Goal: Task Accomplishment & Management: Complete application form

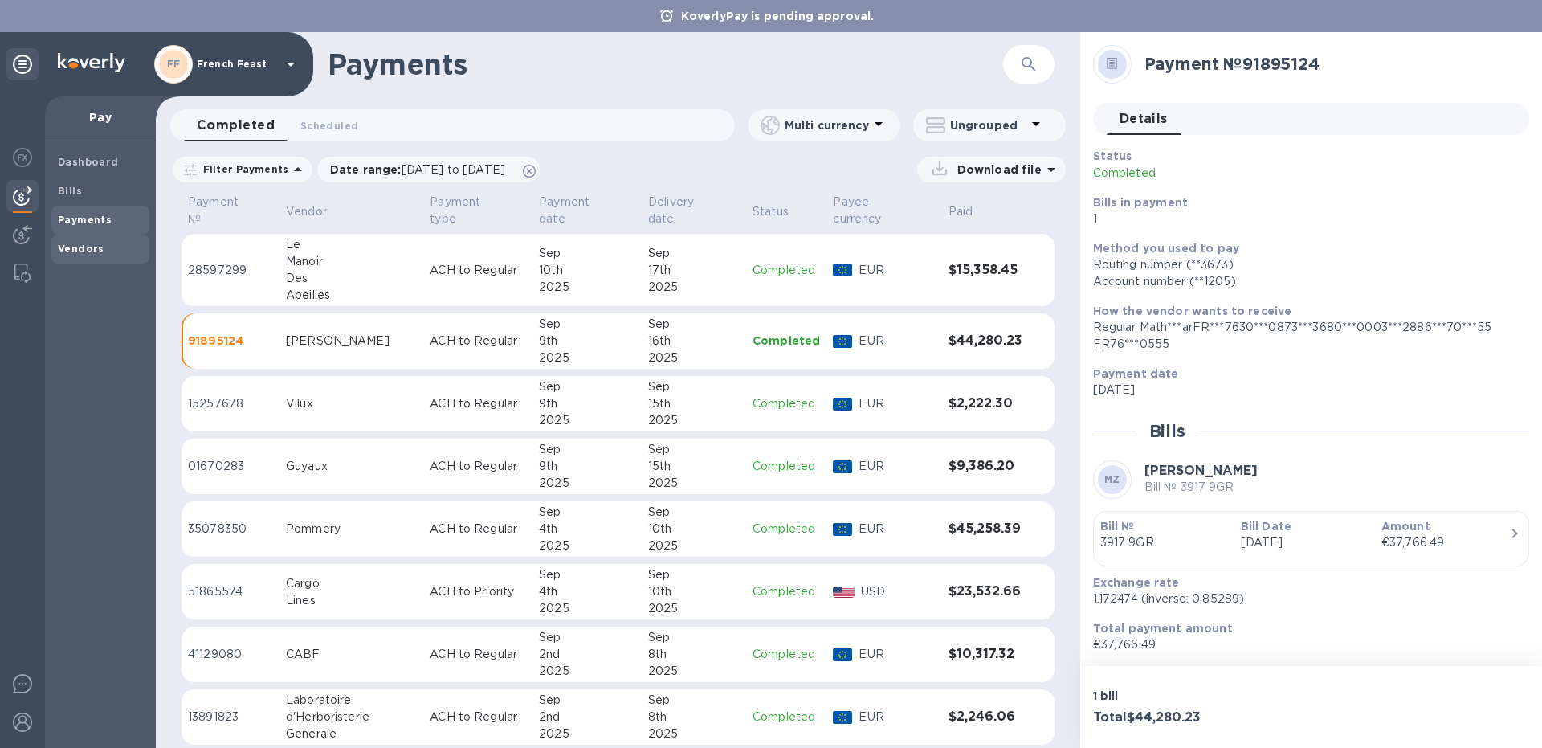
click at [80, 247] on b "Vendors" at bounding box center [81, 249] width 47 height 12
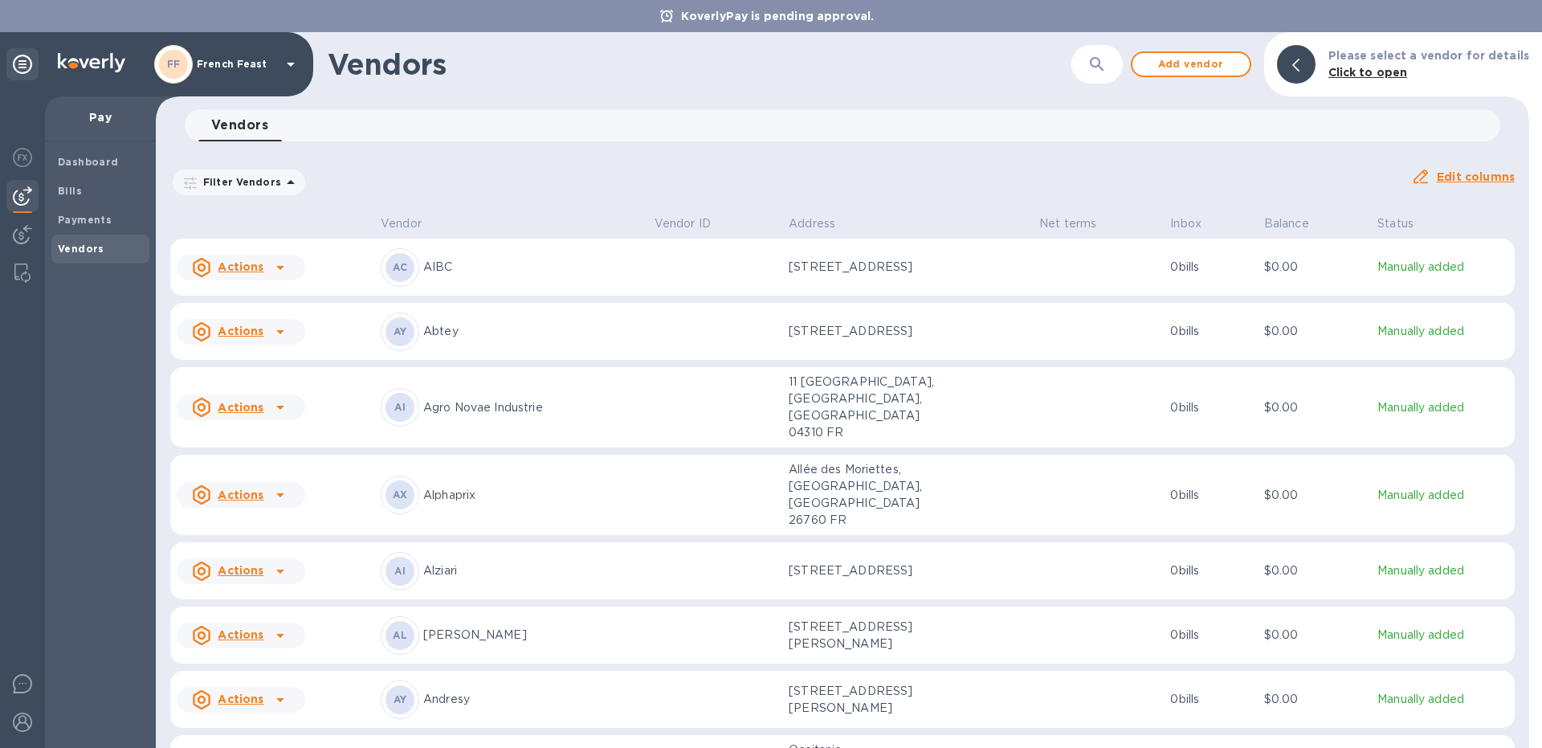
click at [1104, 55] on icon "button" at bounding box center [1096, 64] width 19 height 19
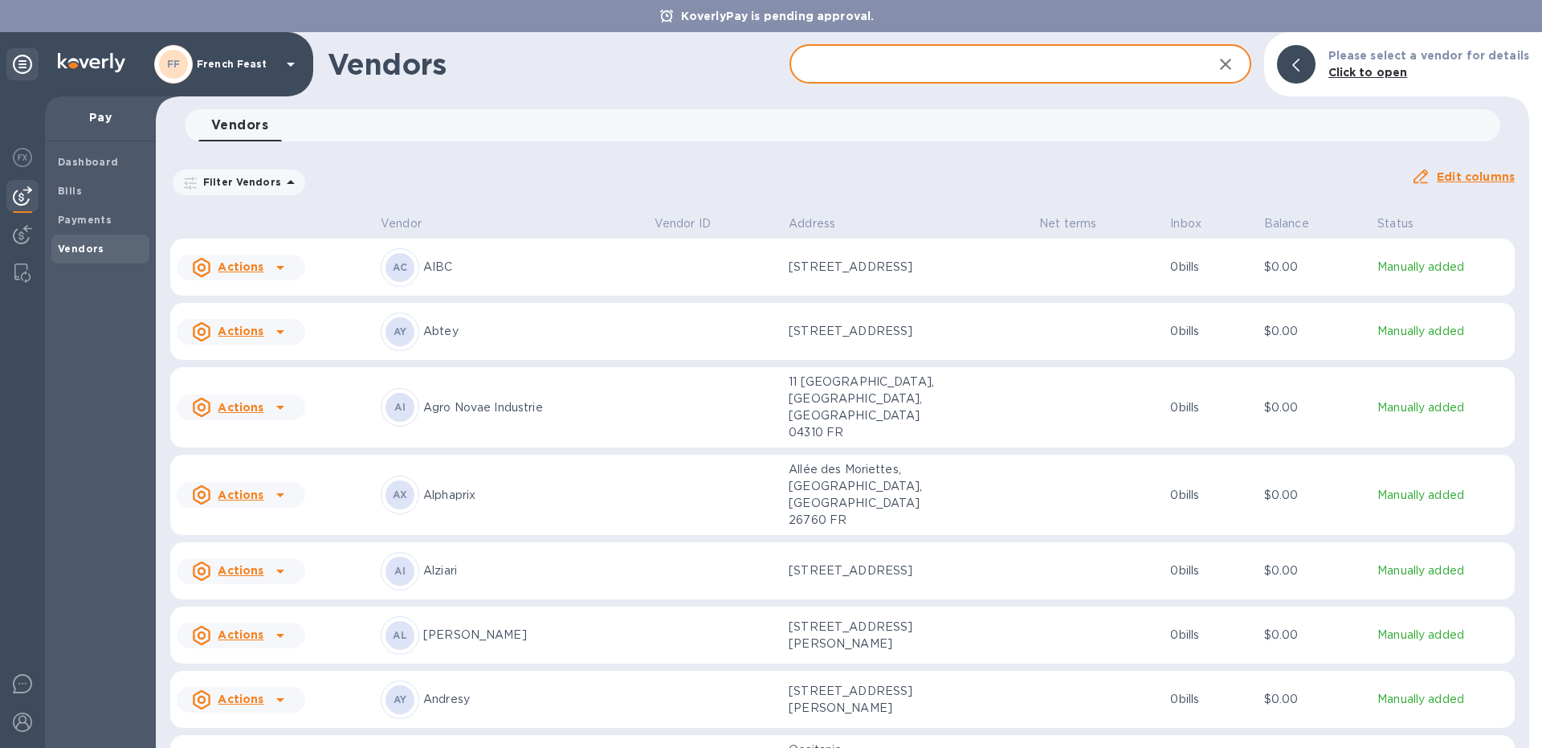
type input "c"
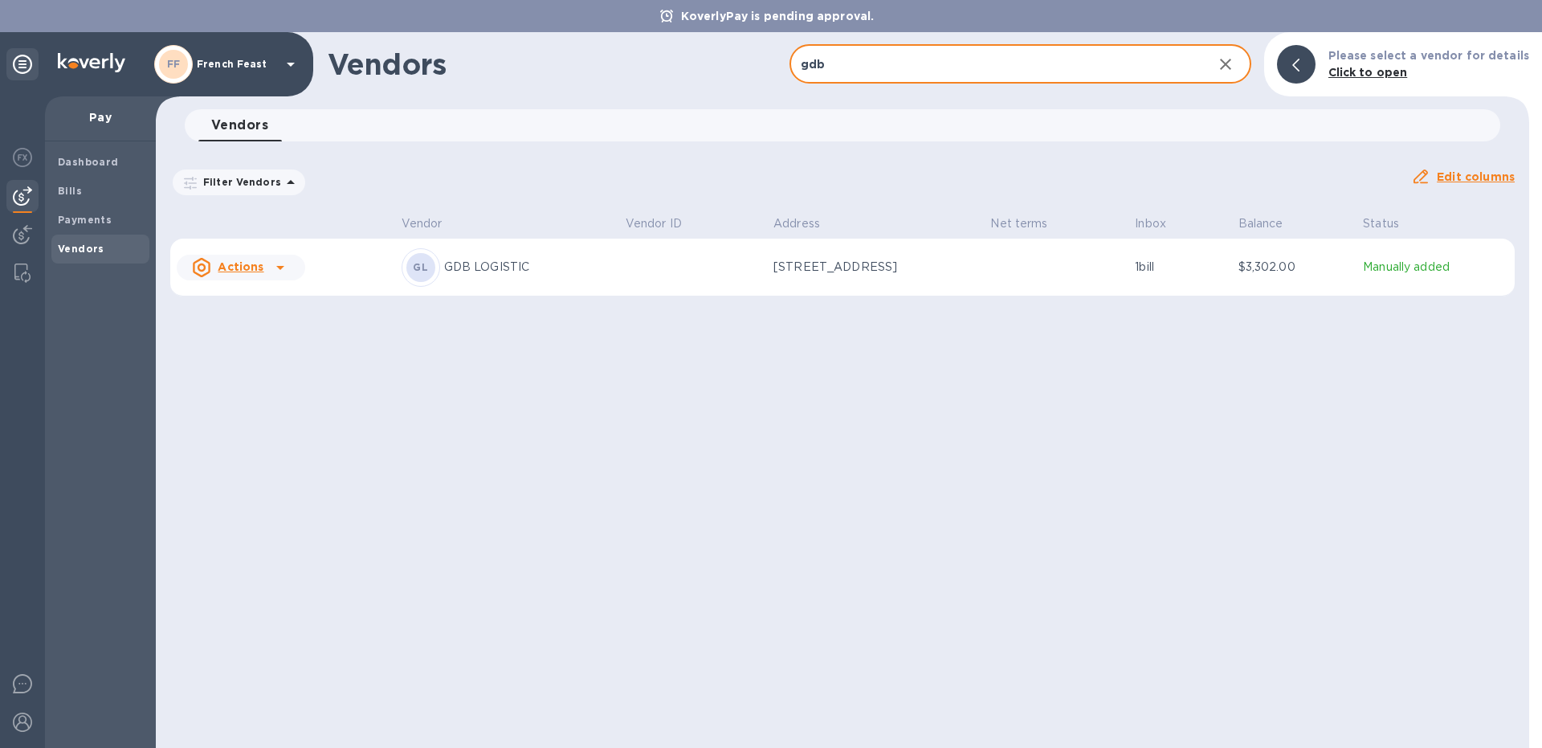
type input "gdb"
click at [521, 277] on div "GL GDB LOGISTIC" at bounding box center [507, 267] width 211 height 39
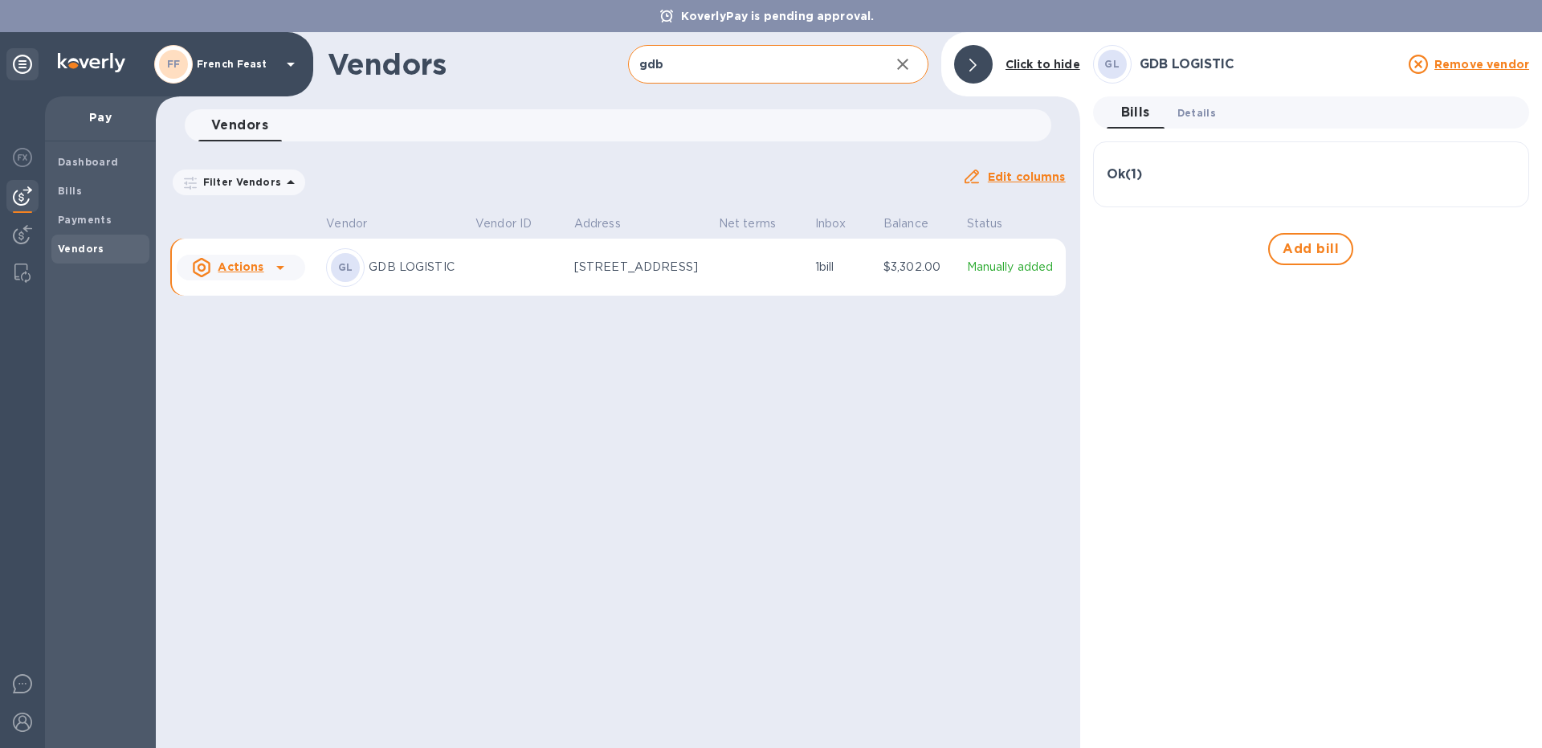
click at [1204, 116] on span "Details 0" at bounding box center [1196, 112] width 39 height 17
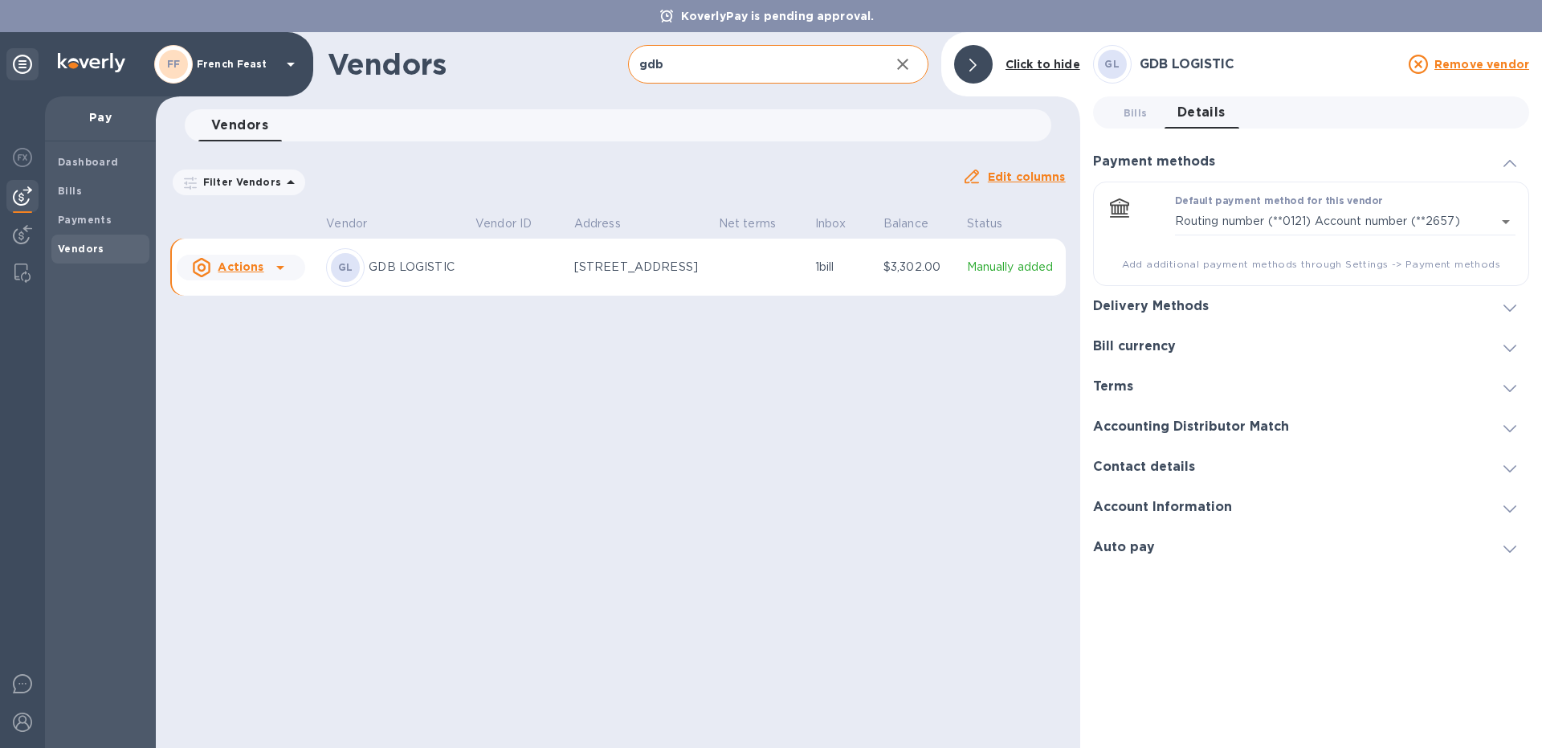
click at [1192, 308] on h3 "Delivery Methods" at bounding box center [1151, 306] width 116 height 15
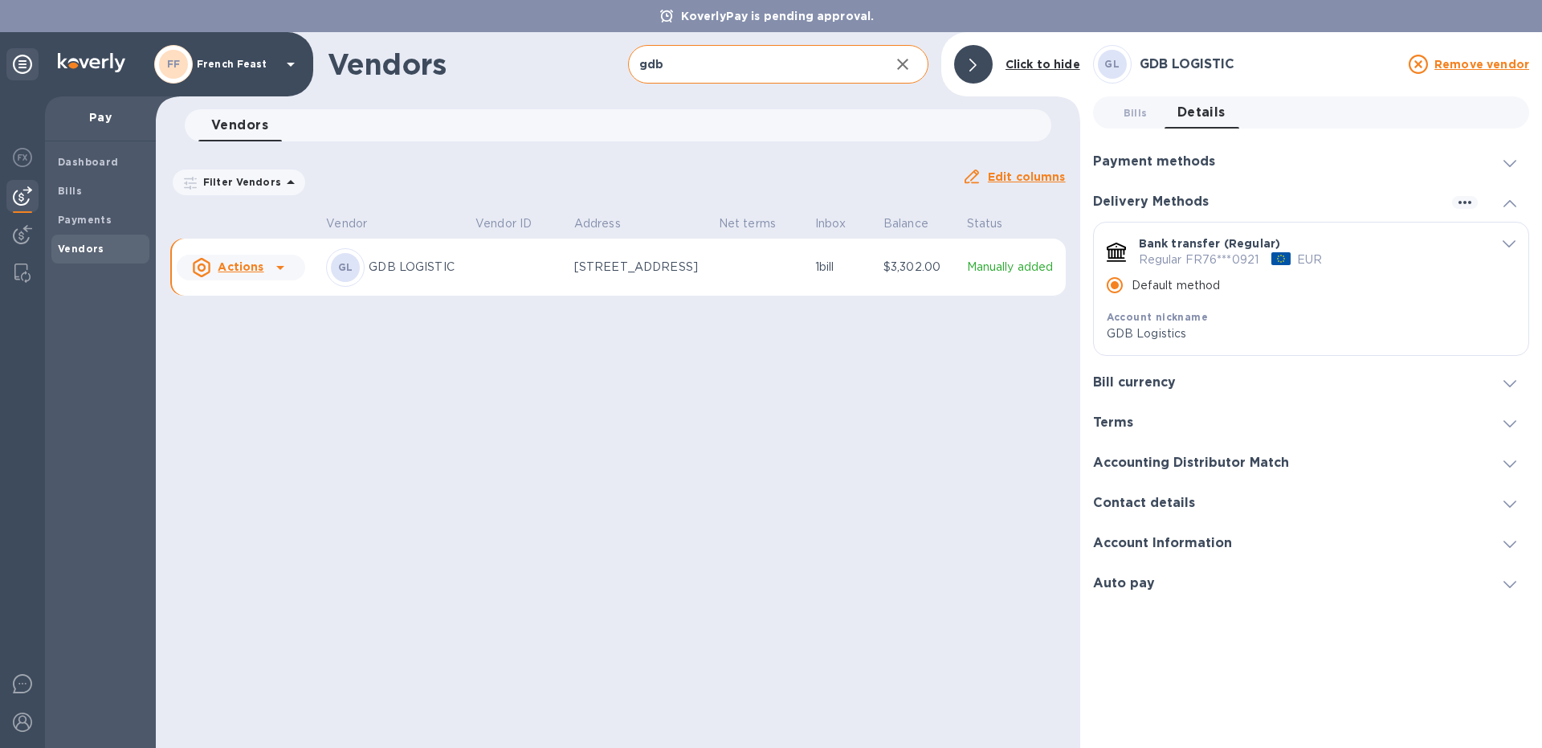
click at [1506, 244] on icon "default-method" at bounding box center [1508, 243] width 13 height 7
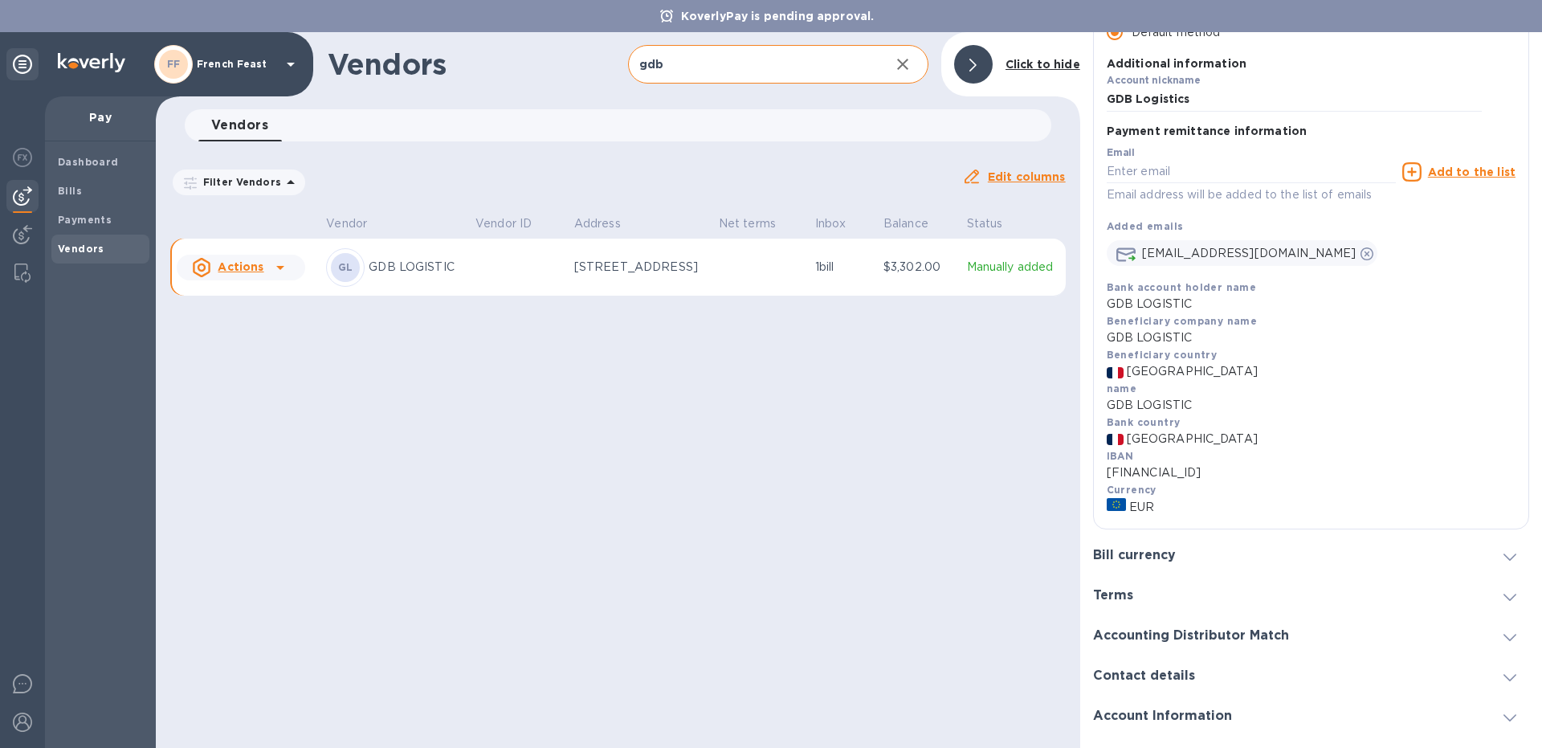
scroll to position [263, 0]
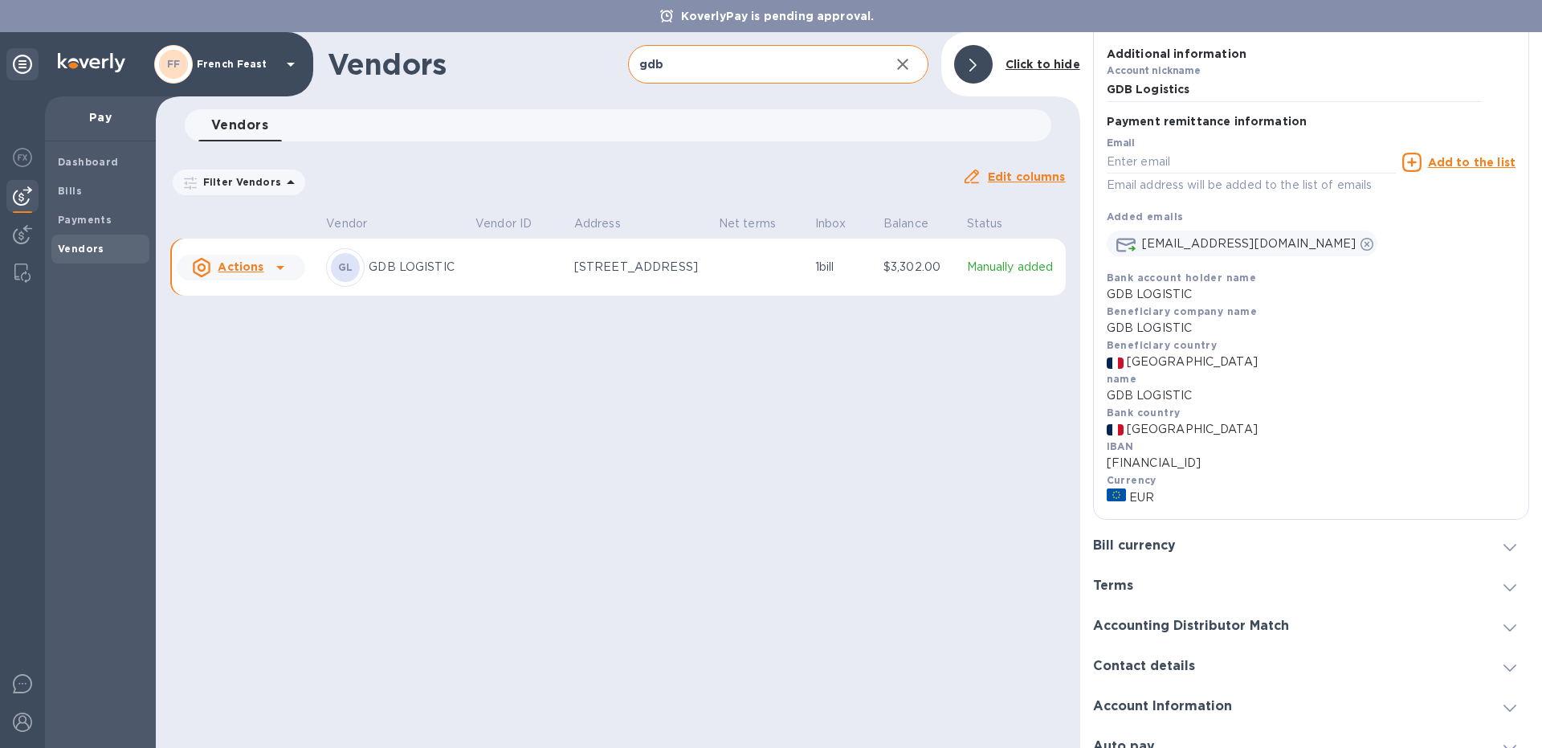
click at [1511, 548] on span at bounding box center [1509, 546] width 13 height 15
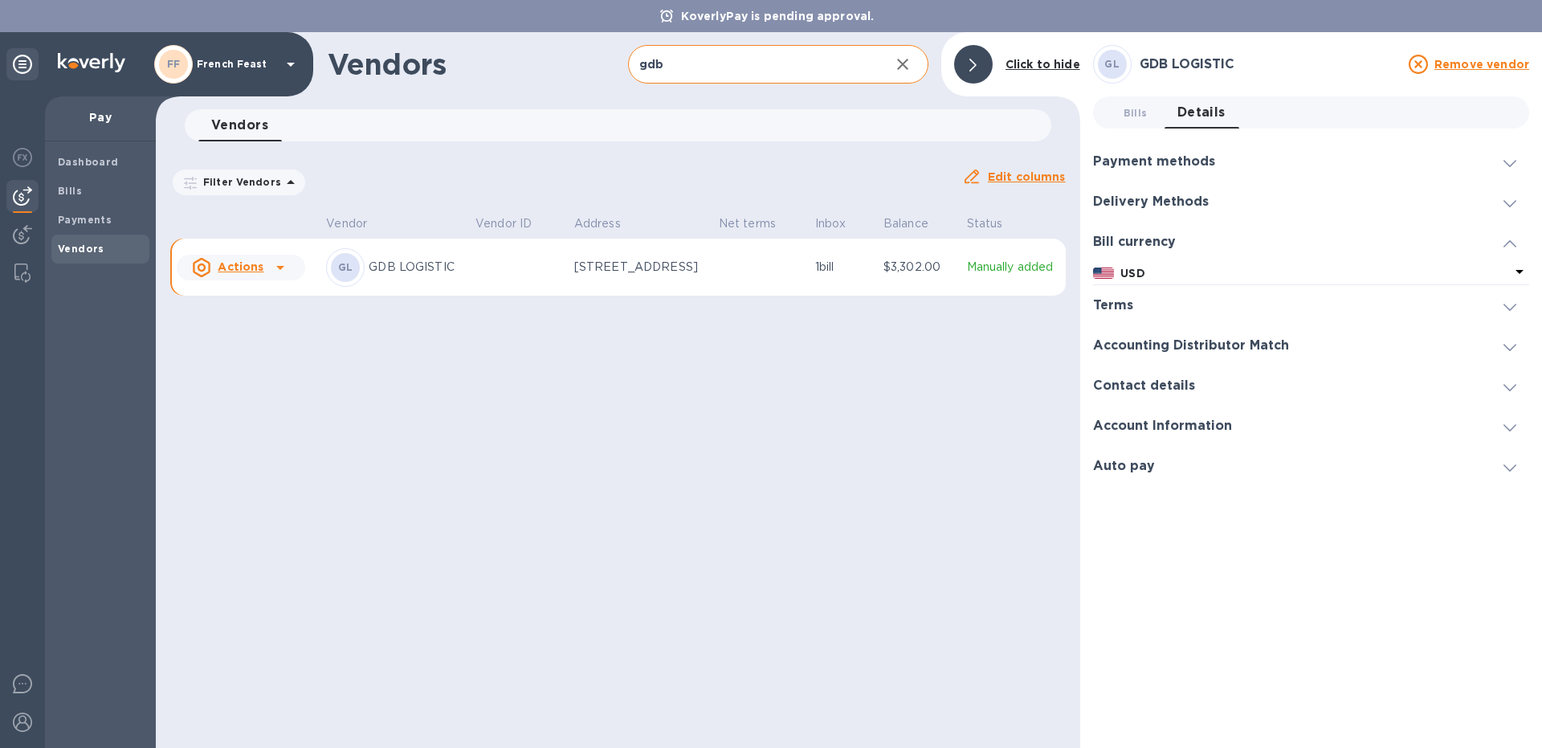
click at [1142, 161] on h3 "Payment methods" at bounding box center [1154, 161] width 122 height 15
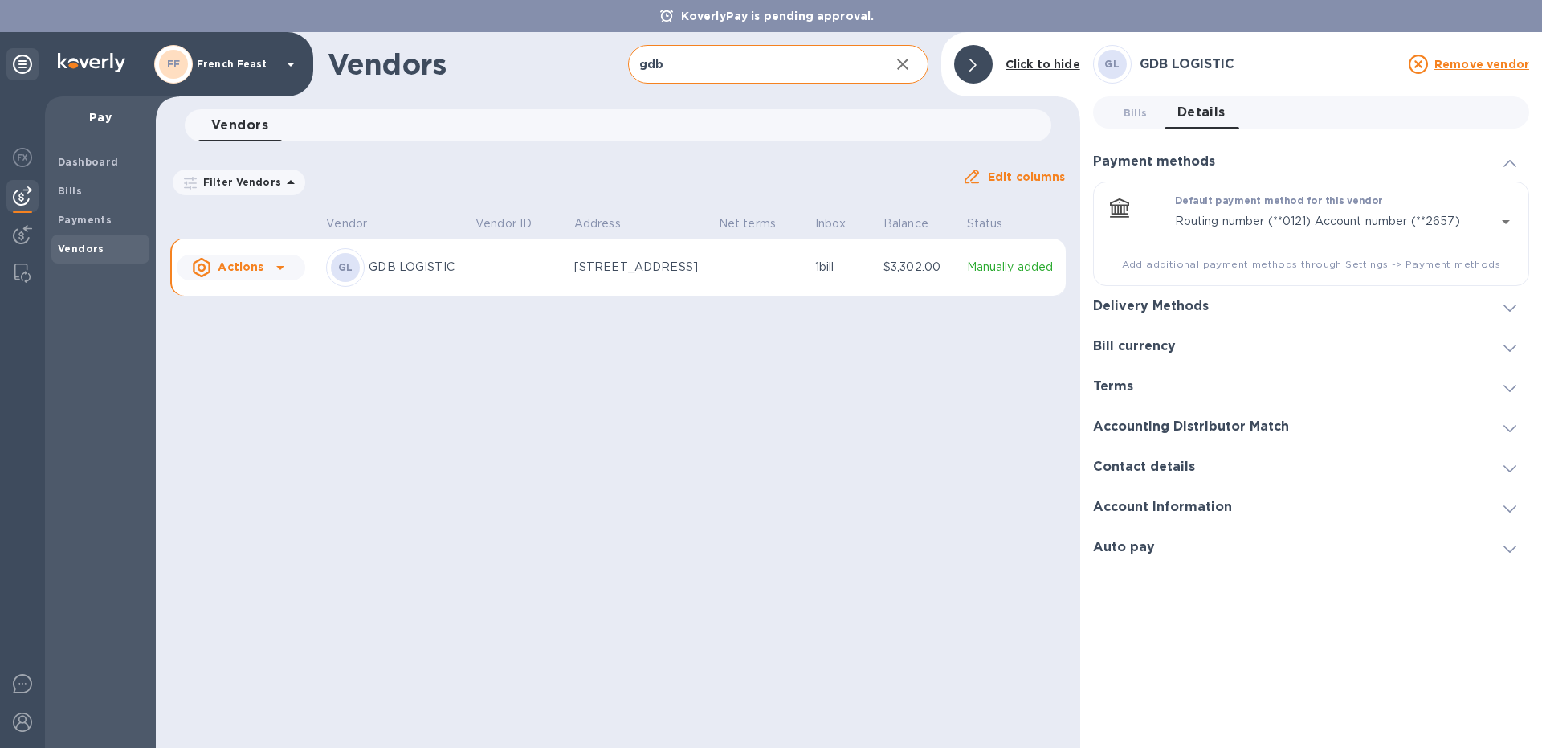
click at [1519, 308] on div at bounding box center [1509, 306] width 39 height 16
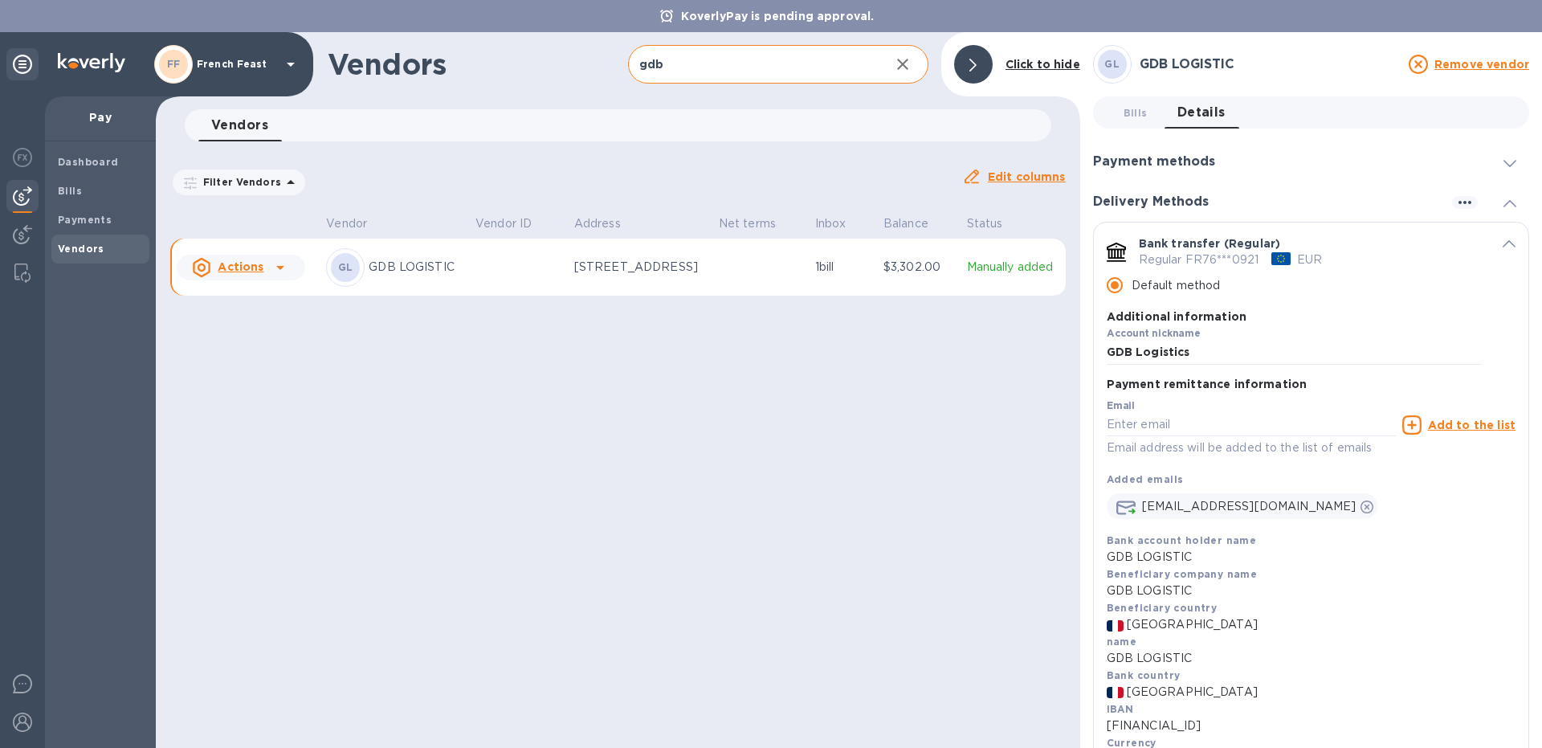
click at [1510, 161] on icon at bounding box center [1509, 163] width 13 height 7
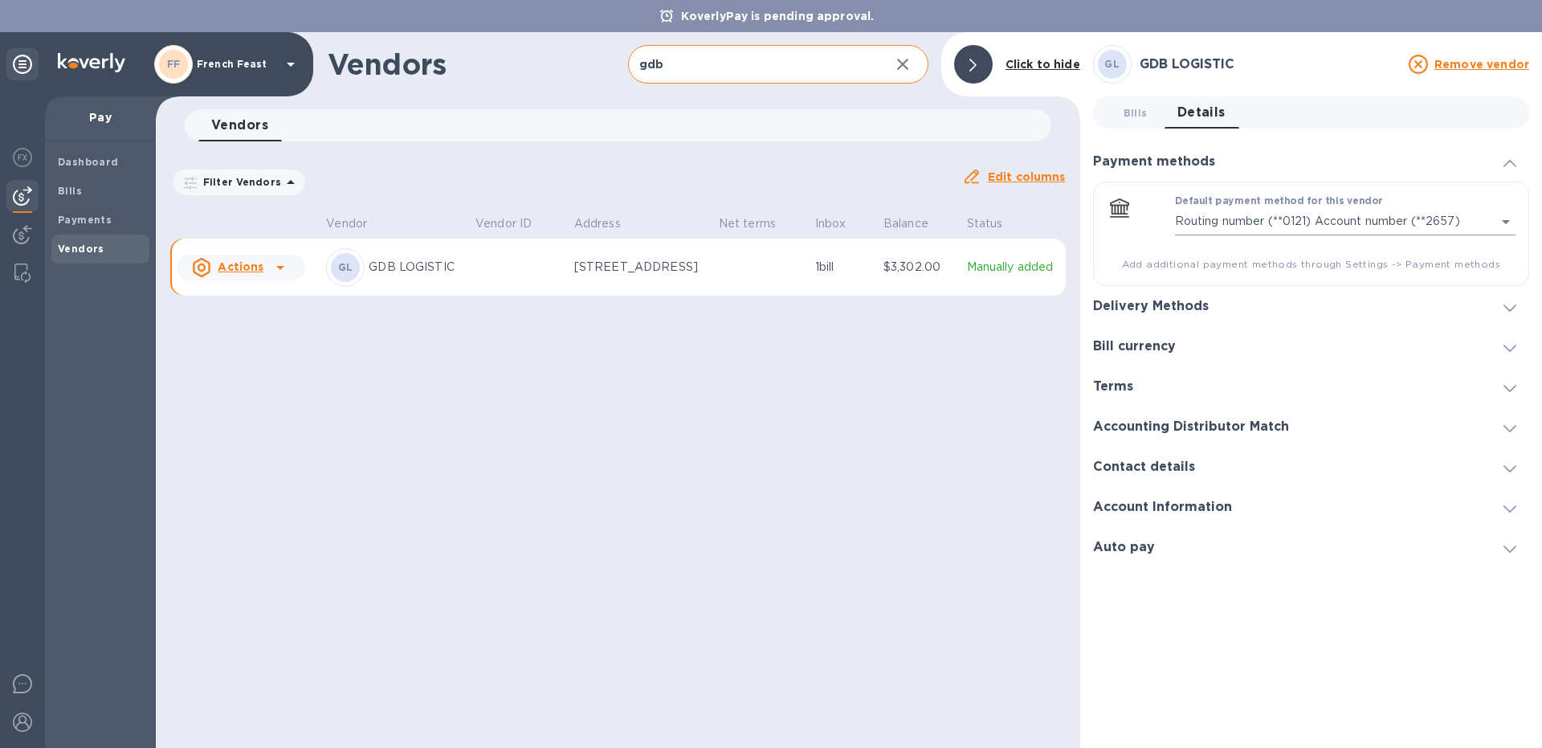
click at [1505, 222] on body "KoverlyPay is pending approval. FF French Feast Pay Dashboard Bills Payments Ve…" at bounding box center [771, 374] width 1542 height 748
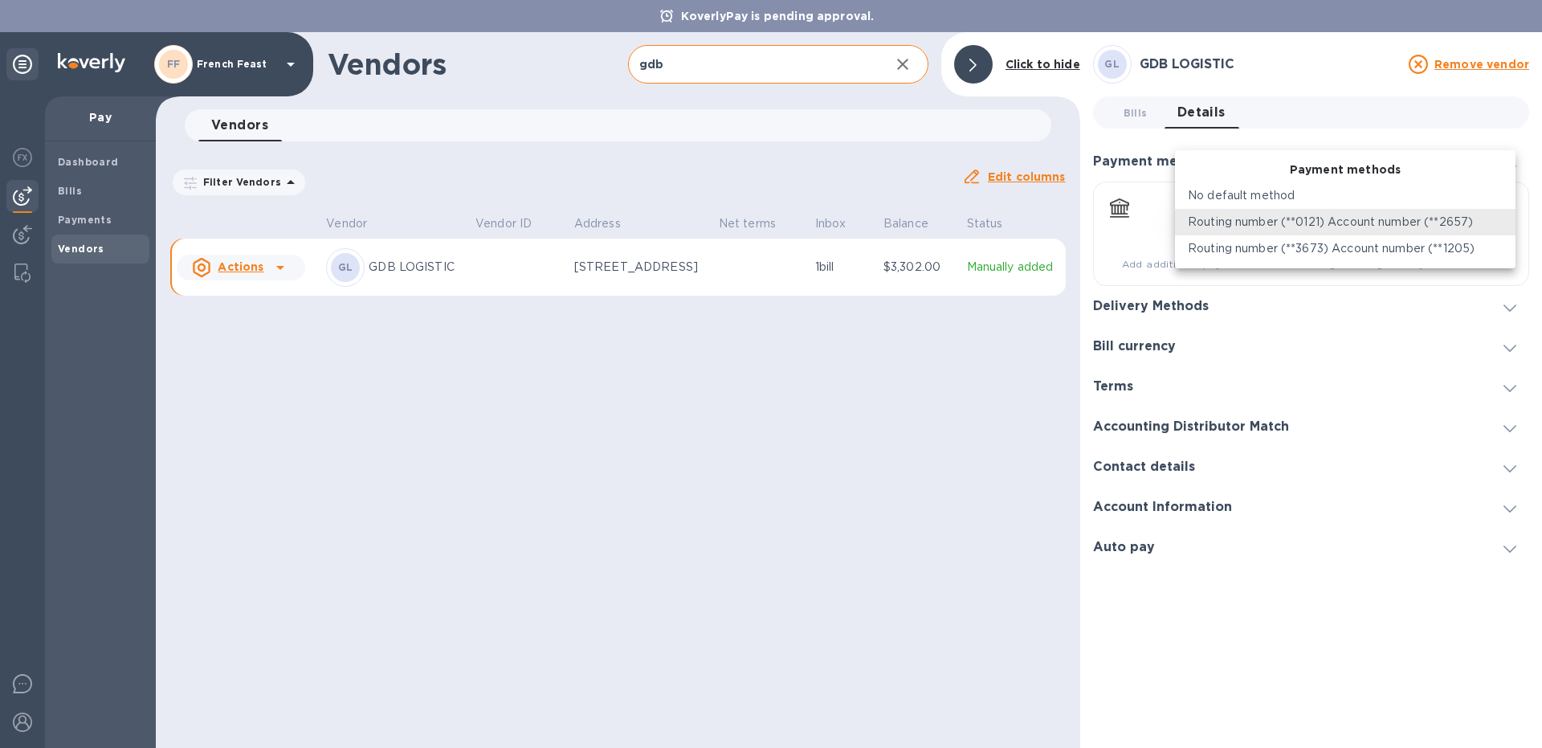
click at [1409, 251] on p "Routing number (**3673) Account number (**1205)" at bounding box center [1331, 248] width 287 height 17
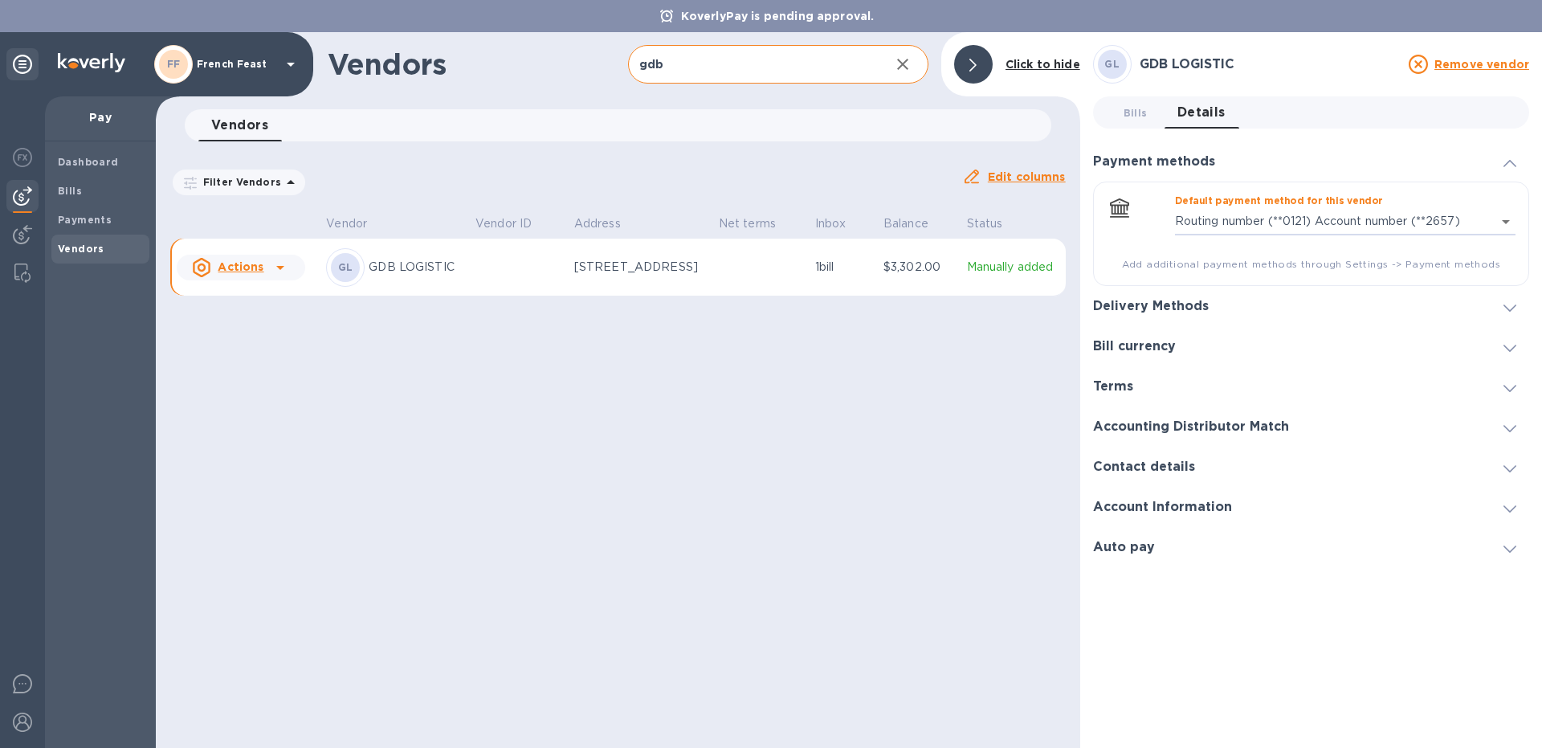
type input "8036559772294492227194740215500016"
click at [1509, 308] on icon at bounding box center [1509, 307] width 13 height 7
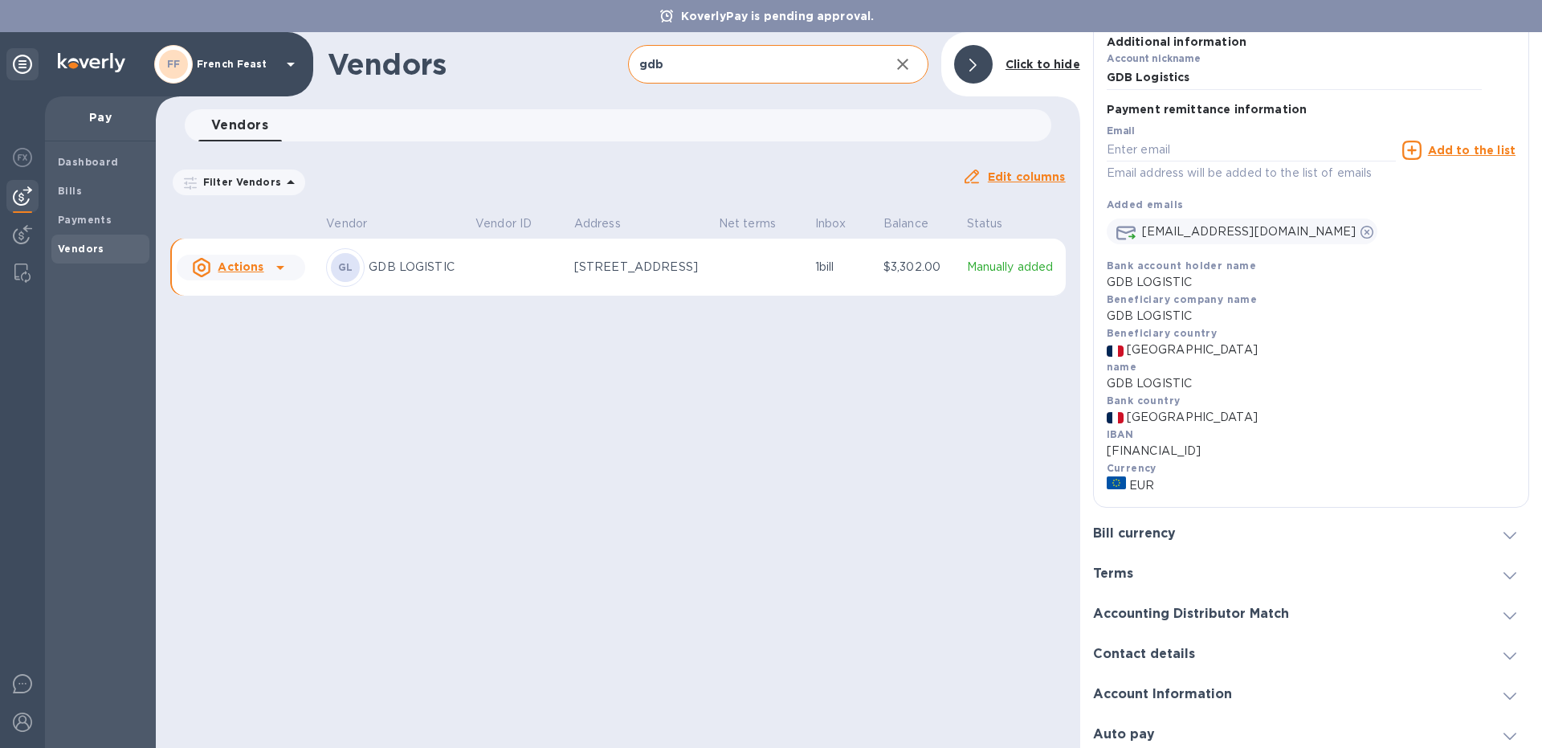
scroll to position [285, 0]
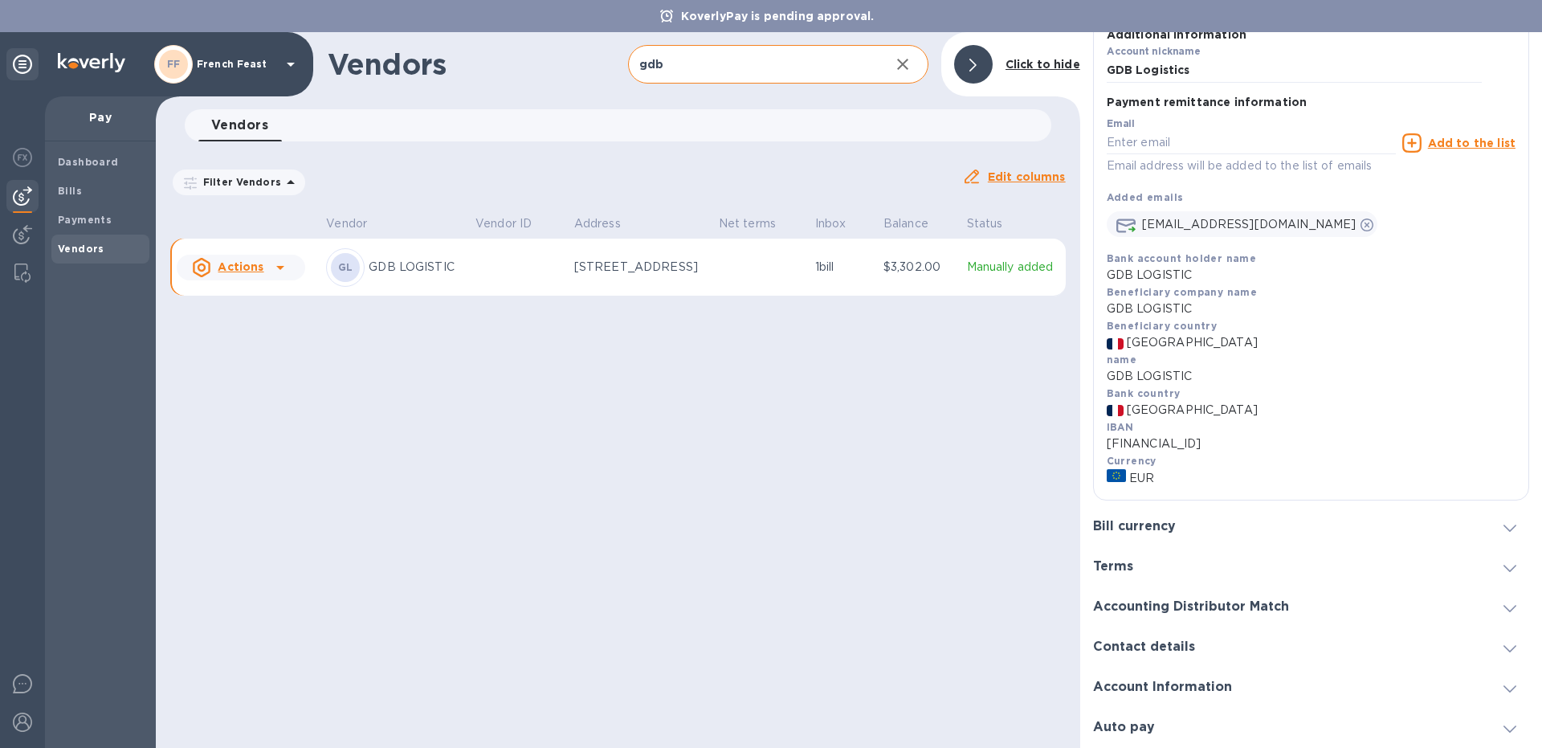
click at [1158, 525] on h3 "Bill currency" at bounding box center [1134, 526] width 83 height 15
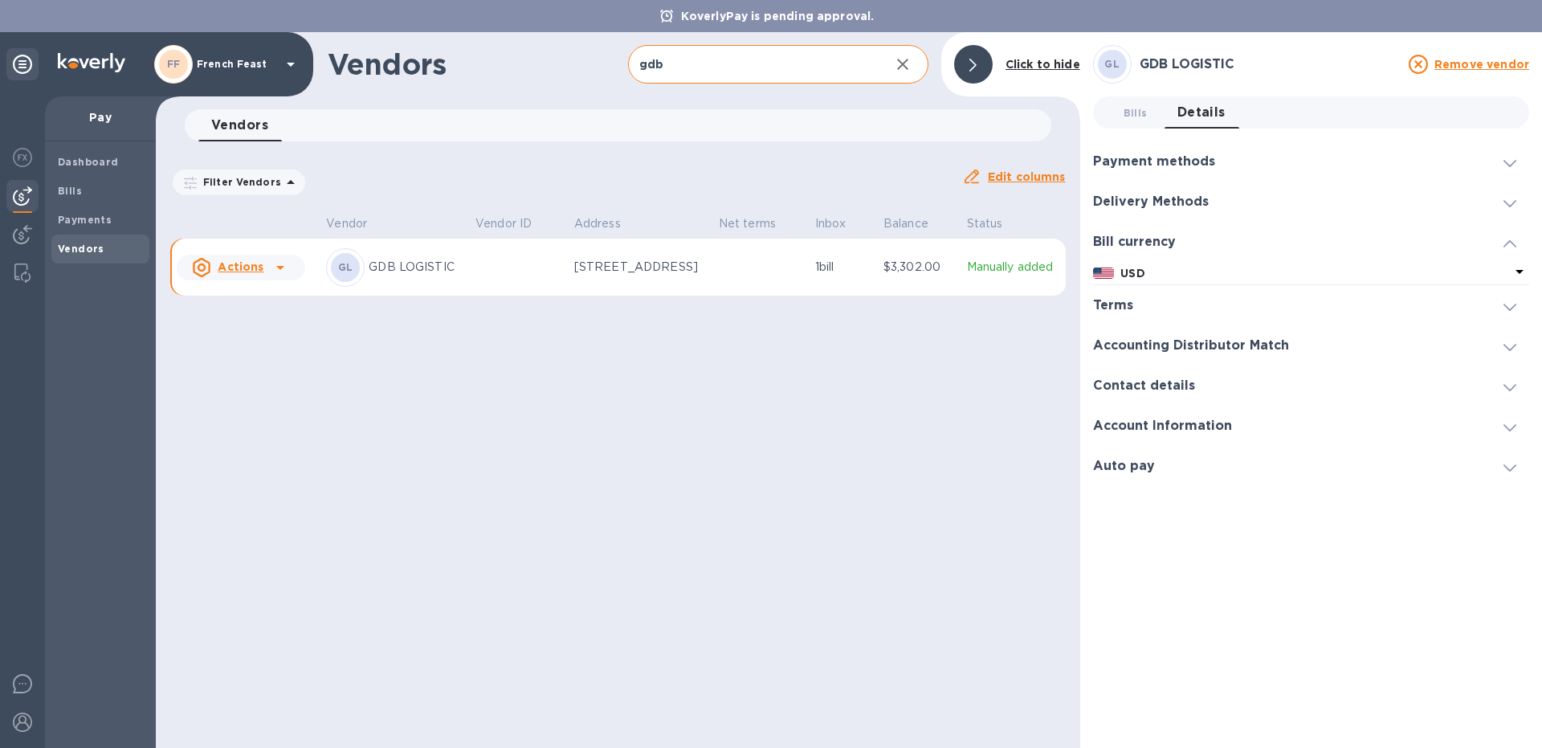
click at [1509, 304] on icon at bounding box center [1509, 307] width 13 height 7
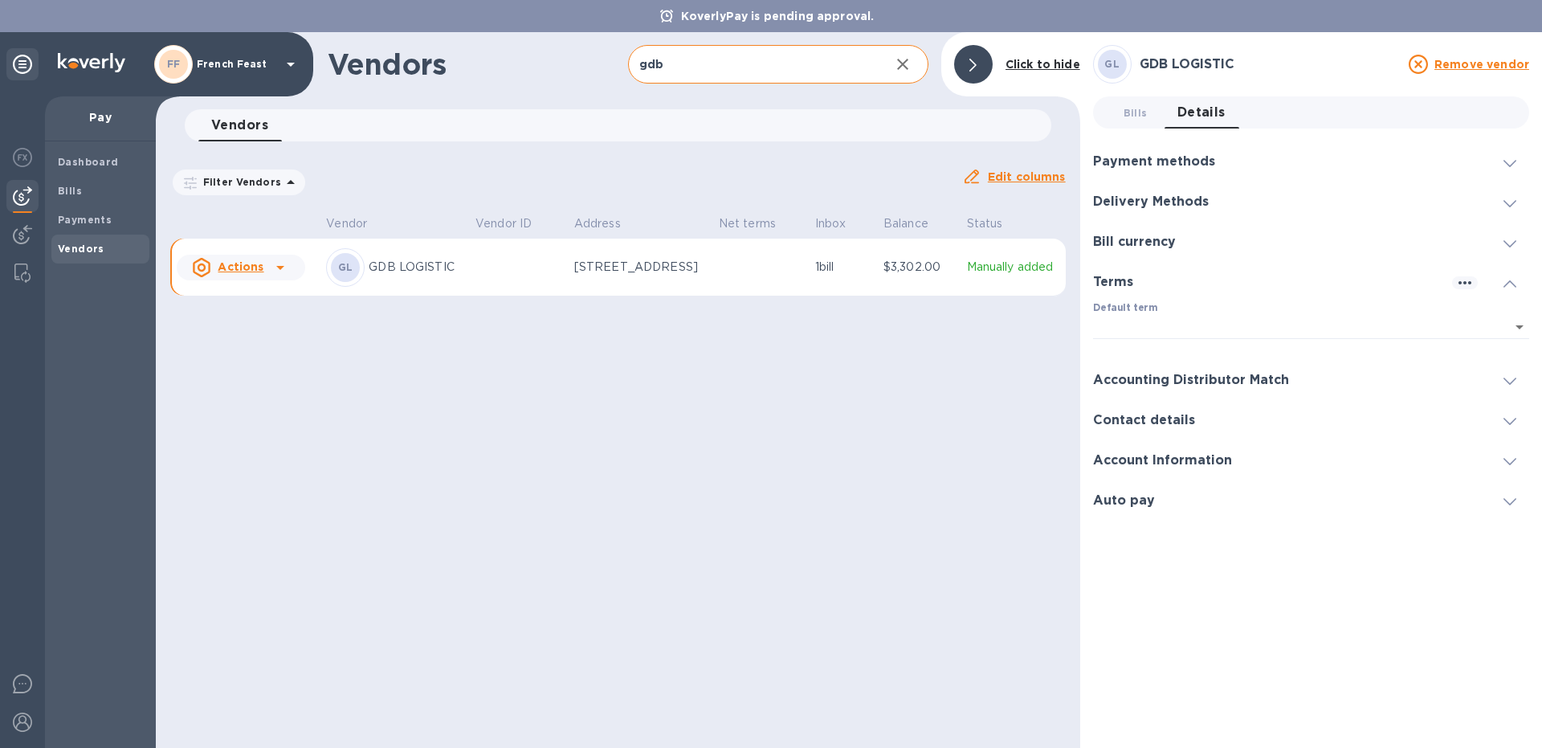
click at [1508, 282] on icon at bounding box center [1509, 283] width 13 height 7
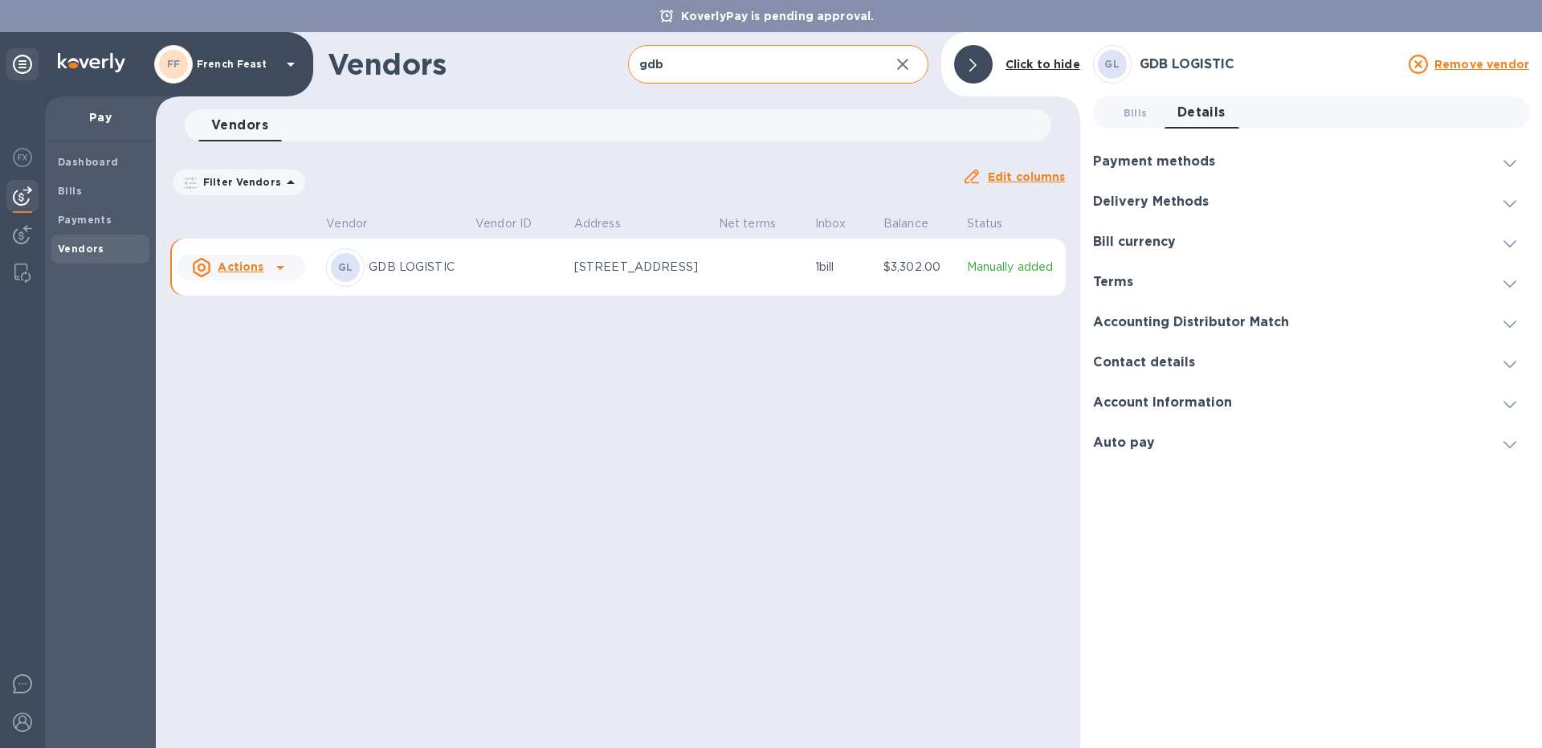
click at [100, 636] on div "Dashboard Bills Payments Vendors" at bounding box center [100, 444] width 111 height 606
click at [69, 194] on b "Bills" at bounding box center [70, 191] width 24 height 12
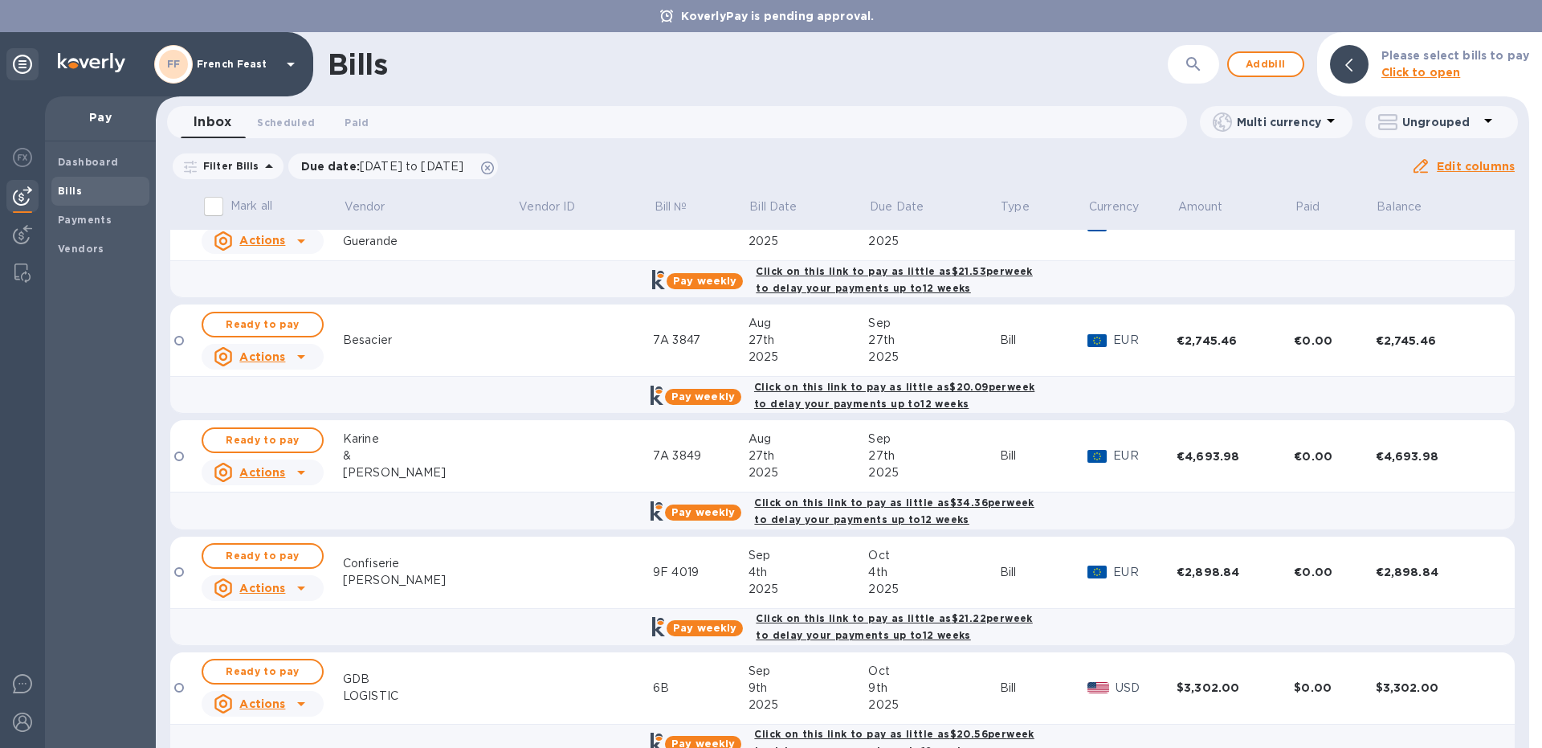
scroll to position [887, 0]
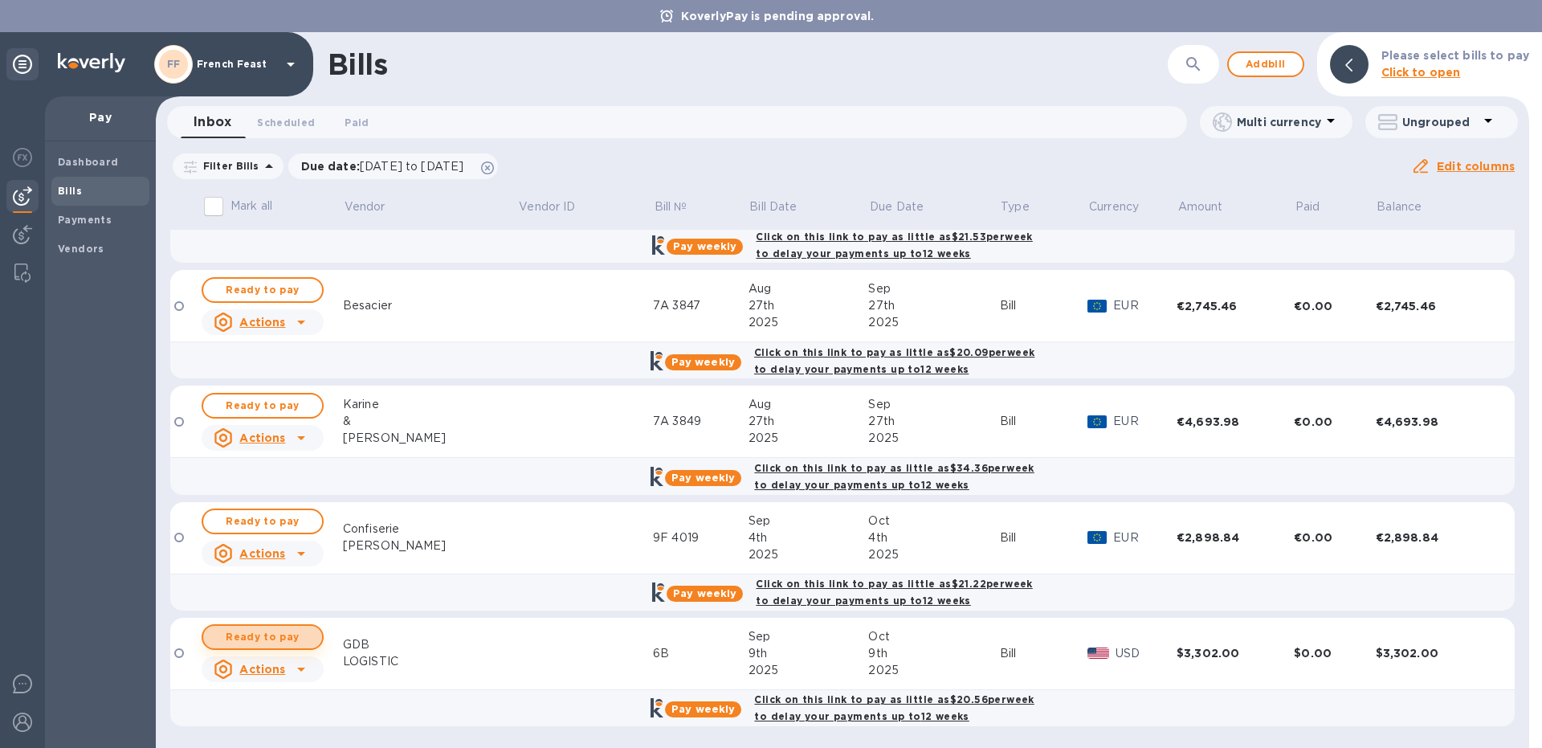
click at [292, 637] on span "Ready to pay" at bounding box center [262, 636] width 93 height 19
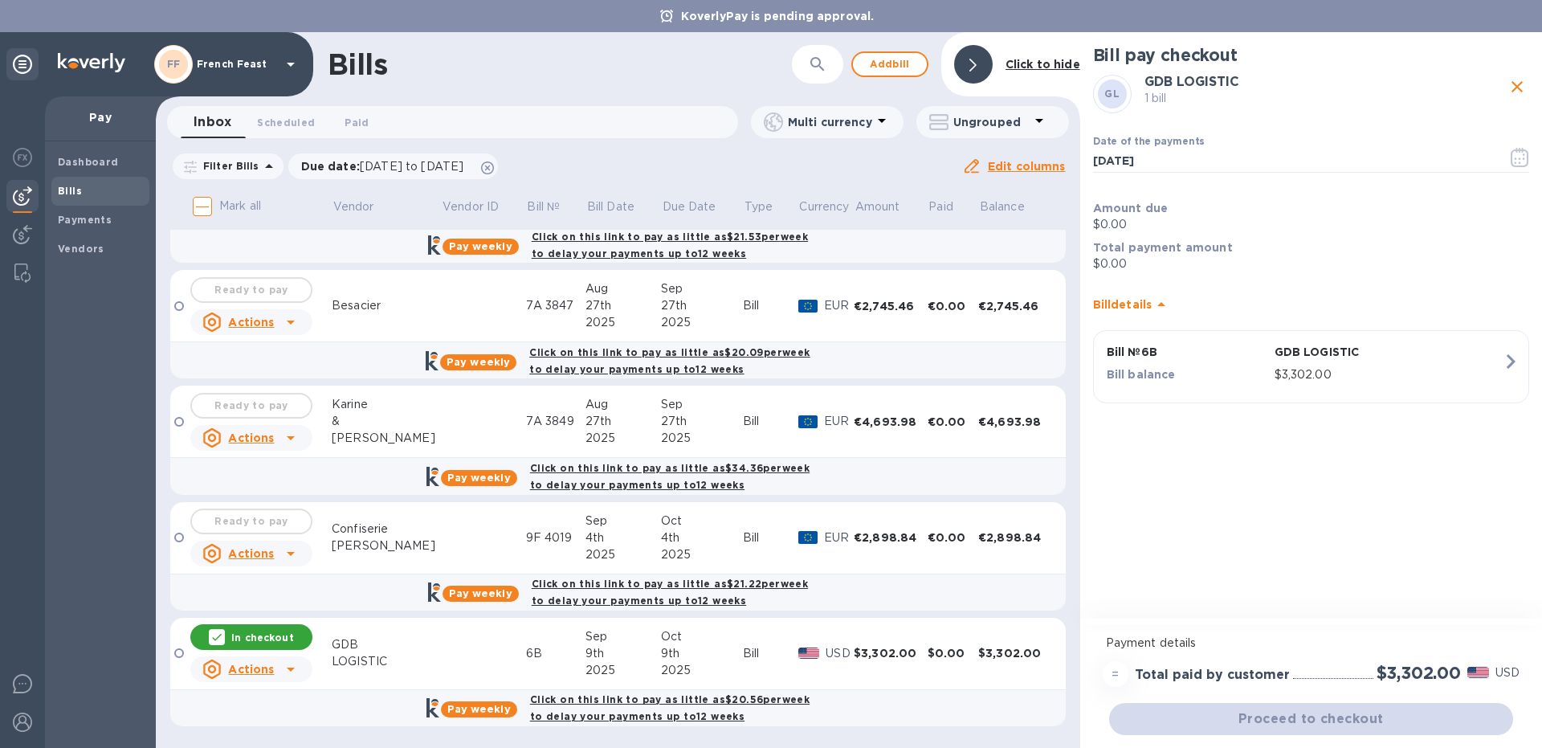
click at [1308, 713] on div "Proceed to checkout" at bounding box center [1311, 718] width 410 height 39
click at [1514, 88] on icon "close" at bounding box center [1516, 86] width 19 height 19
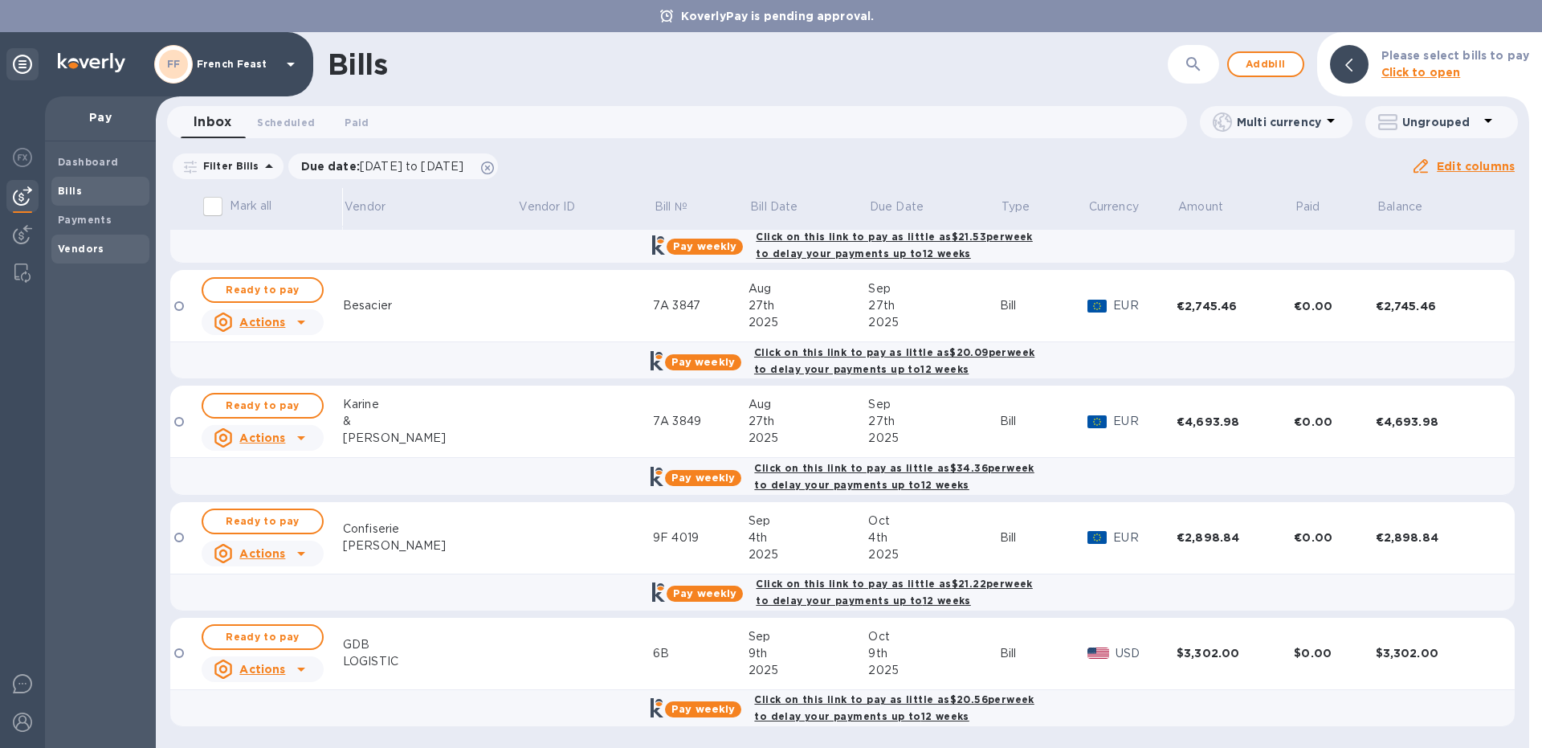
click at [89, 247] on b "Vendors" at bounding box center [81, 249] width 47 height 12
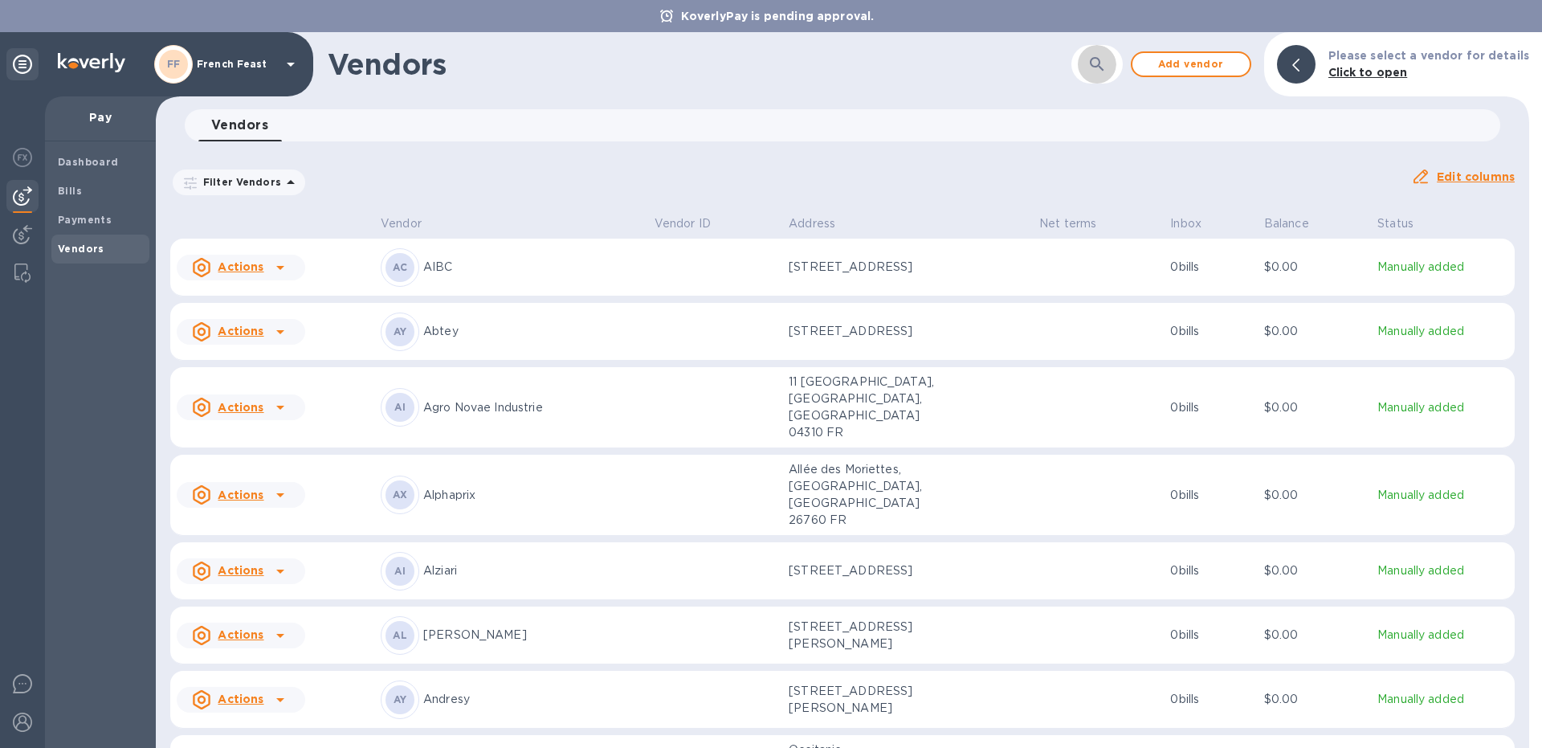
click at [1098, 62] on icon "button" at bounding box center [1096, 64] width 19 height 19
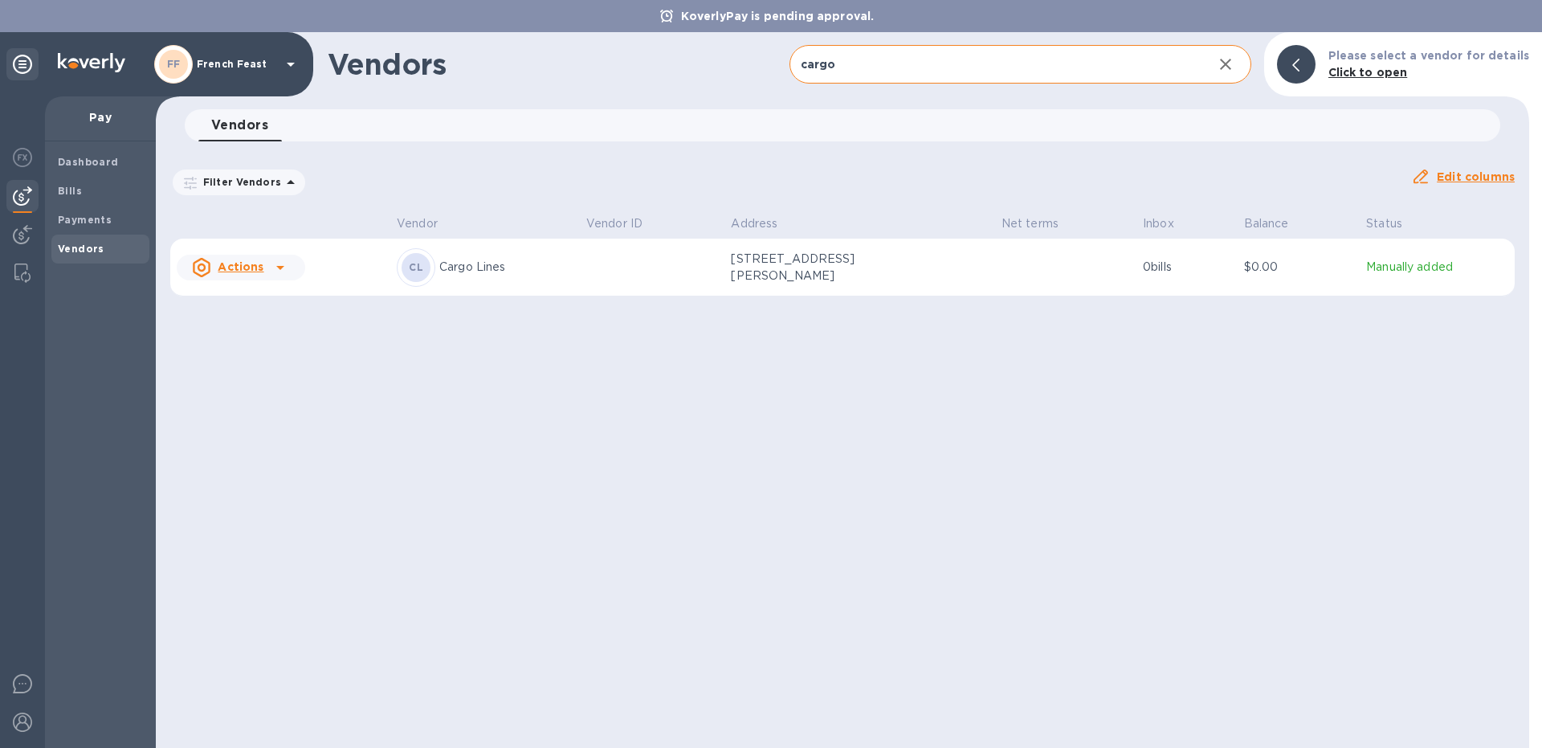
click at [512, 263] on p "Cargo Lines" at bounding box center [506, 267] width 134 height 17
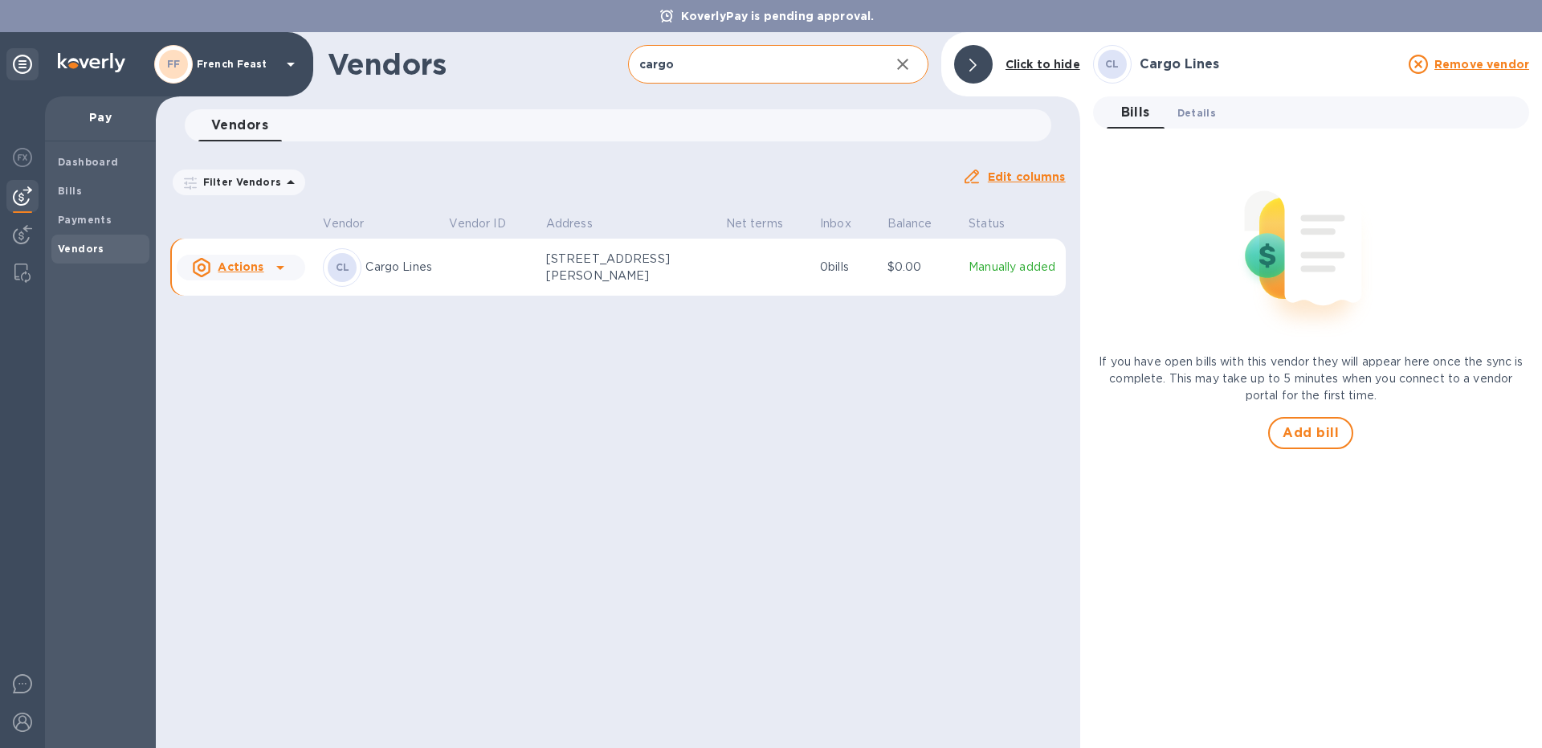
click at [1196, 111] on span "Details 0" at bounding box center [1196, 112] width 39 height 17
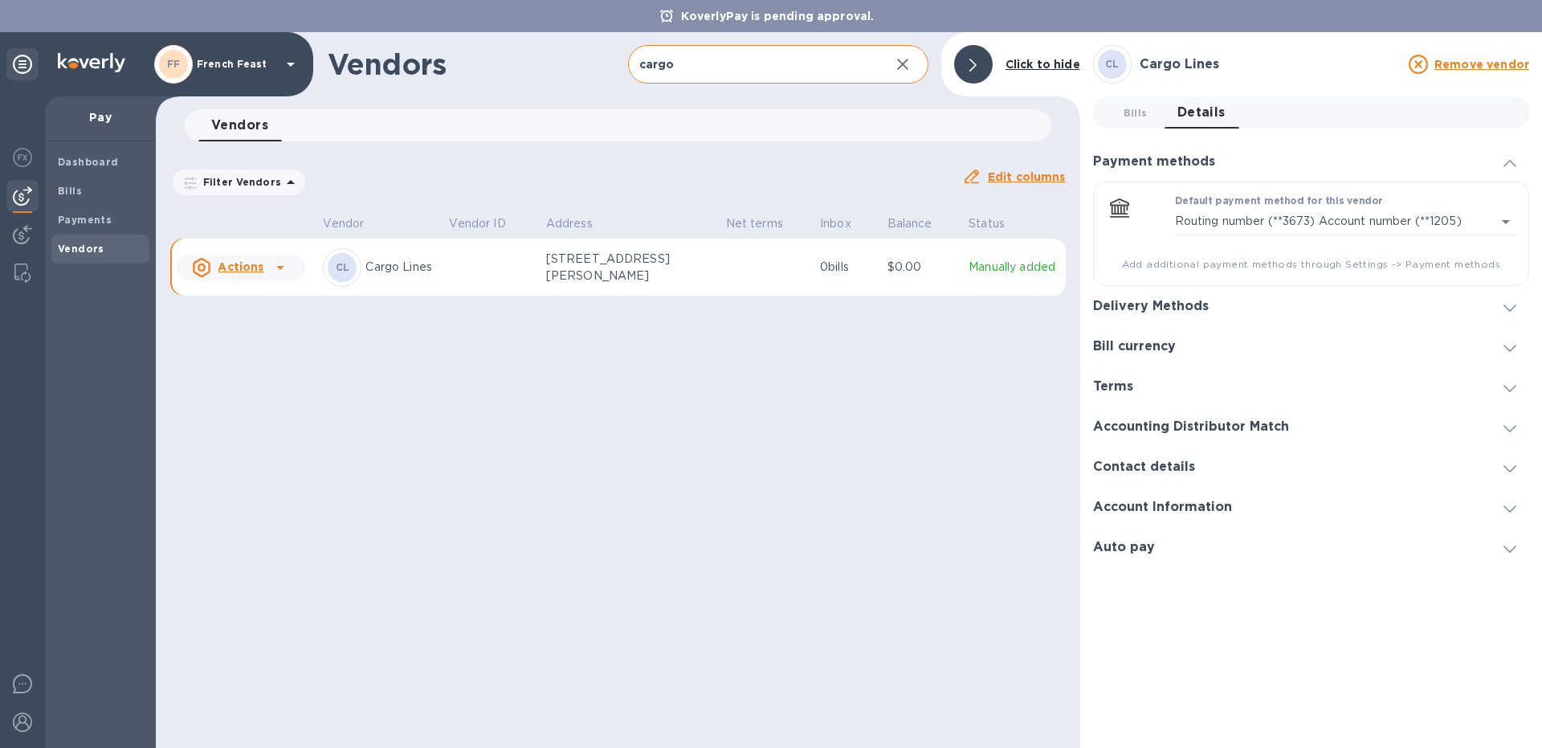
click at [1194, 309] on h3 "Delivery Methods" at bounding box center [1151, 306] width 116 height 15
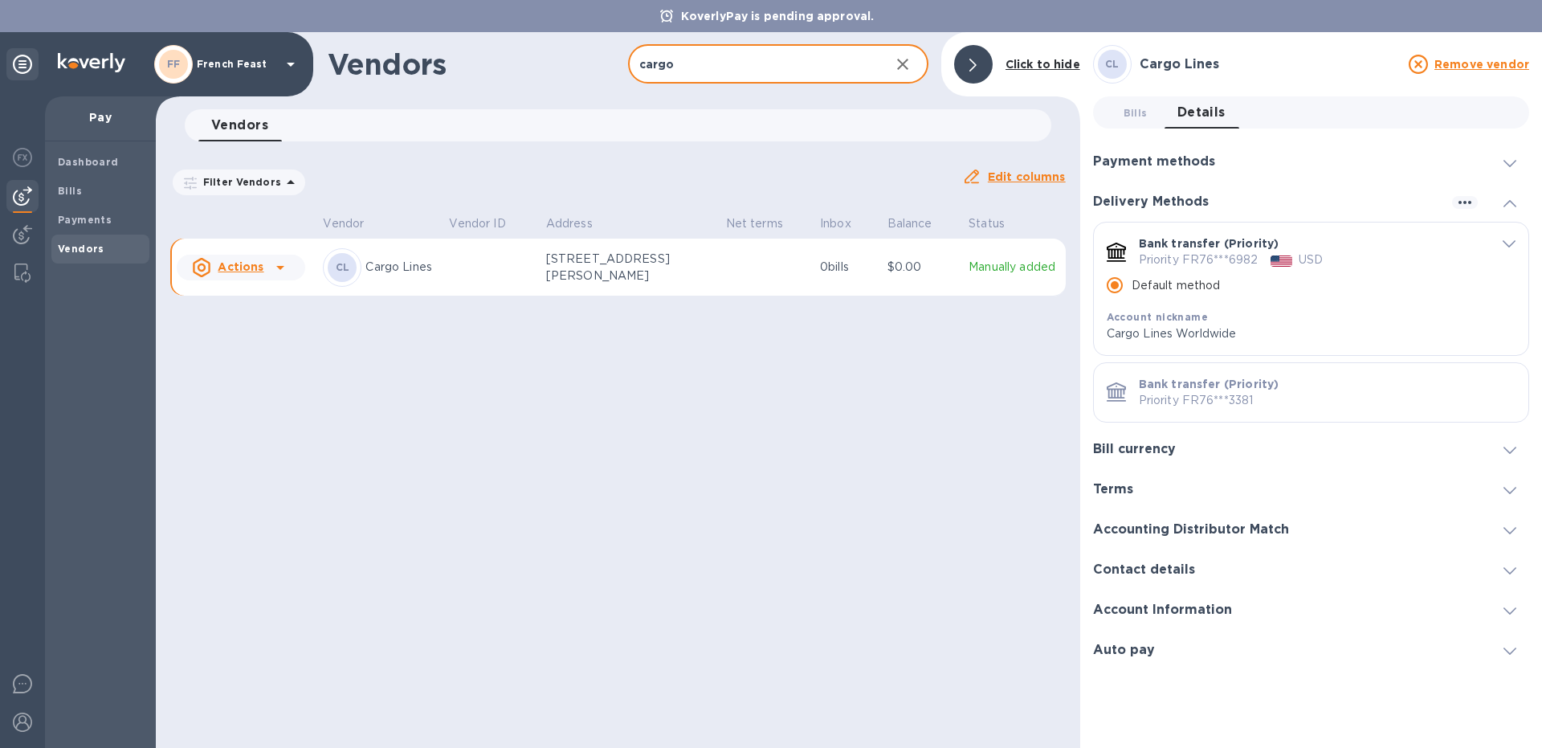
click at [691, 55] on input "cargo" at bounding box center [752, 64] width 249 height 39
click at [692, 55] on input "cargo" at bounding box center [752, 64] width 249 height 39
drag, startPoint x: 683, startPoint y: 74, endPoint x: 589, endPoint y: 54, distance: 95.3
click at [628, 54] on input "cargo" at bounding box center [752, 64] width 249 height 39
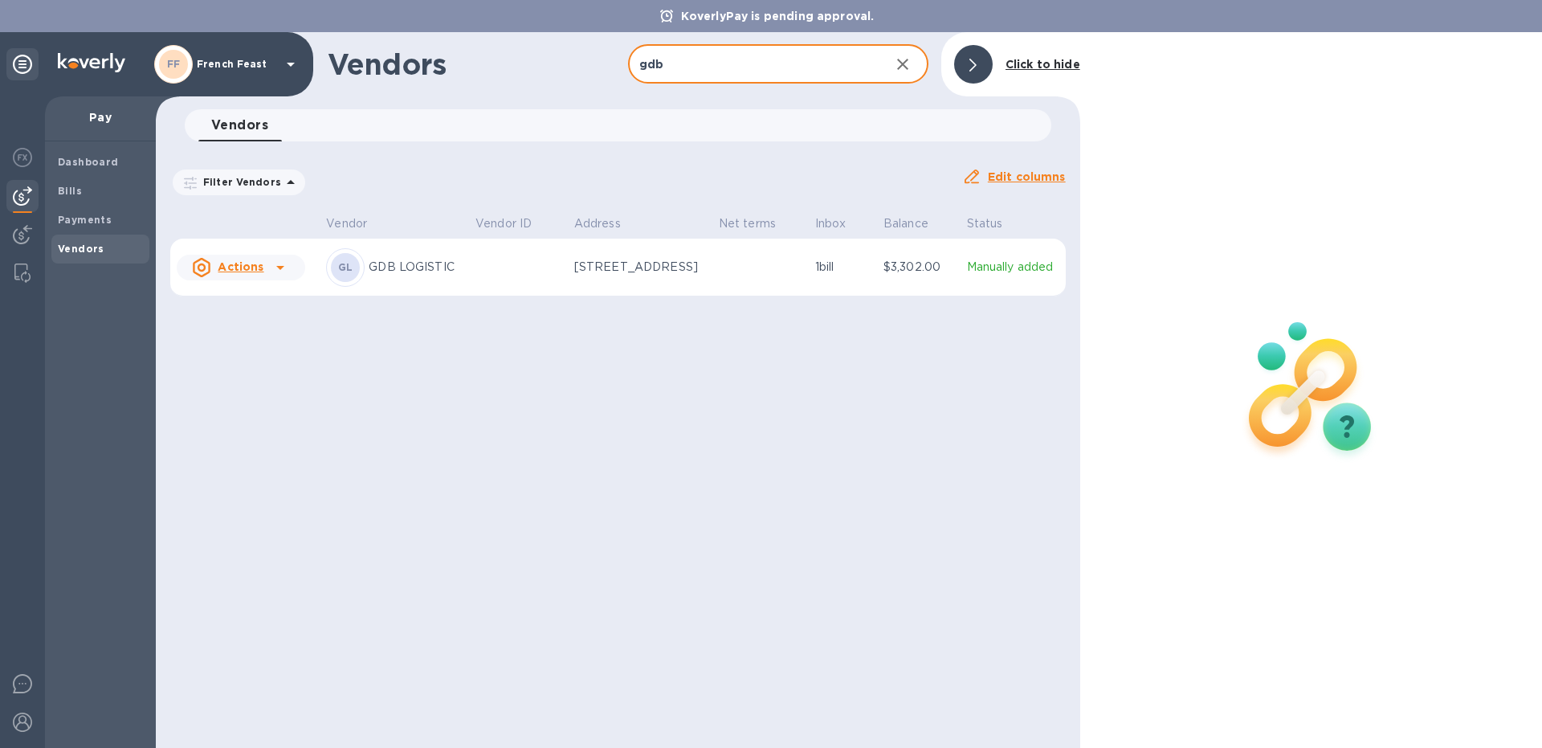
click at [354, 258] on div "GL" at bounding box center [345, 267] width 39 height 39
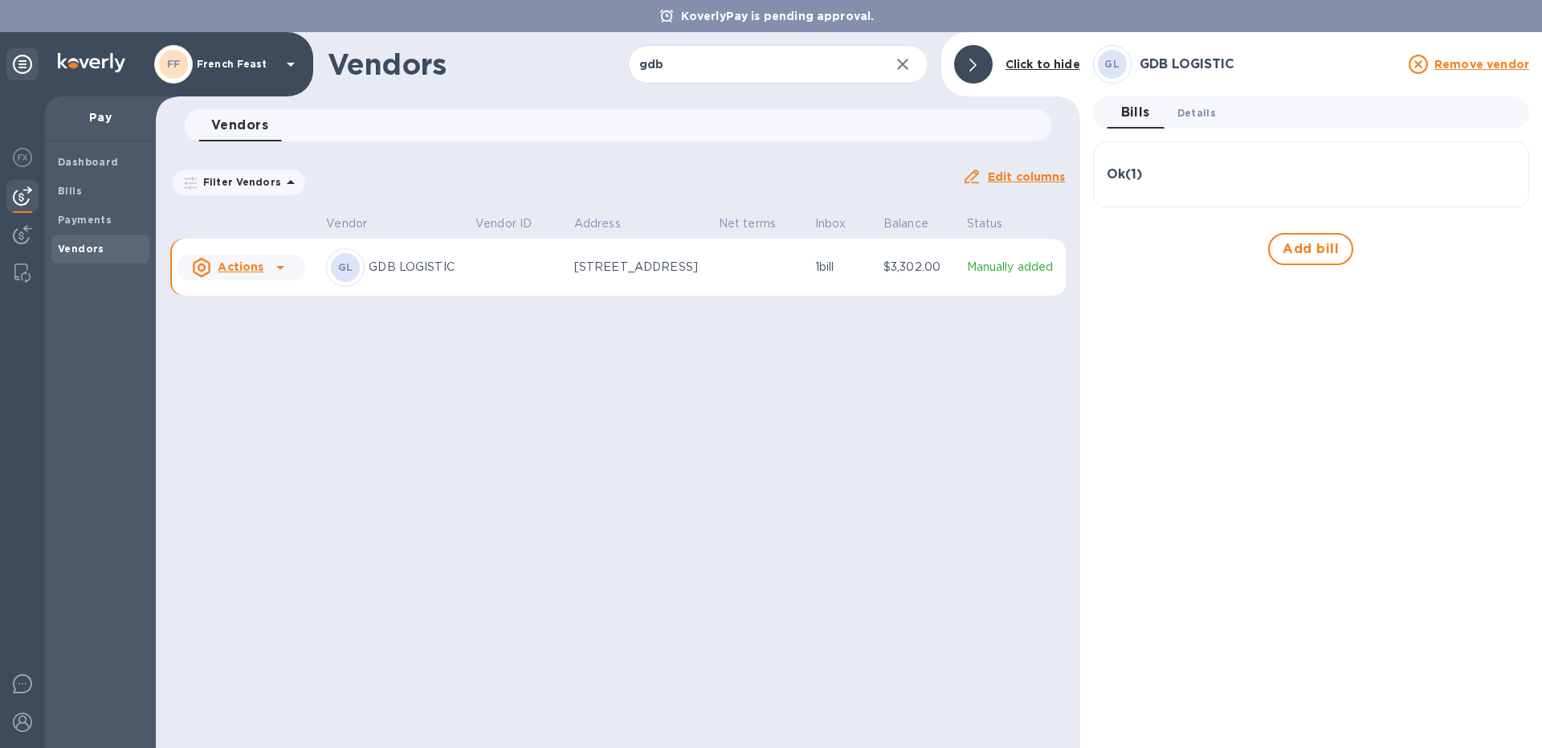
click at [1196, 115] on span "Details 0" at bounding box center [1196, 112] width 39 height 17
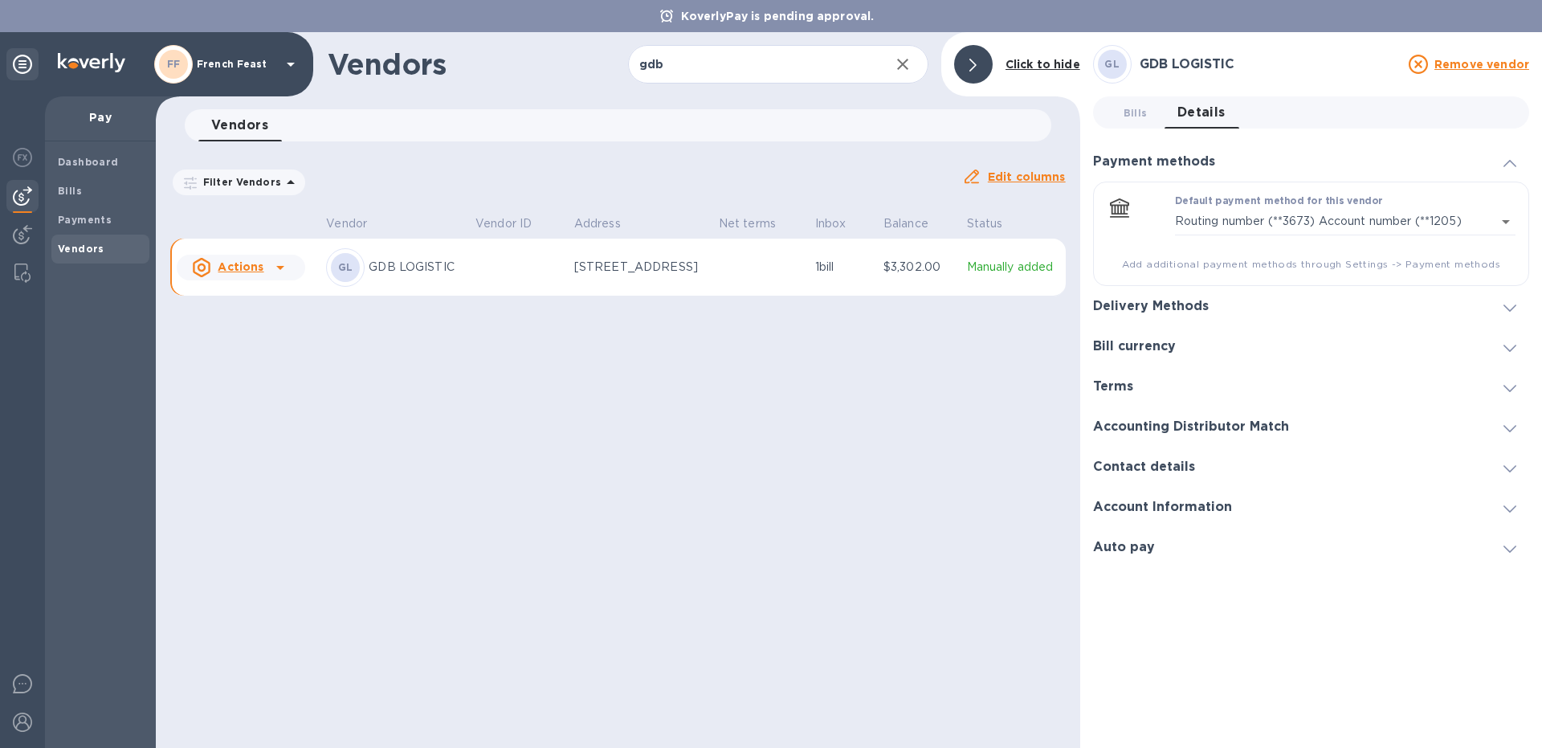
click at [1193, 312] on h3 "Delivery Methods" at bounding box center [1151, 306] width 116 height 15
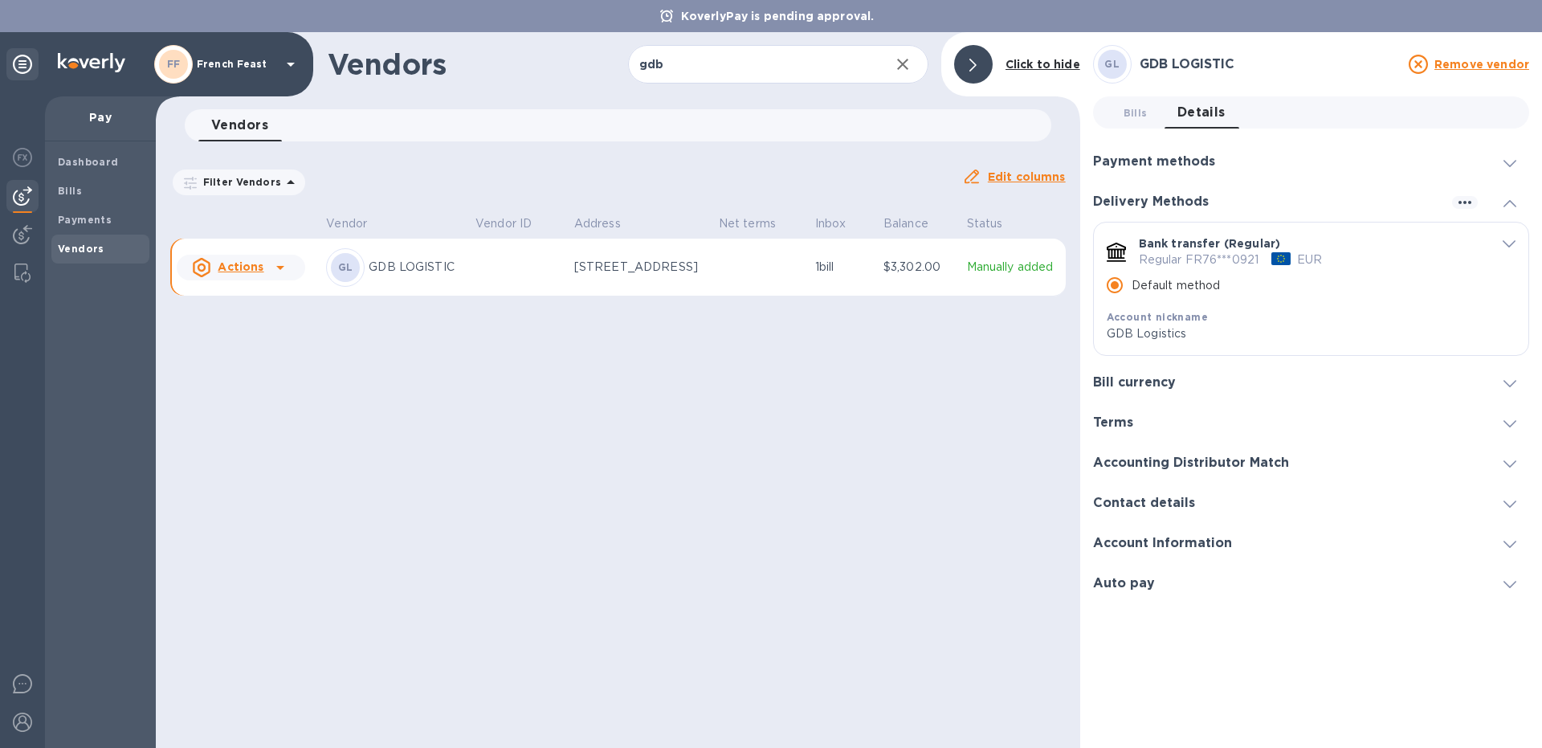
click at [1511, 249] on span "default-method" at bounding box center [1508, 242] width 13 height 15
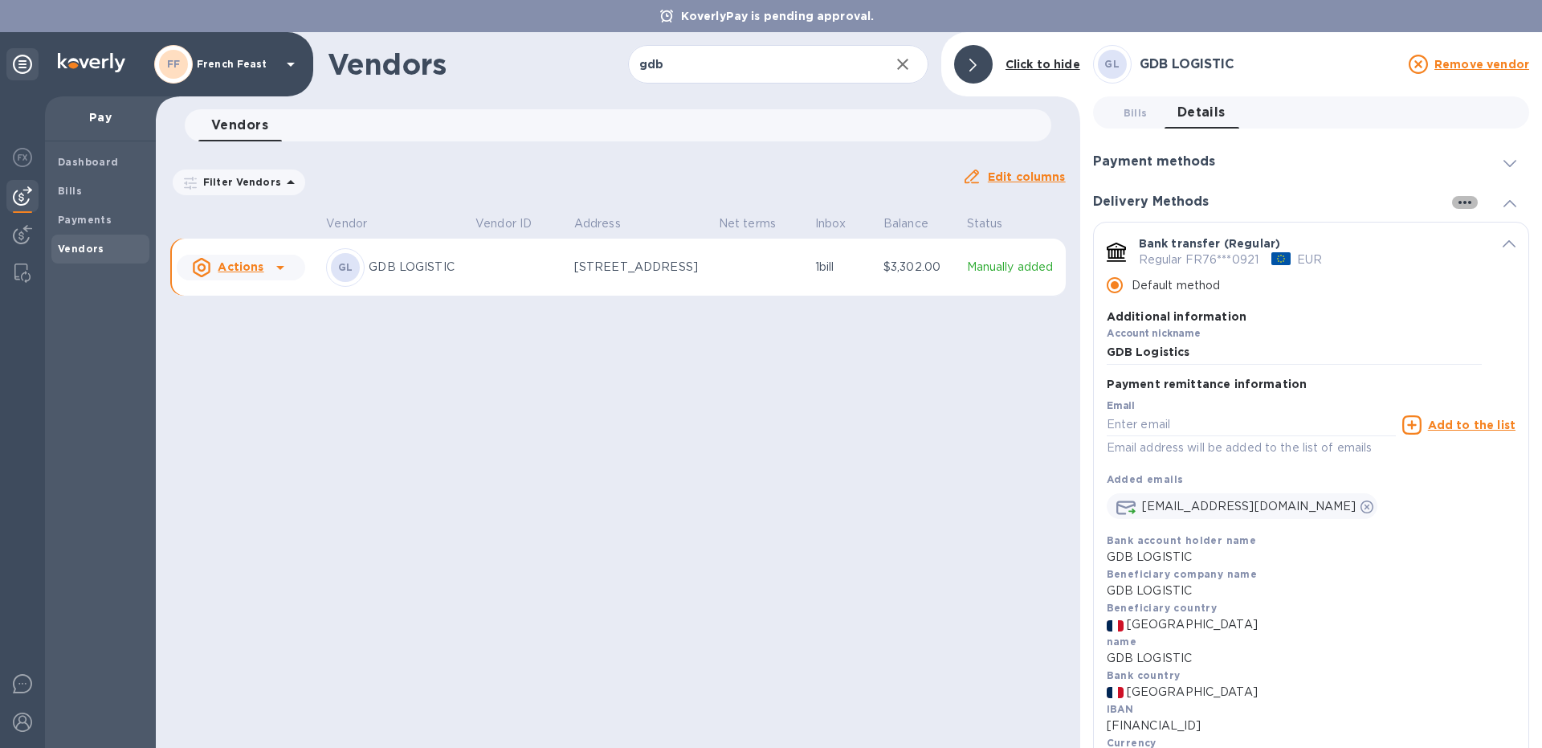
click at [1458, 201] on icon "button" at bounding box center [1464, 202] width 19 height 19
click at [1283, 255] on div at bounding box center [771, 374] width 1542 height 748
click at [1284, 255] on div "default-method" at bounding box center [1280, 258] width 19 height 13
click at [1321, 260] on div "EUR" at bounding box center [1309, 259] width 31 height 23
click at [1294, 256] on div "EUR" at bounding box center [1309, 259] width 31 height 23
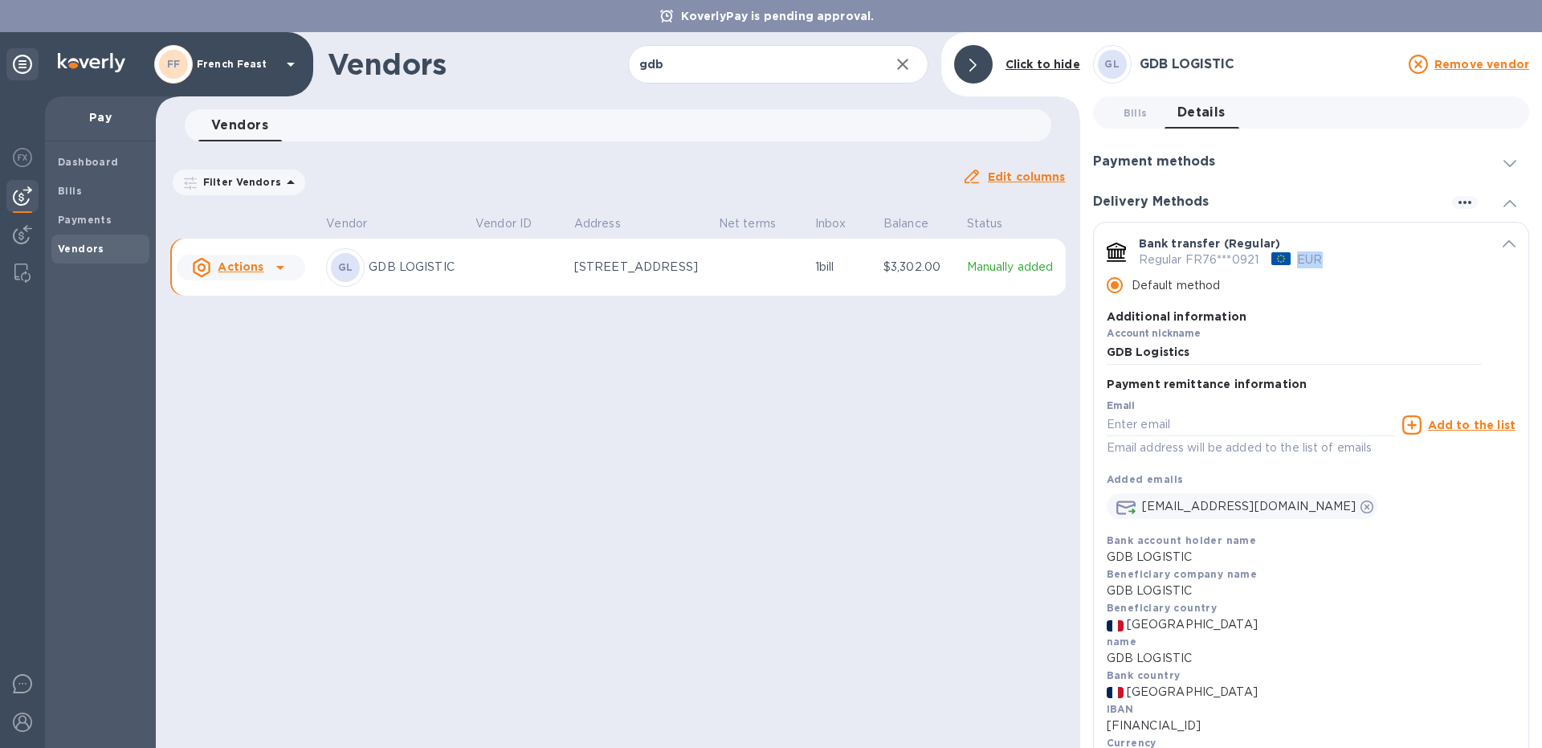
click at [1294, 256] on div "EUR" at bounding box center [1309, 259] width 31 height 23
click at [1371, 257] on div "Regular FR76***0921 EUR" at bounding box center [1310, 259] width 343 height 17
click at [1119, 287] on input "Default method" at bounding box center [1115, 285] width 34 height 34
click at [1462, 201] on icon "button" at bounding box center [1464, 202] width 19 height 19
click at [1480, 239] on p "Add new" at bounding box center [1484, 235] width 53 height 16
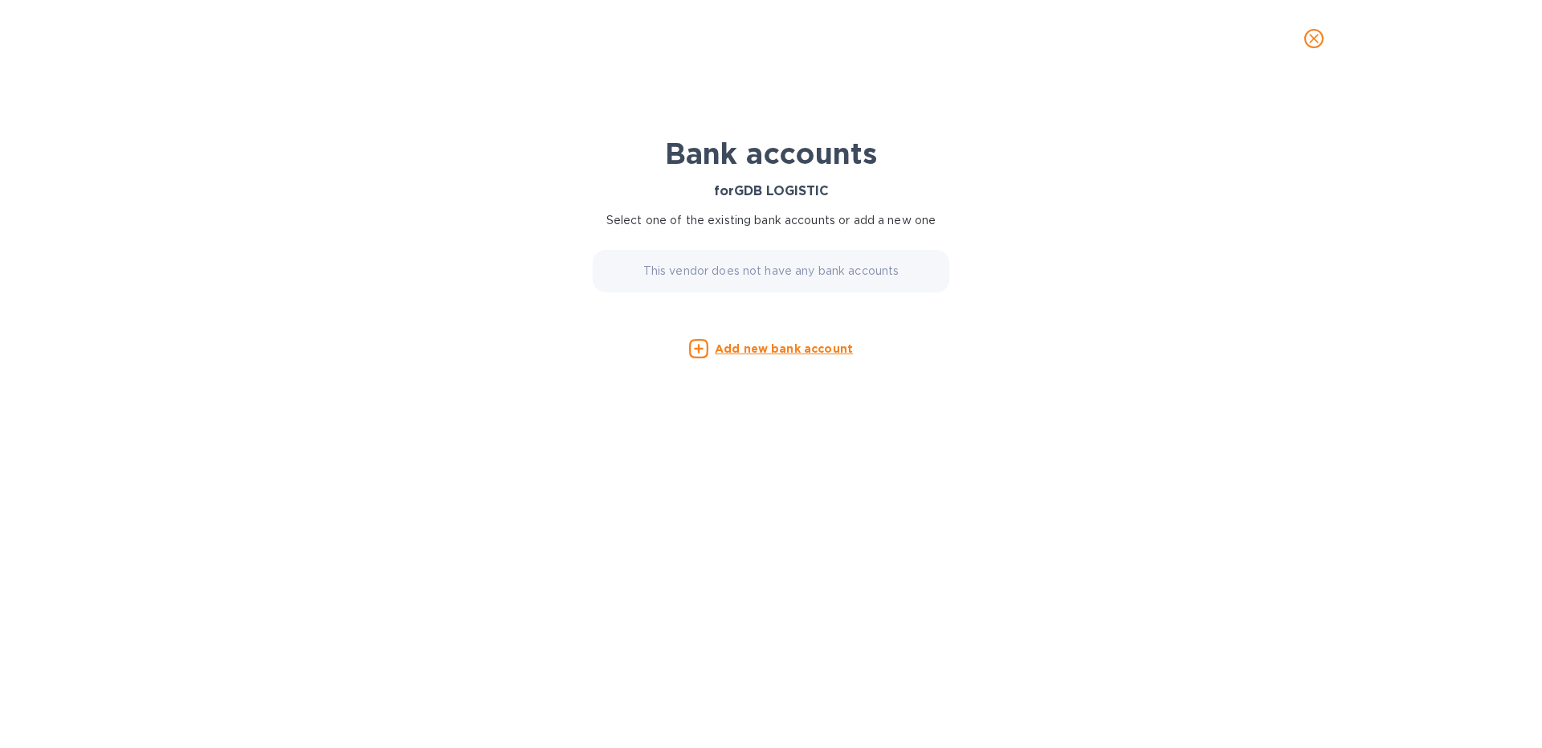
click at [1308, 35] on icon "close" at bounding box center [1314, 39] width 16 height 16
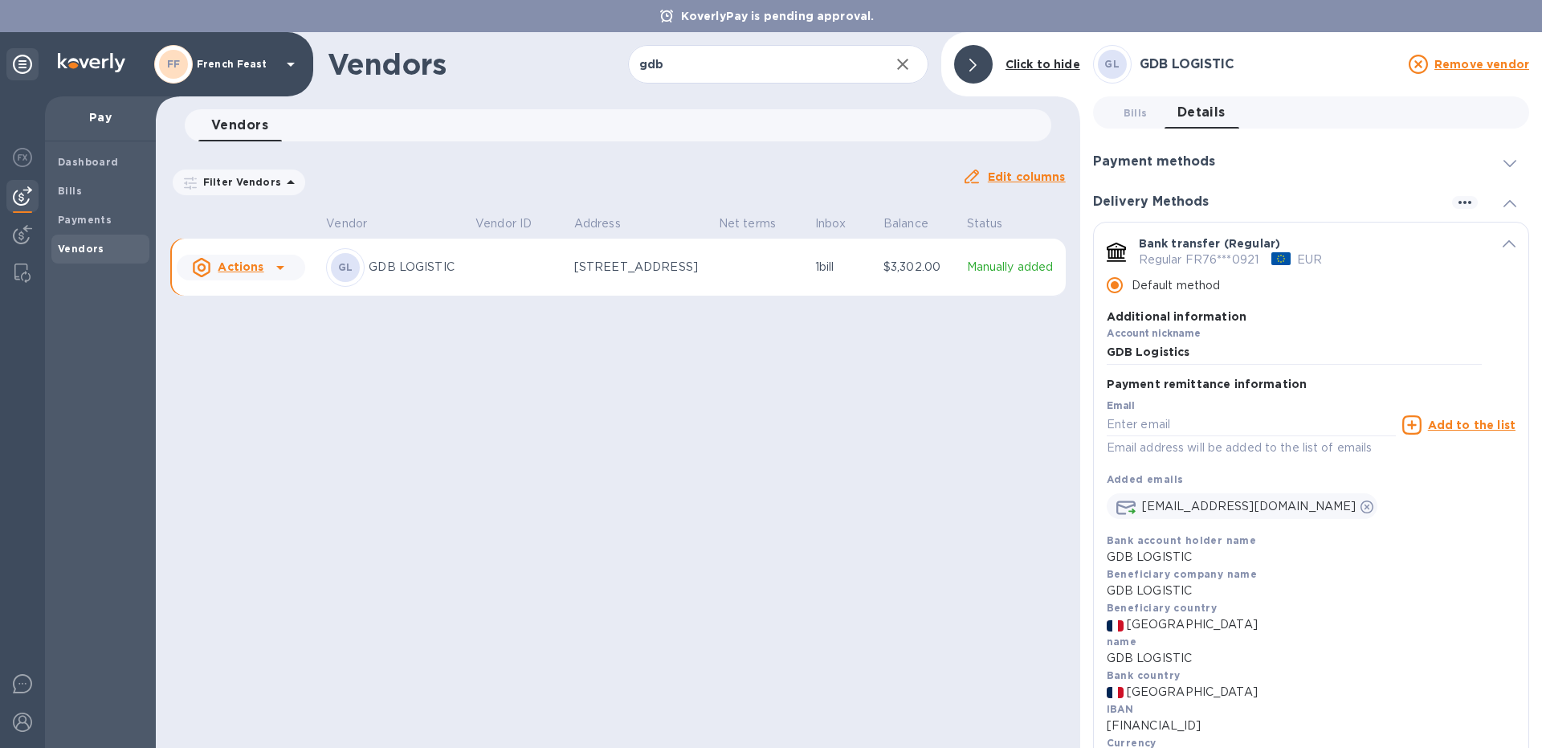
click at [1282, 253] on div "default-method" at bounding box center [1280, 258] width 19 height 13
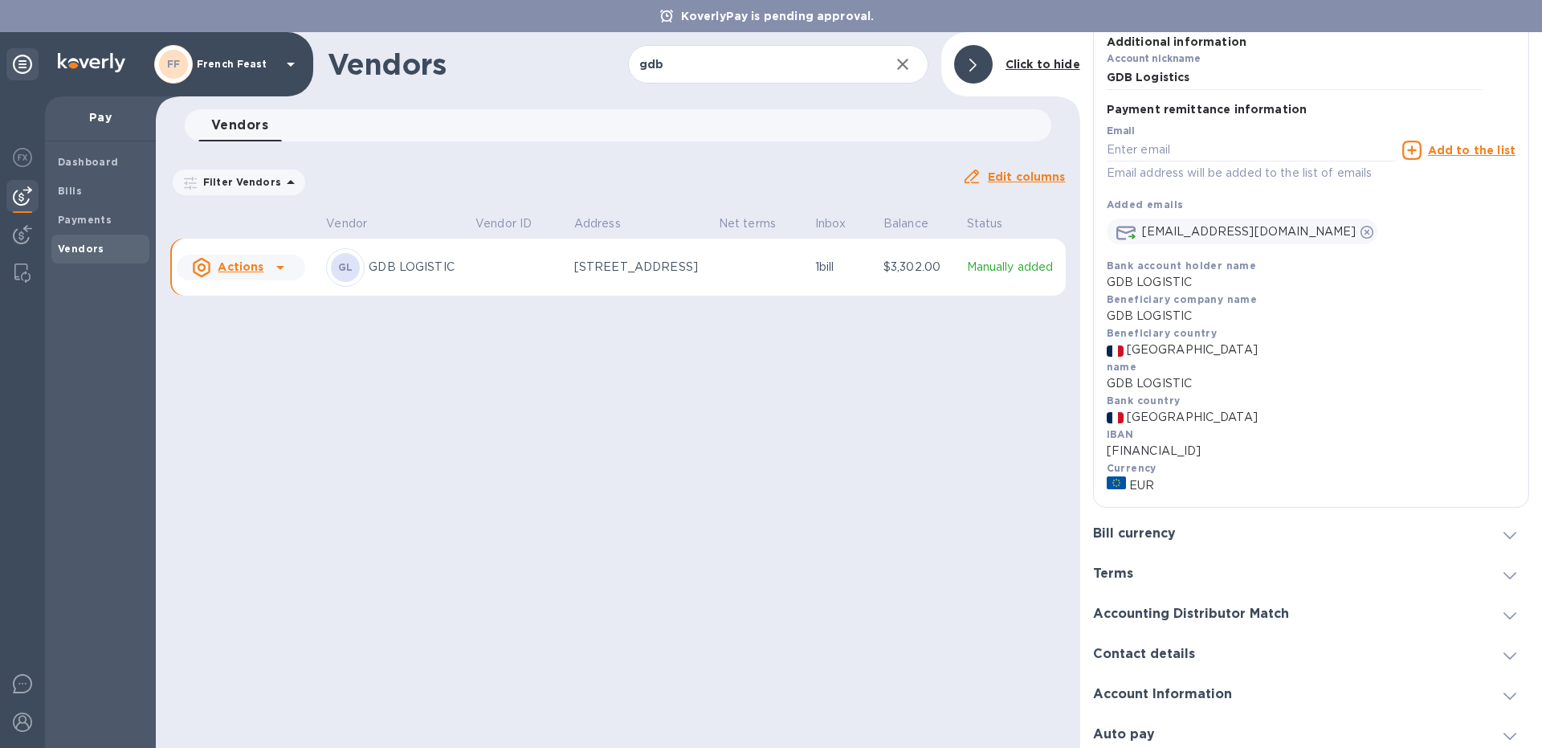
scroll to position [285, 0]
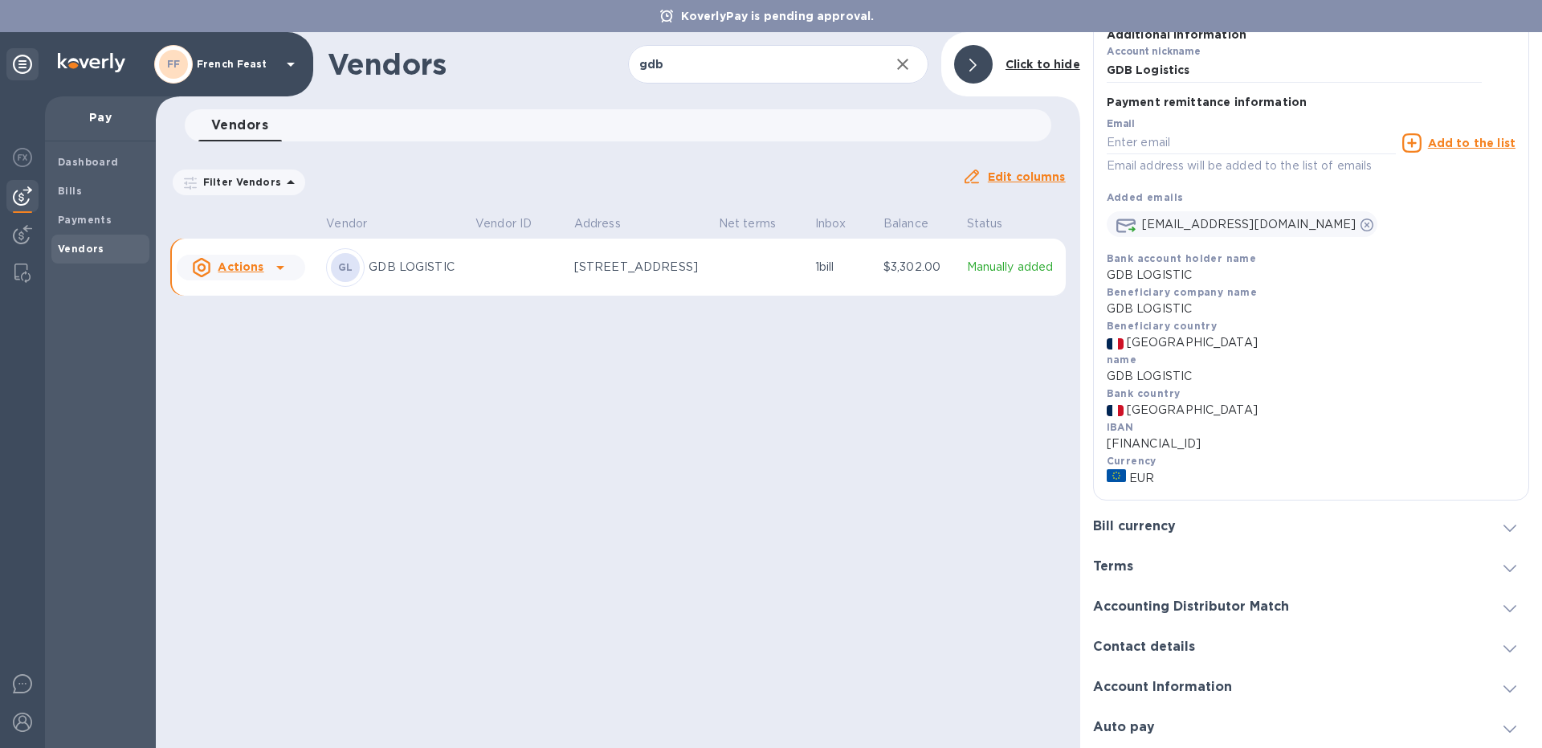
click at [1125, 461] on b "Currency" at bounding box center [1132, 461] width 50 height 12
click at [1515, 529] on icon at bounding box center [1509, 527] width 13 height 7
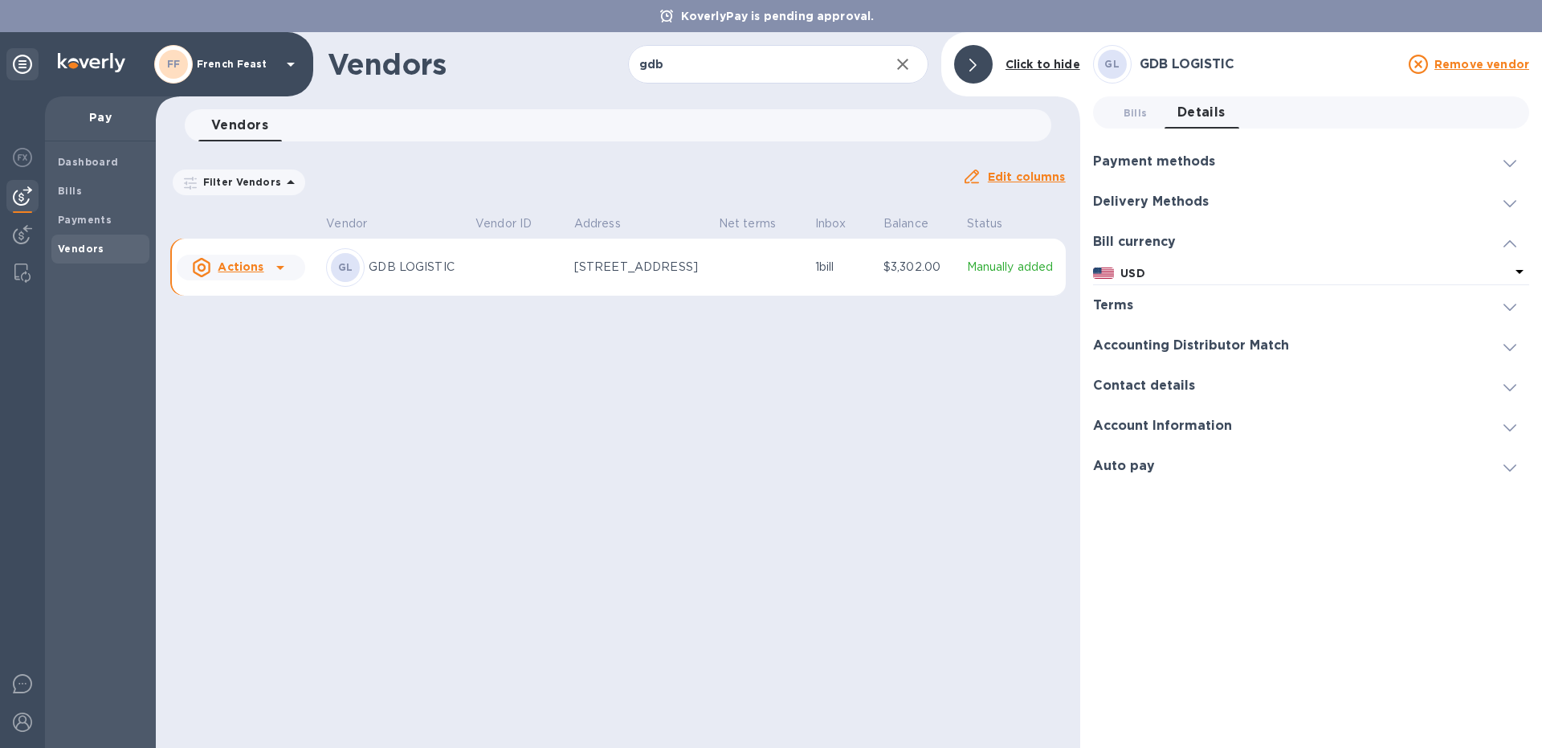
click at [1518, 265] on icon at bounding box center [1519, 271] width 19 height 19
click at [1178, 359] on div "USD" at bounding box center [1204, 356] width 202 height 22
click at [1186, 211] on div "Delivery Methods" at bounding box center [1311, 201] width 436 height 40
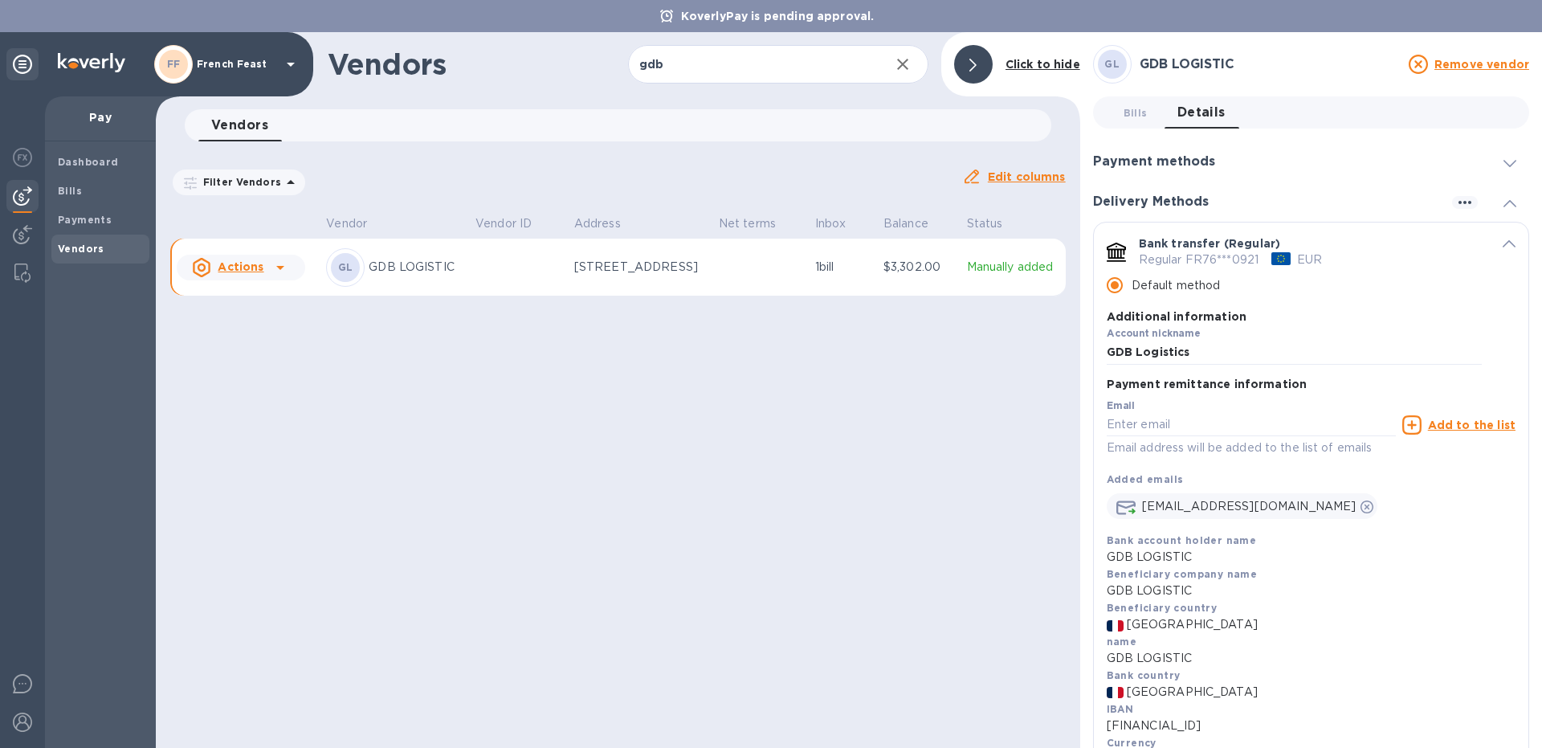
click at [1506, 239] on span "default-method" at bounding box center [1508, 242] width 13 height 15
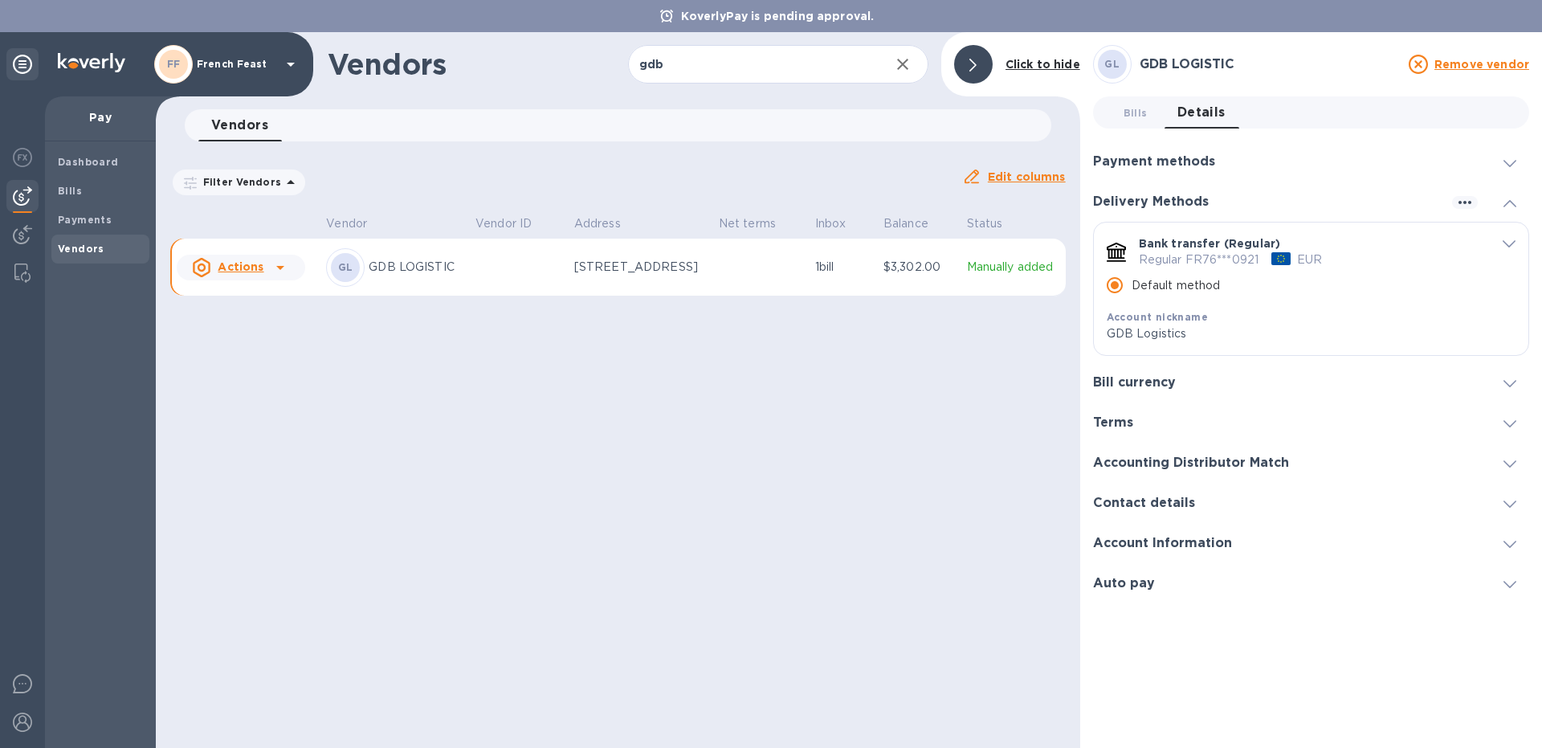
click at [1150, 367] on div "Bill currency" at bounding box center [1311, 382] width 436 height 40
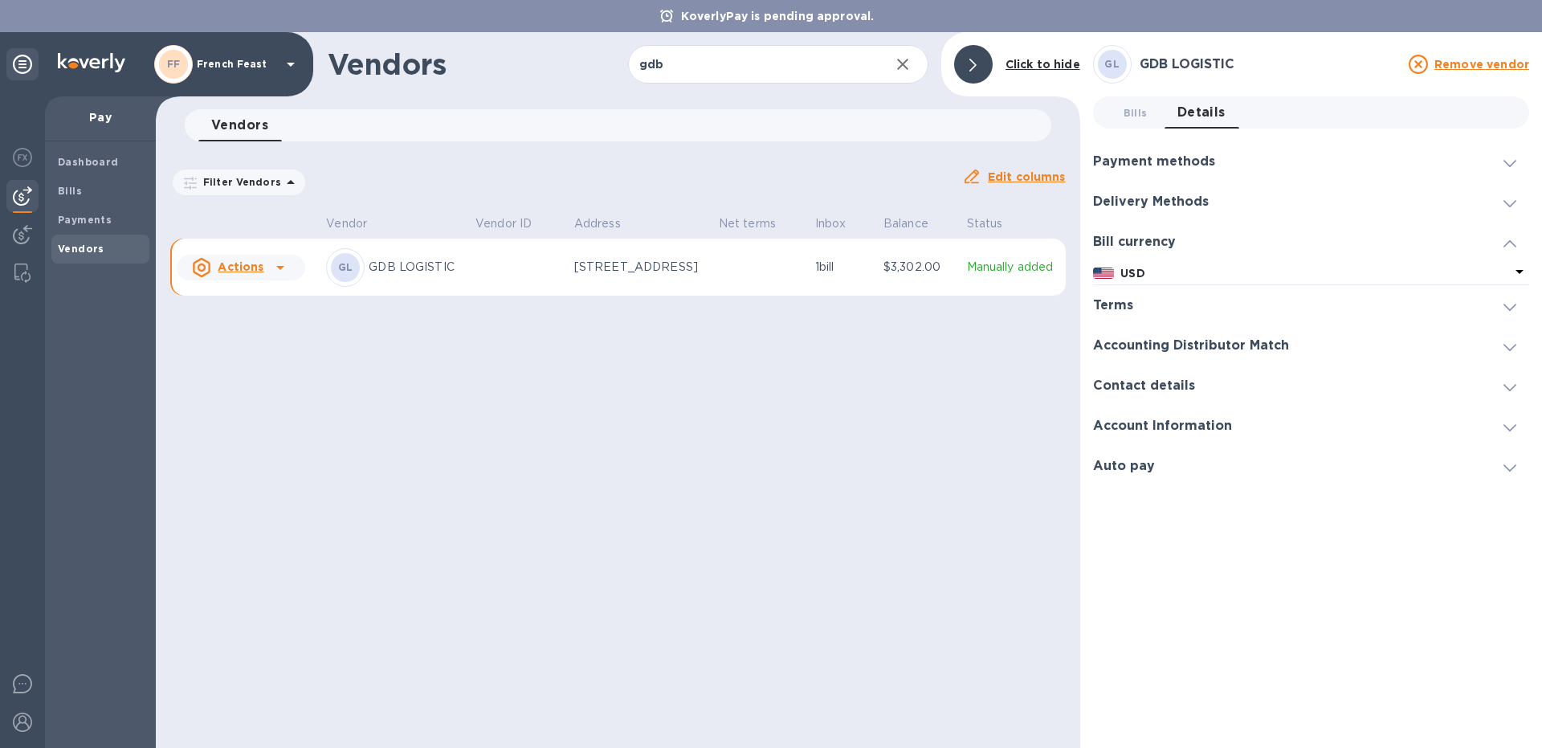
click at [1506, 237] on span at bounding box center [1509, 241] width 13 height 15
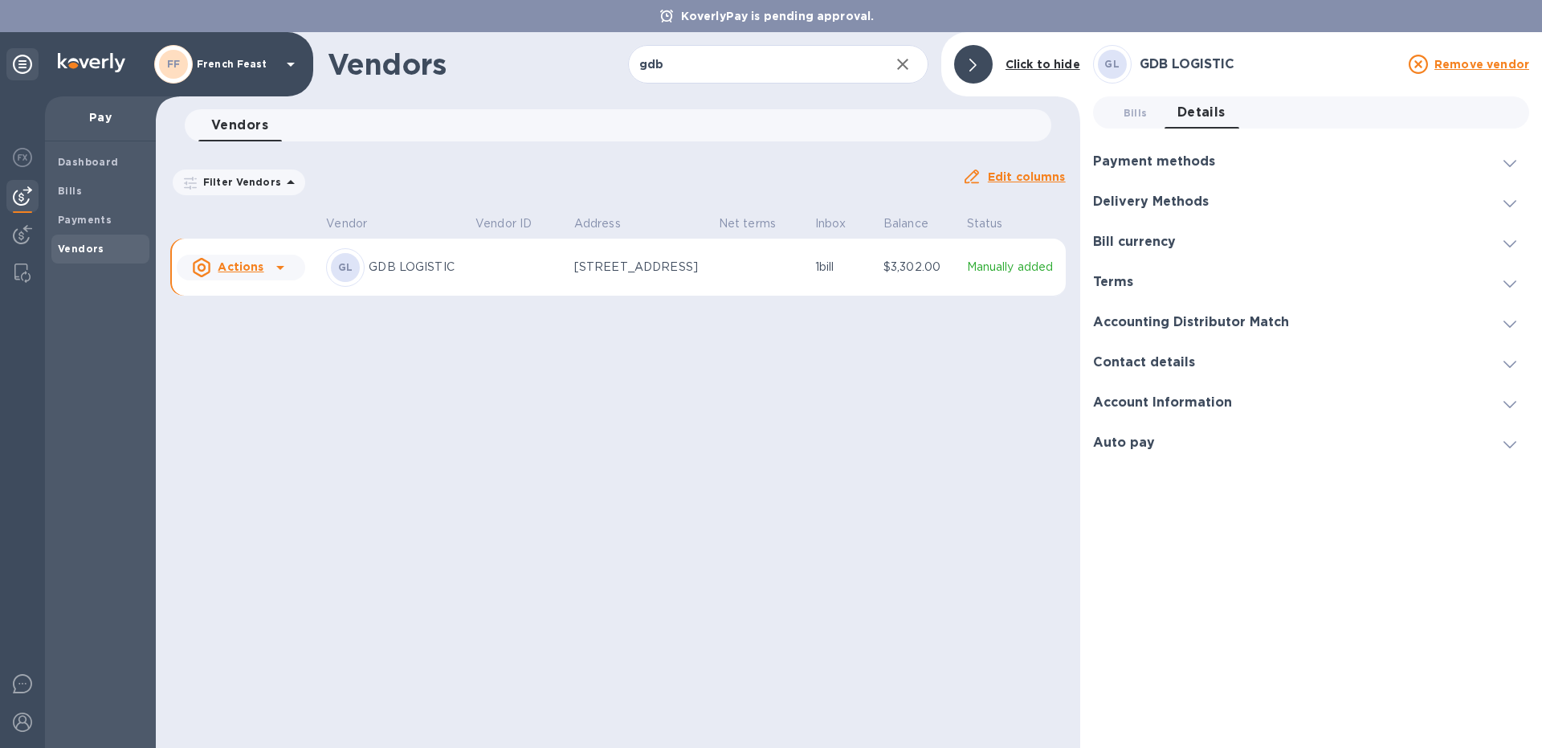
click at [1119, 238] on h3 "Bill currency" at bounding box center [1134, 241] width 83 height 15
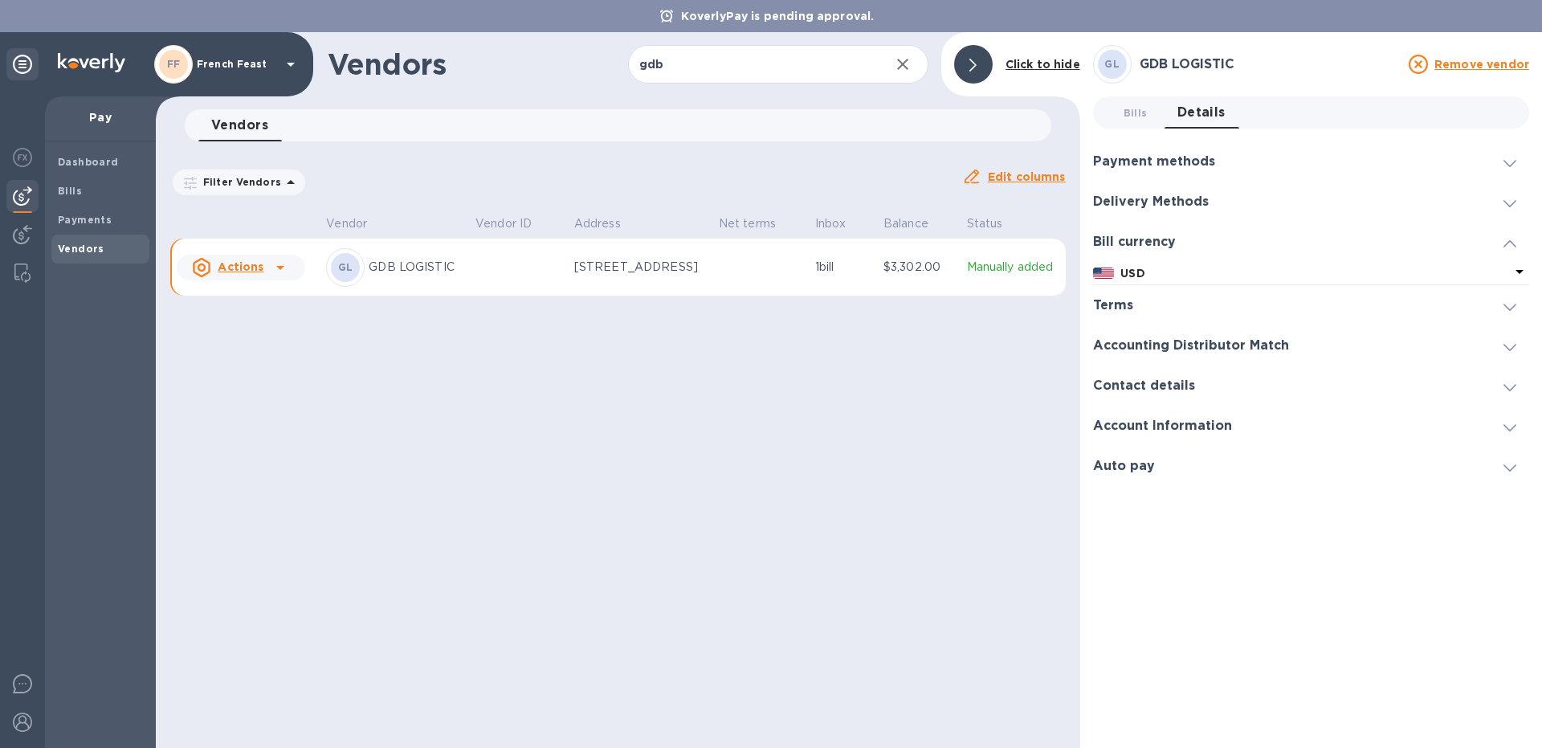
click at [1172, 191] on div "Delivery Methods" at bounding box center [1311, 201] width 436 height 40
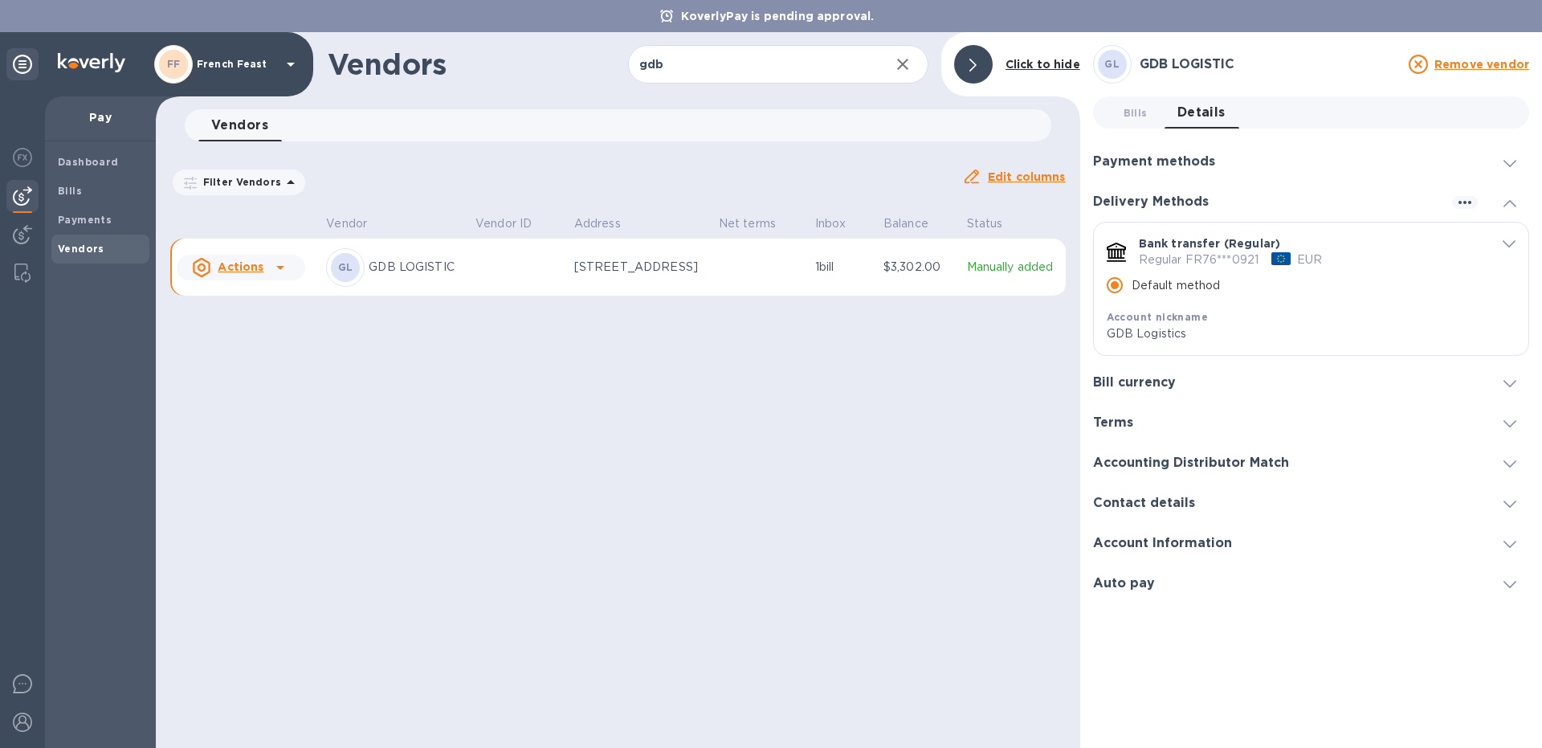
click at [1144, 153] on div "Payment methods" at bounding box center [1311, 161] width 436 height 40
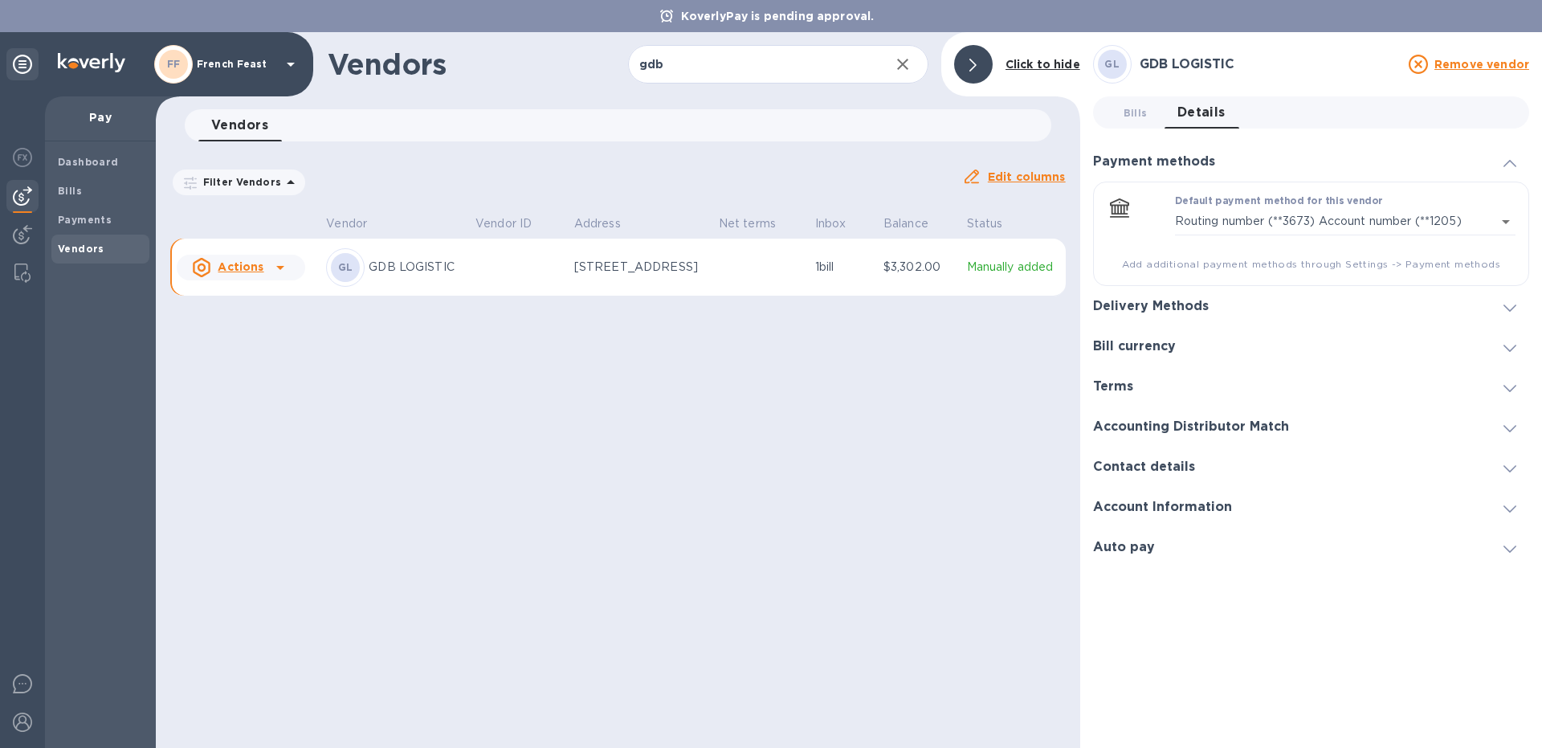
click at [1210, 306] on div "Delivery Methods" at bounding box center [1157, 306] width 128 height 15
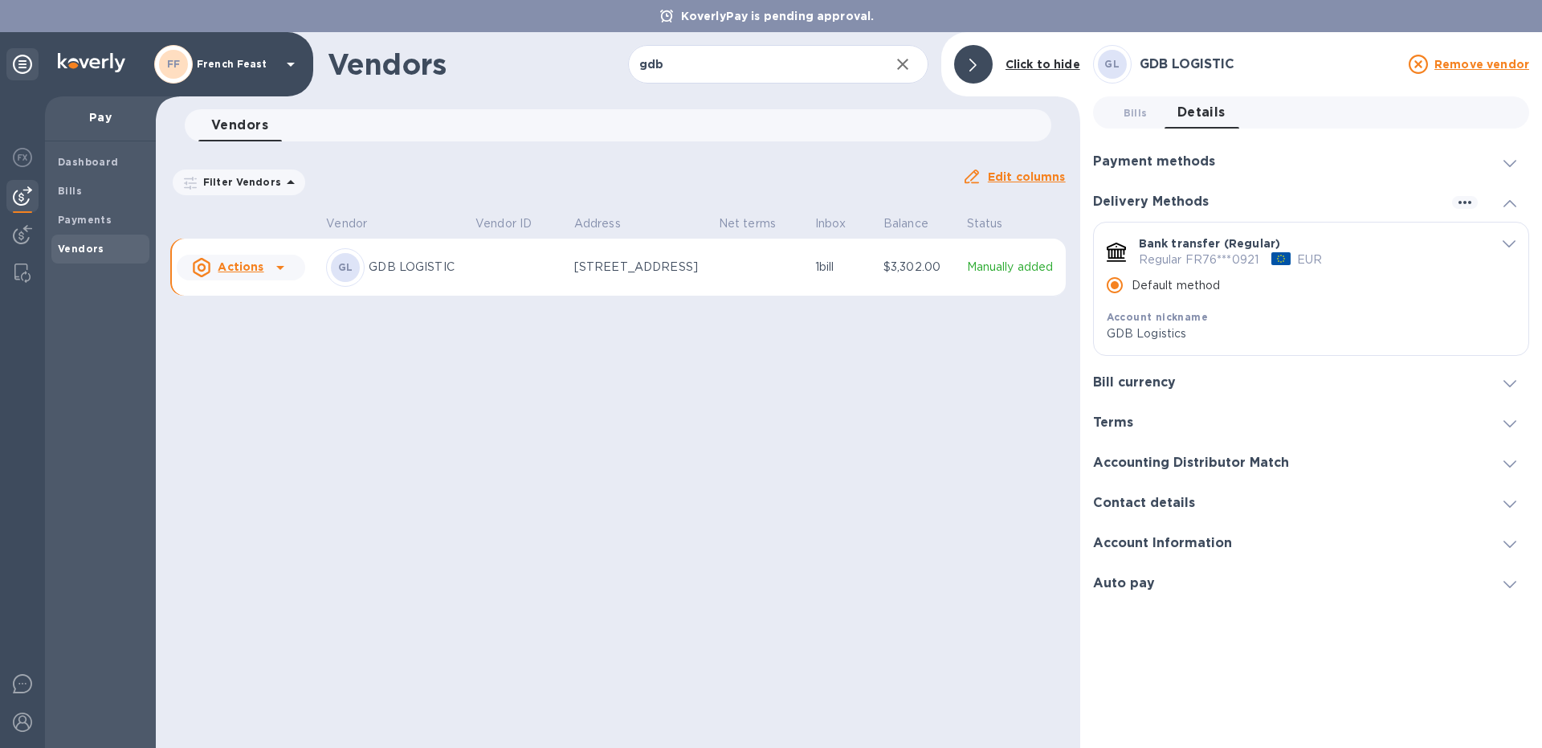
click at [1505, 246] on icon "default-method" at bounding box center [1508, 243] width 13 height 7
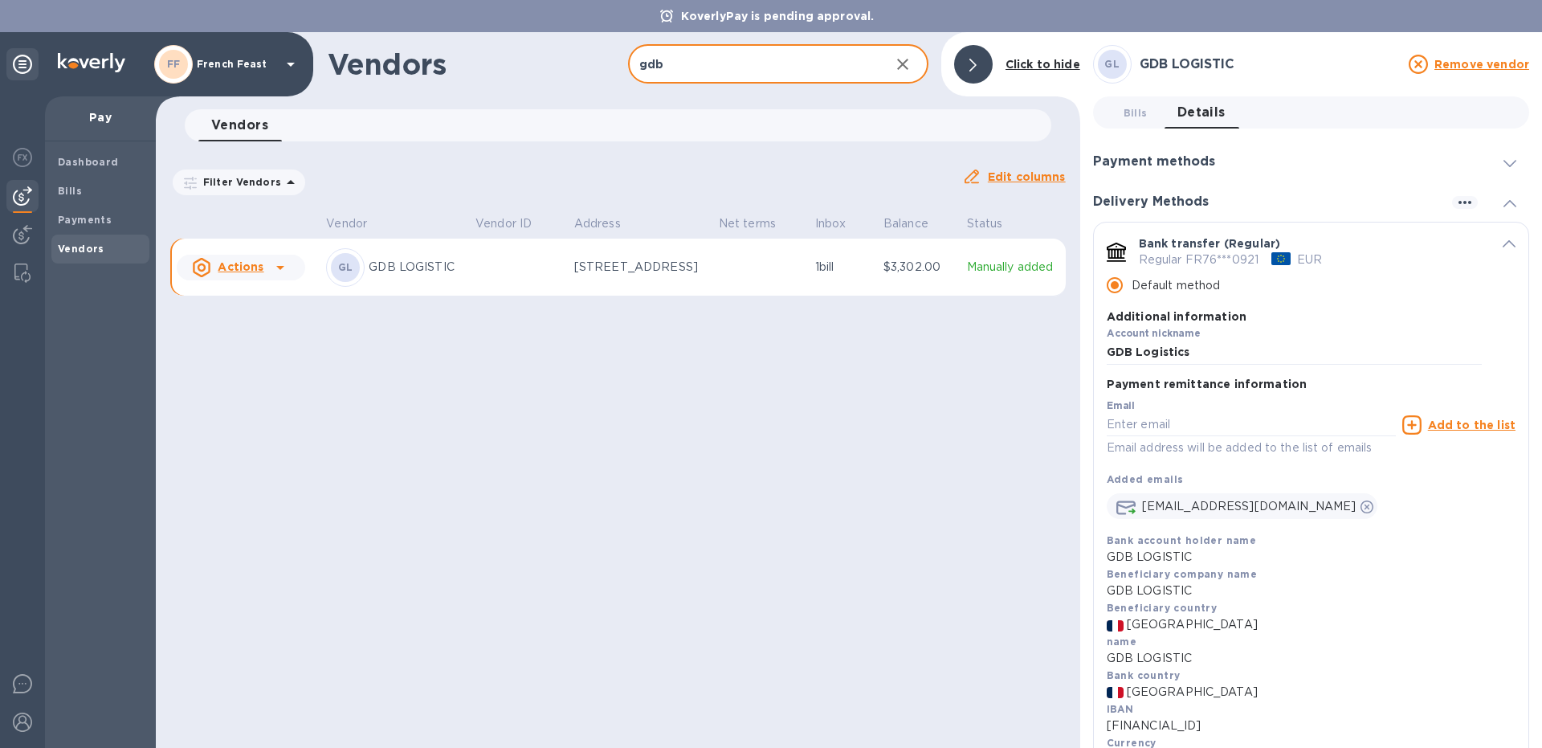
click at [734, 75] on input "gdb" at bounding box center [752, 64] width 249 height 39
type input "g"
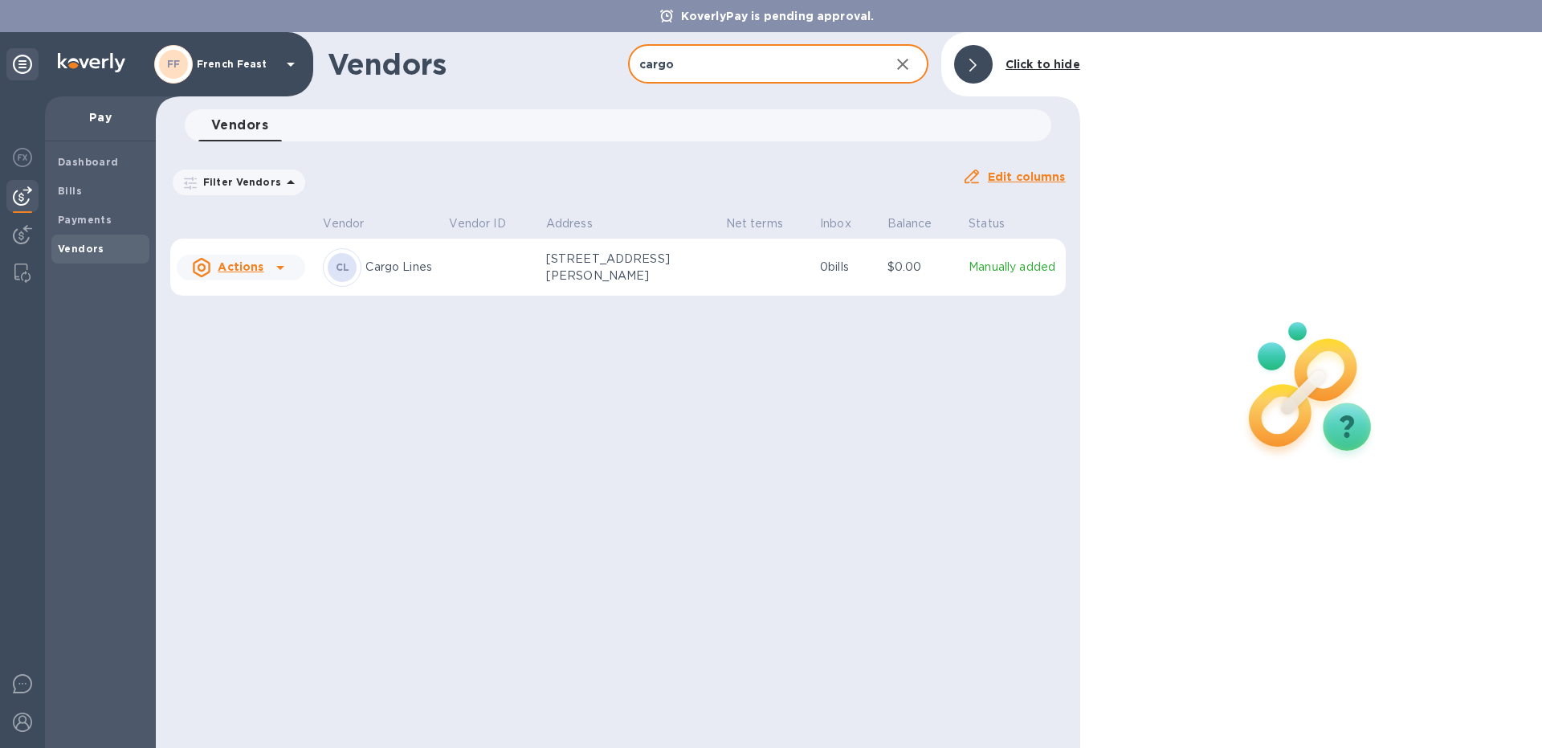
click at [494, 258] on td at bounding box center [490, 268] width 96 height 58
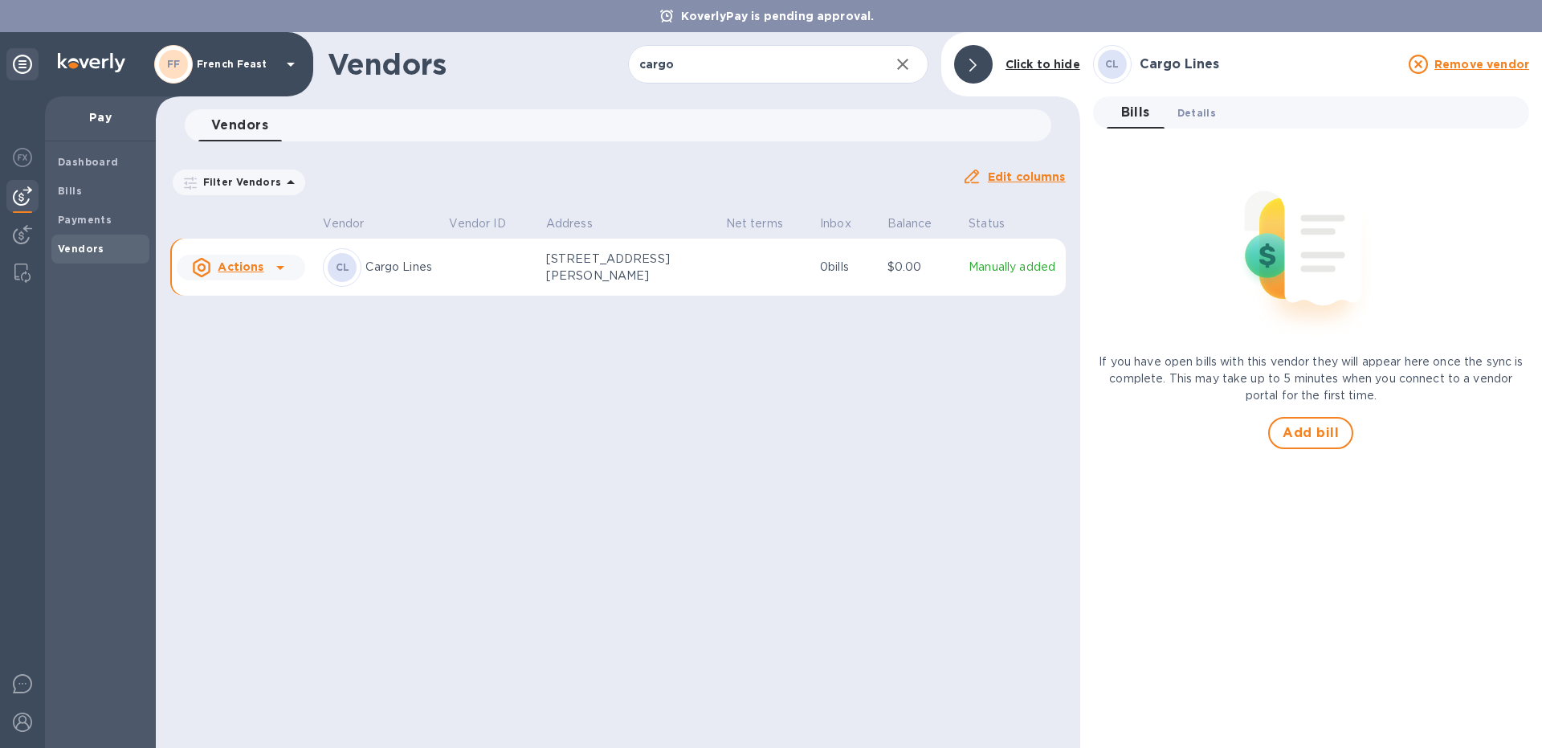
click at [1193, 115] on span "Details 0" at bounding box center [1196, 112] width 39 height 17
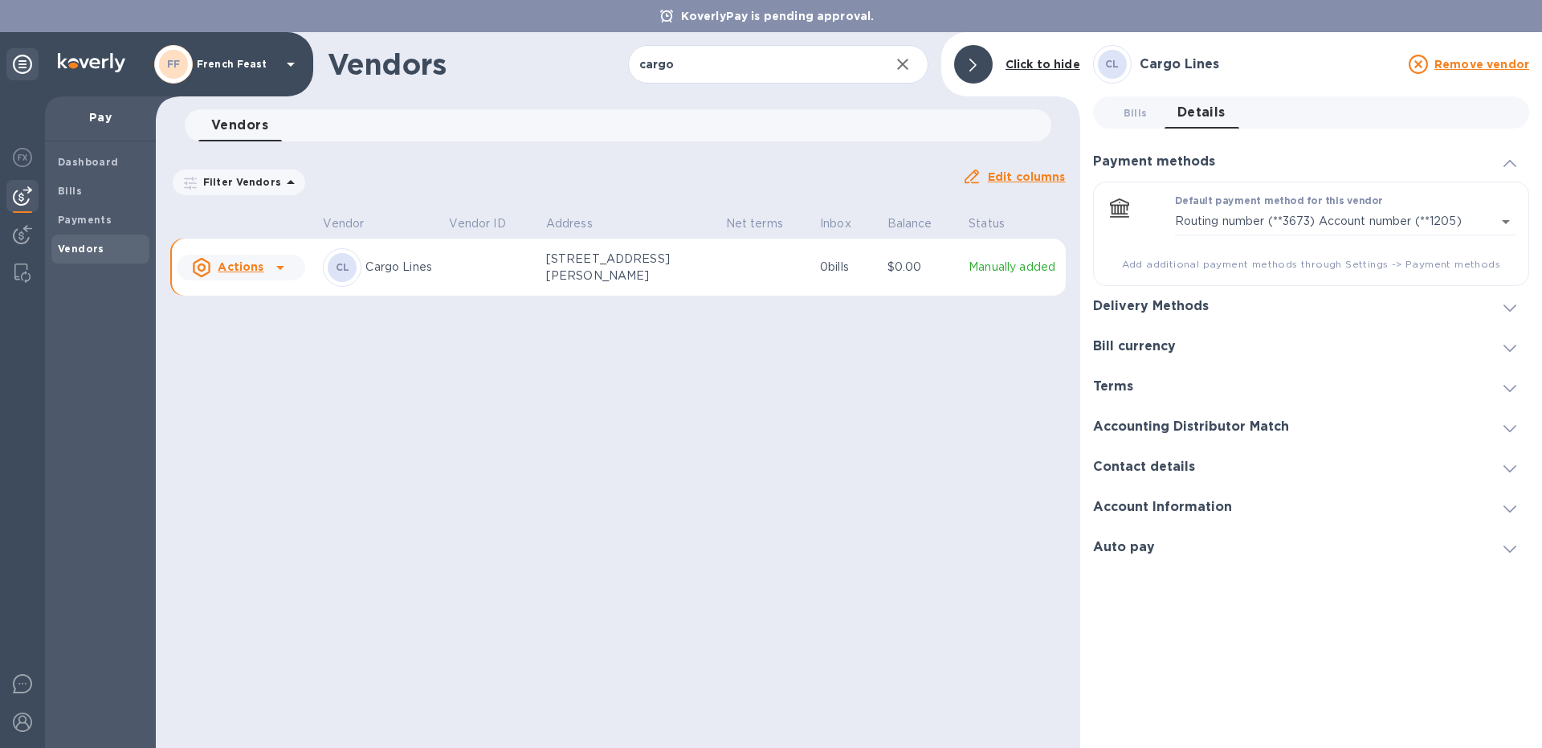
click at [1507, 303] on span at bounding box center [1509, 306] width 13 height 15
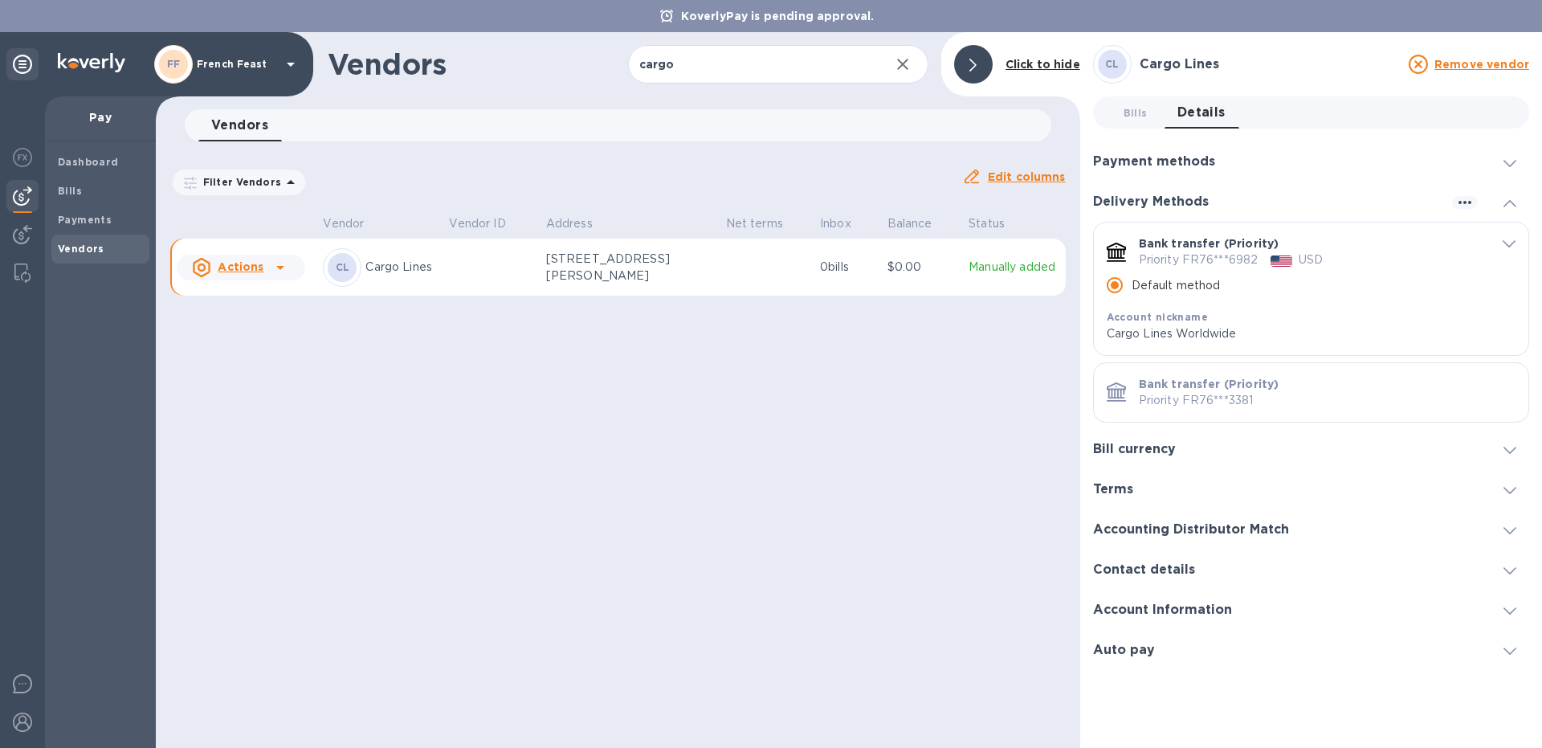
click at [1515, 243] on div "Bank transfer (Priority) Priority FR76***6982 USD Default method Account nickna…" at bounding box center [1311, 288] width 434 height 133
click at [1511, 243] on icon "default-method" at bounding box center [1508, 243] width 13 height 7
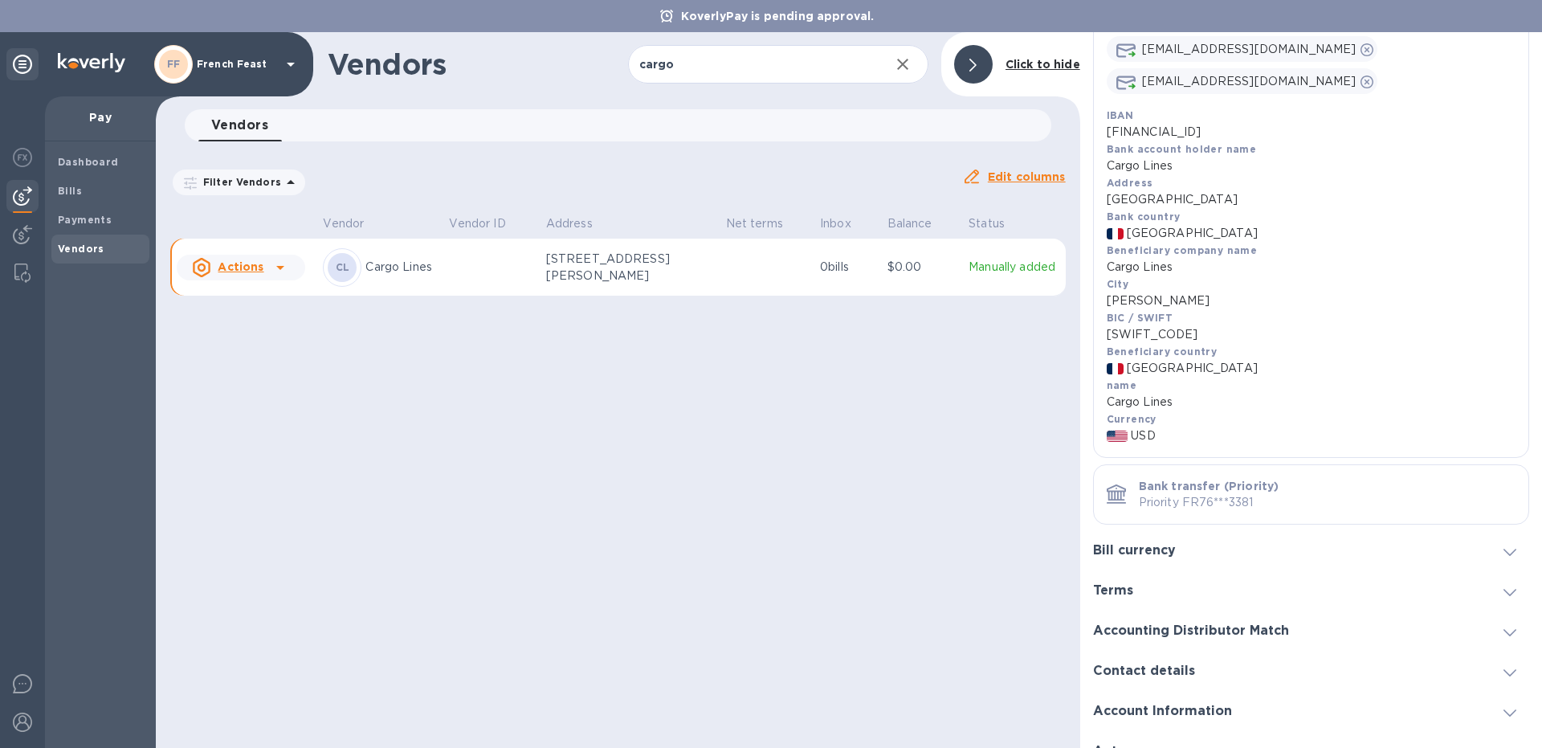
scroll to position [486, 0]
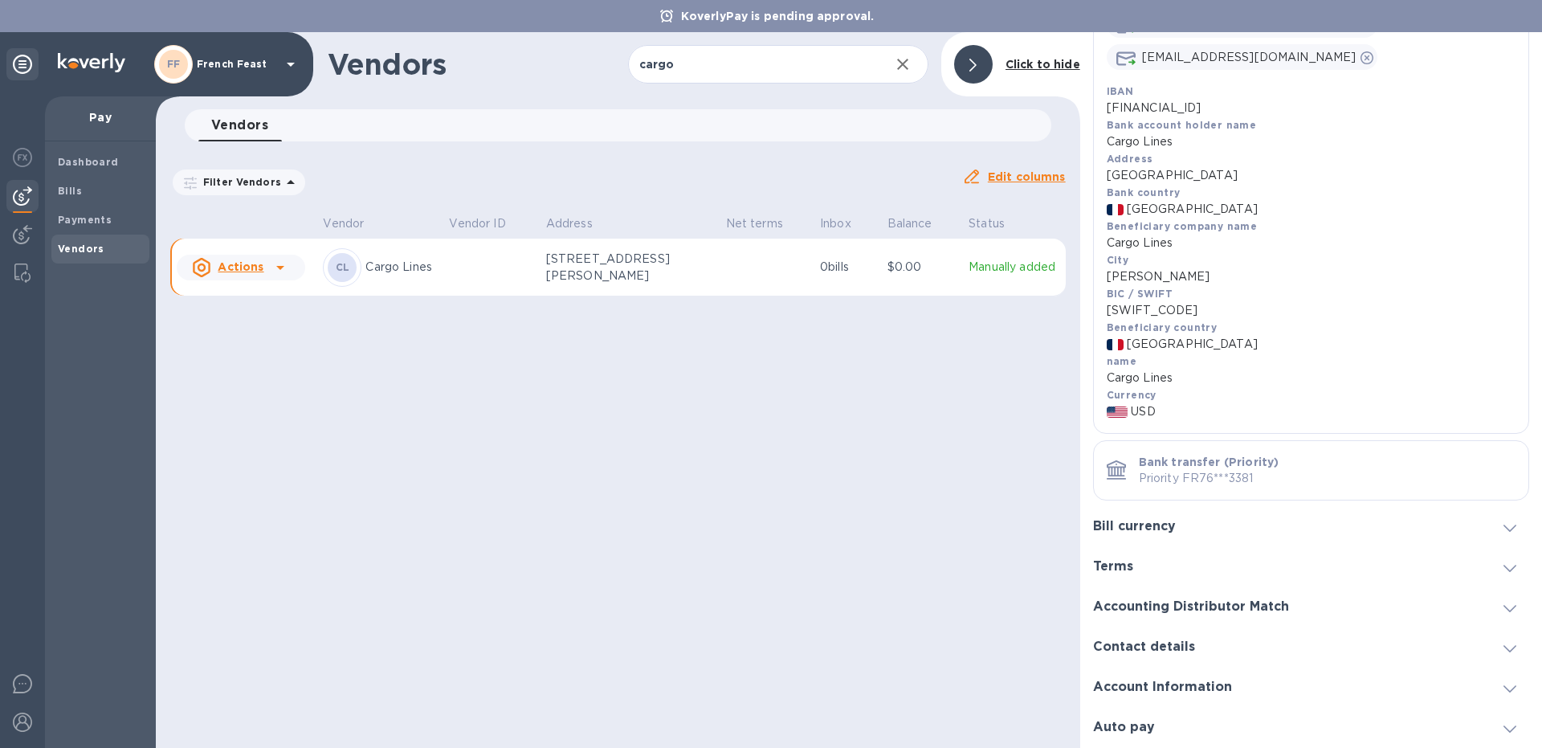
click at [1180, 527] on div "Bill currency" at bounding box center [1141, 526] width 96 height 15
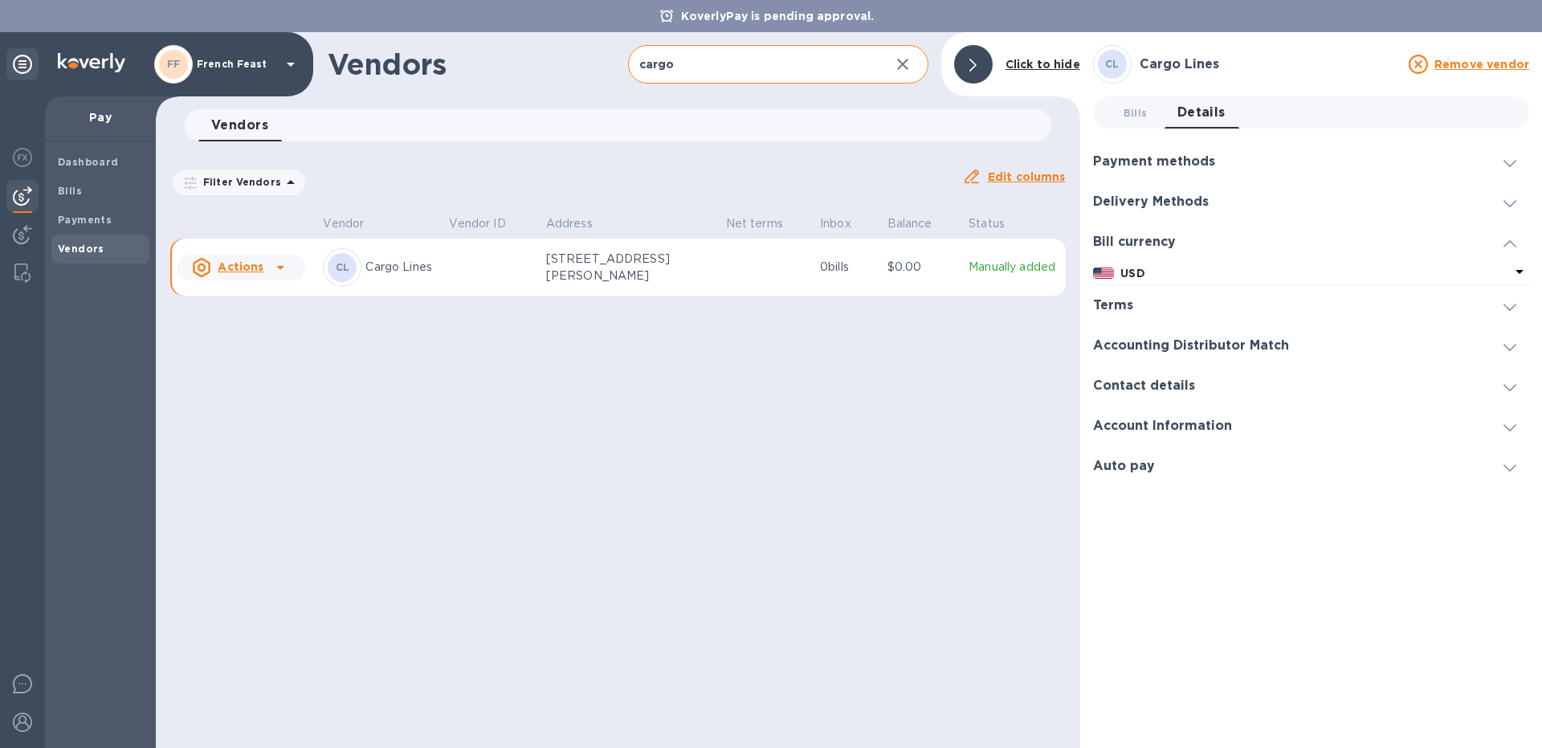
click at [724, 56] on input "cargo" at bounding box center [752, 64] width 249 height 39
type input "c"
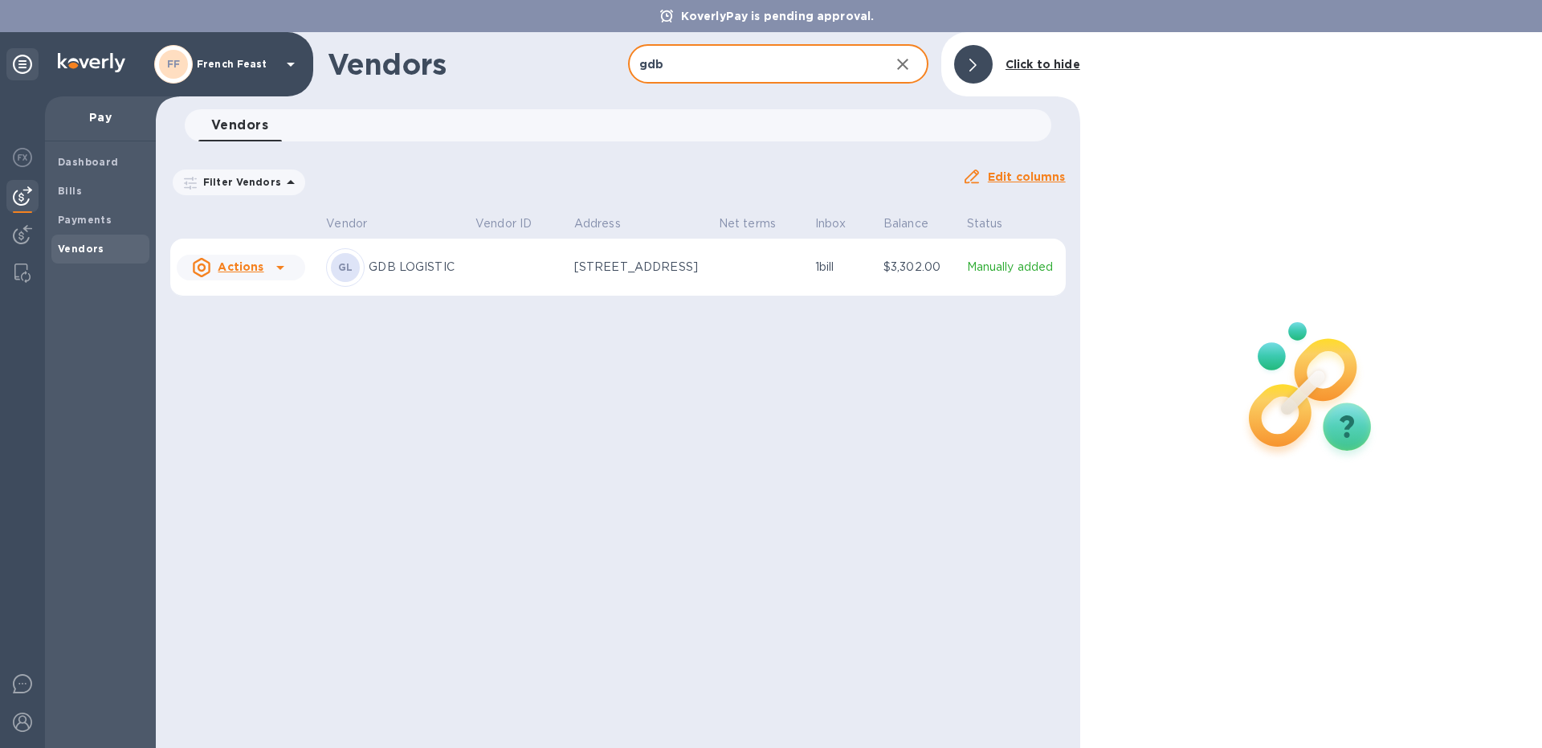
type input "gdb"
click at [396, 257] on div "GL GDB LOGISTIC" at bounding box center [394, 267] width 137 height 39
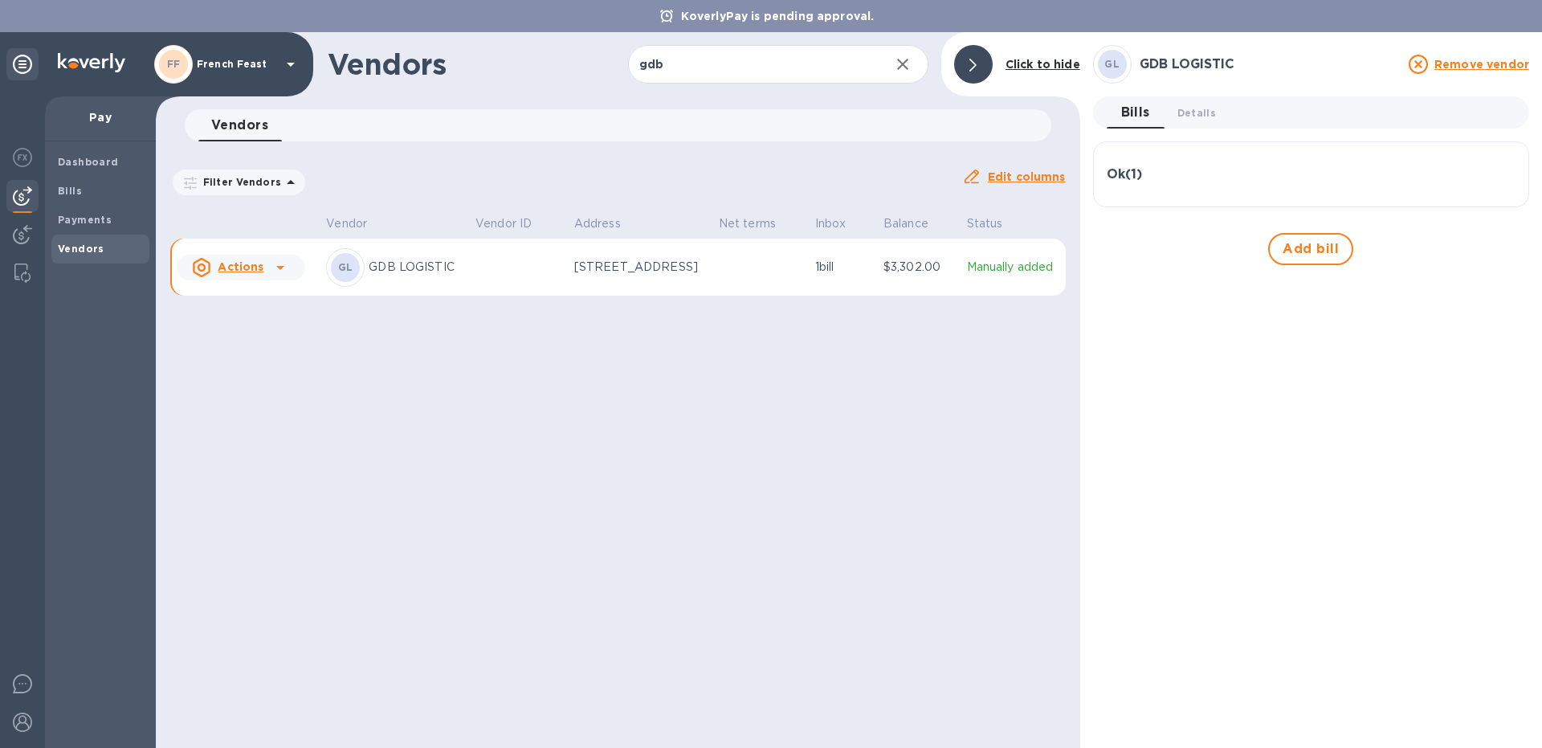
click at [1123, 177] on h3 "Ok ( 1 )" at bounding box center [1124, 174] width 35 height 15
click at [1188, 106] on span "Details 0" at bounding box center [1196, 112] width 39 height 17
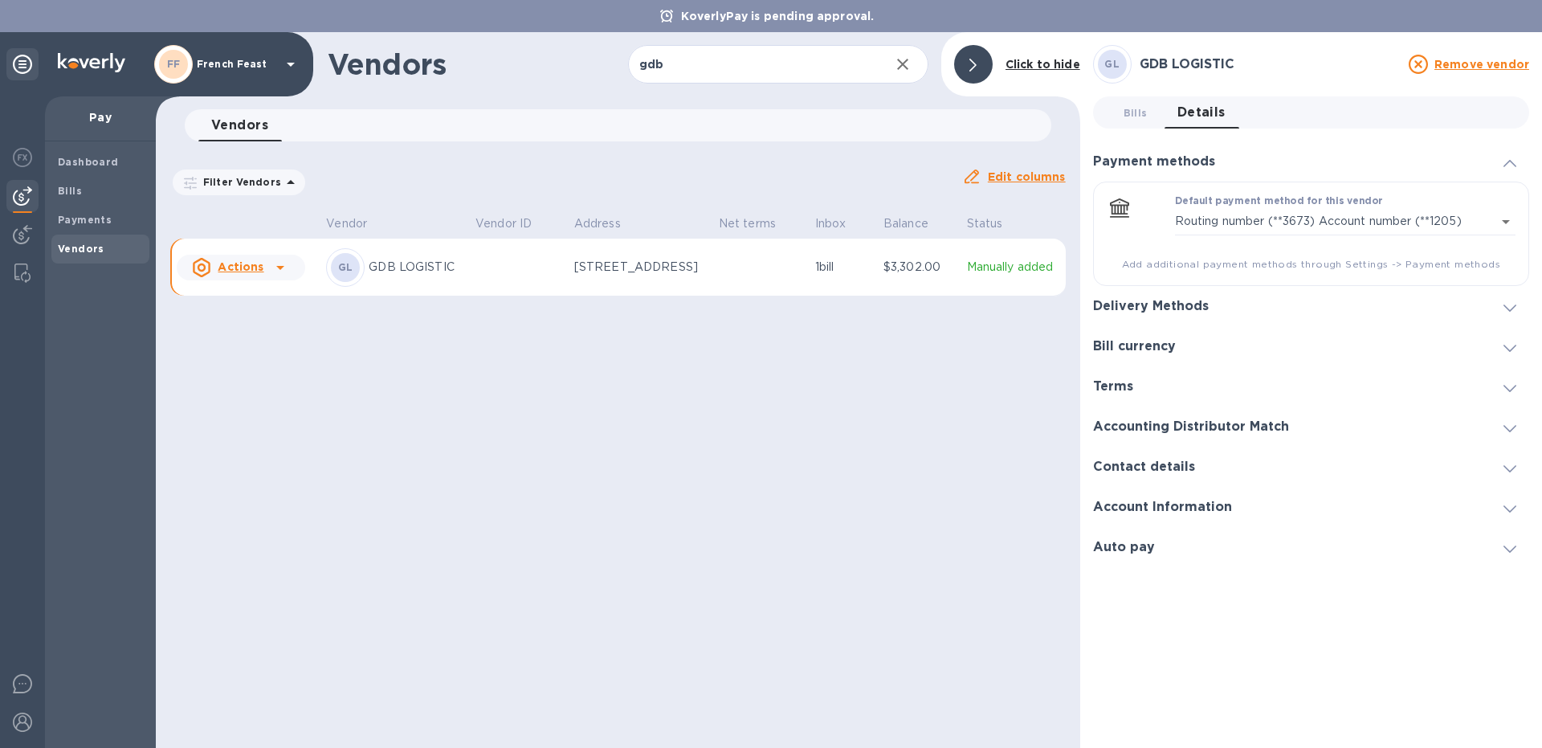
click at [1194, 508] on h3 "Account Information" at bounding box center [1162, 506] width 139 height 15
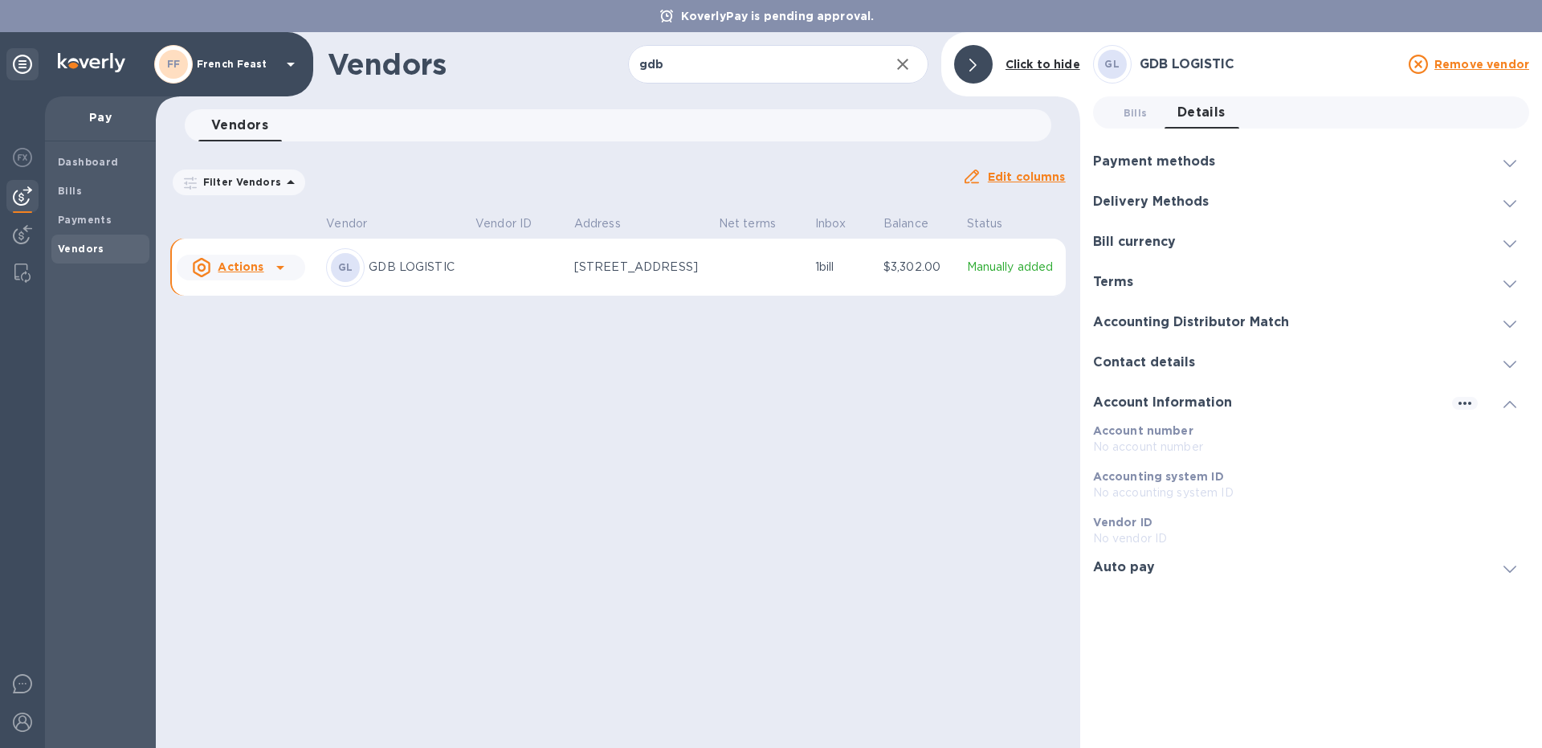
click at [1173, 357] on h3 "Contact details" at bounding box center [1144, 362] width 102 height 15
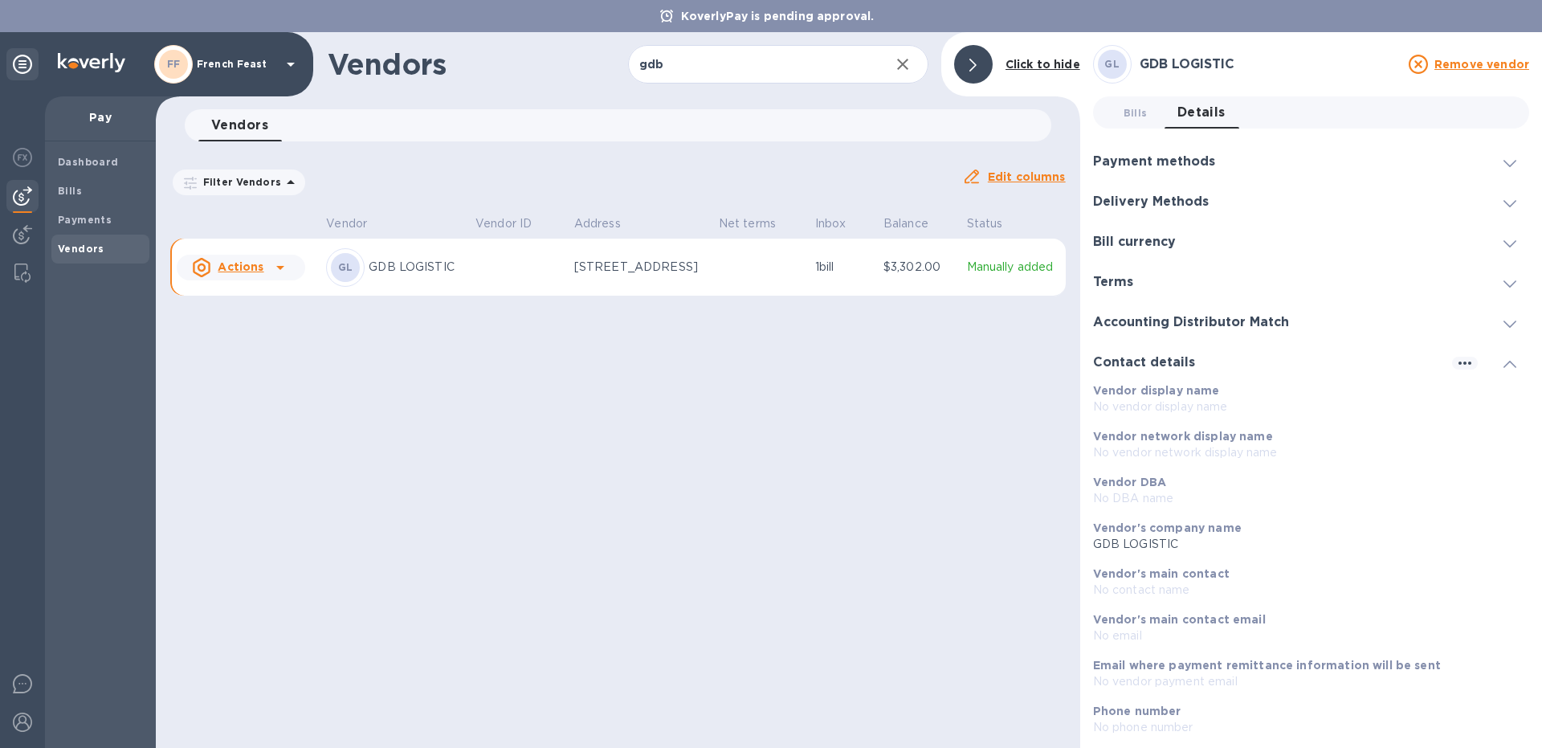
click at [1179, 319] on h3 "Accounting Distributor Match" at bounding box center [1191, 322] width 196 height 15
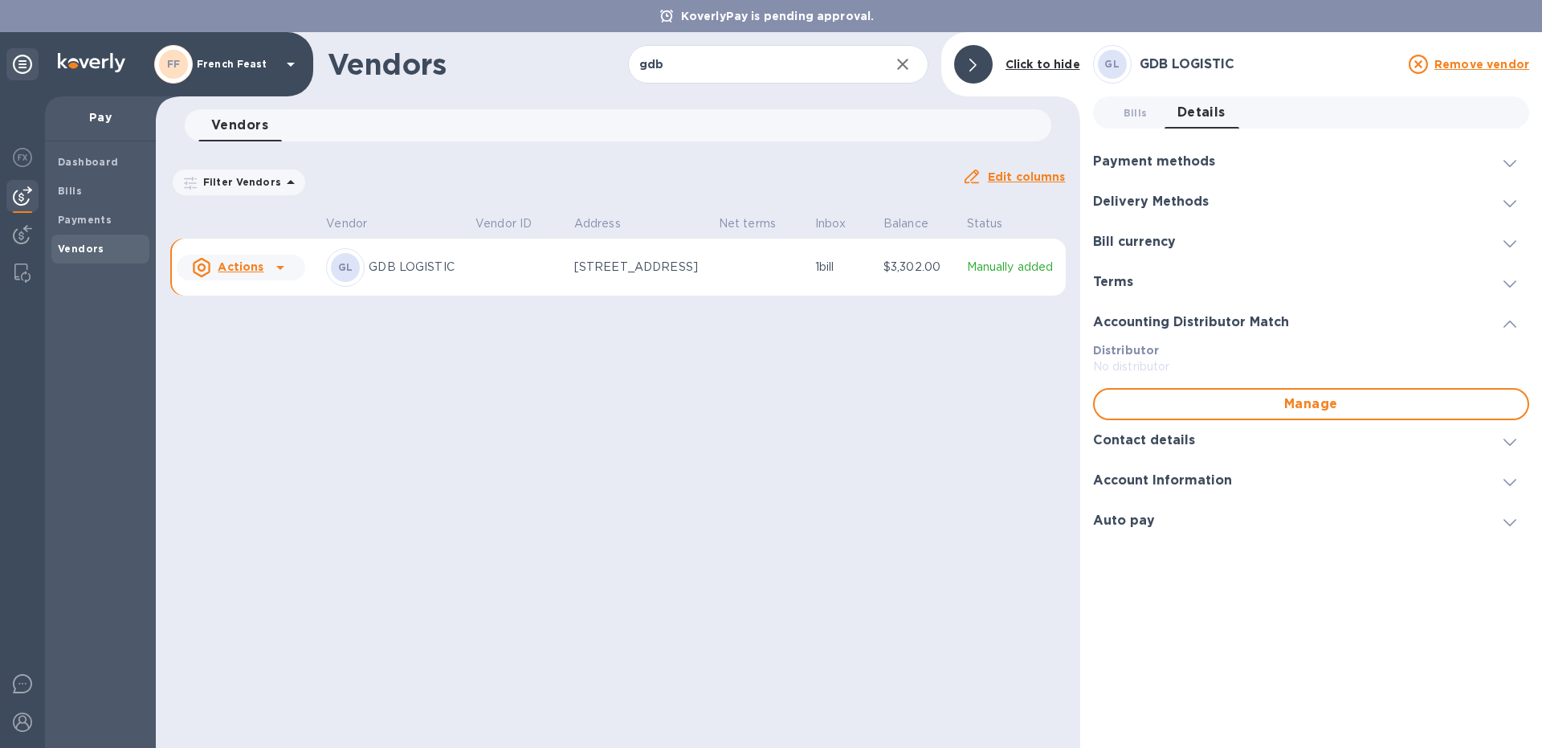
click at [1152, 279] on div "Terms" at bounding box center [1311, 282] width 436 height 40
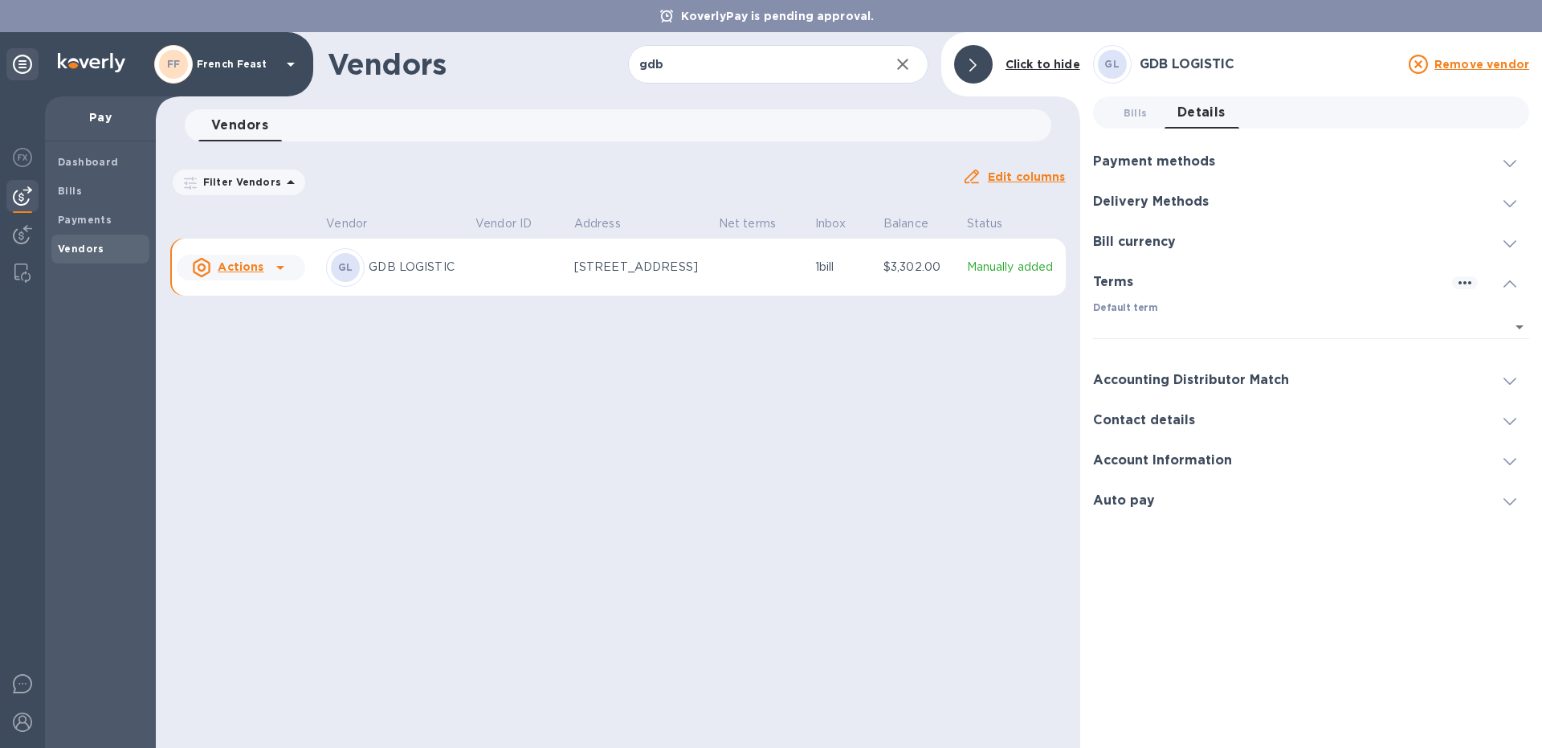
click at [1168, 234] on div "Bill currency" at bounding box center [1311, 242] width 436 height 40
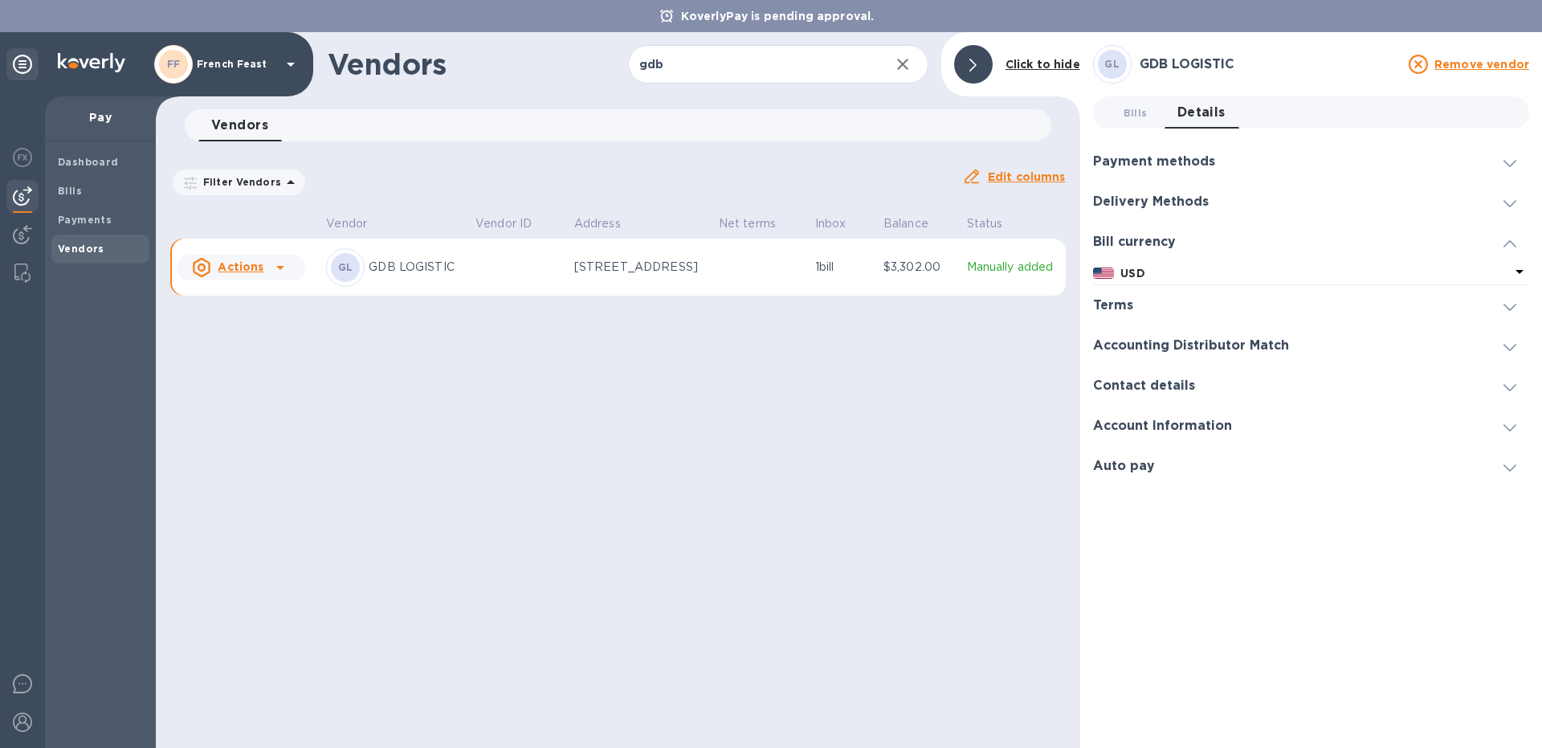
click at [1192, 205] on h3 "Delivery Methods" at bounding box center [1151, 201] width 116 height 15
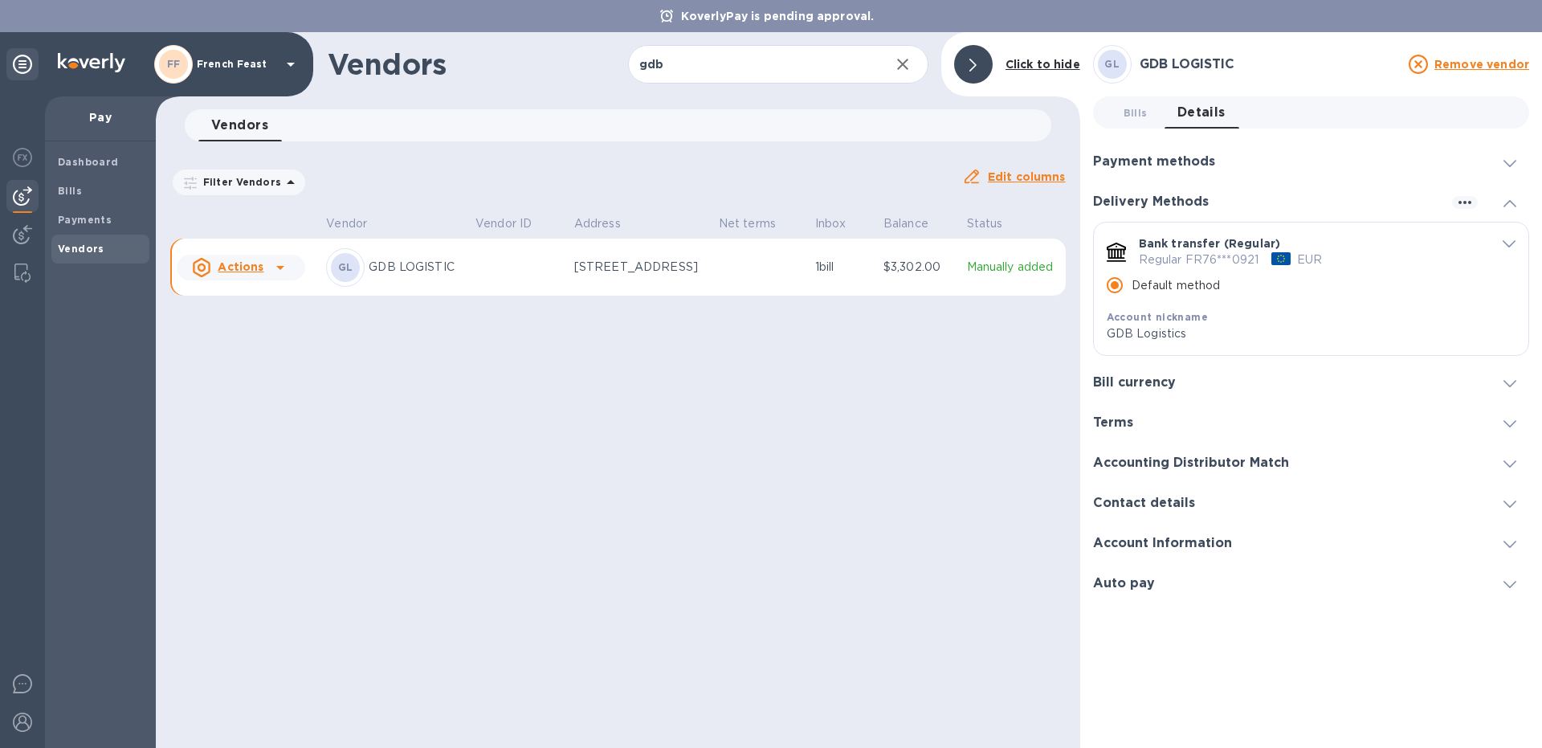
click at [1502, 242] on icon "default-method" at bounding box center [1508, 244] width 13 height 7
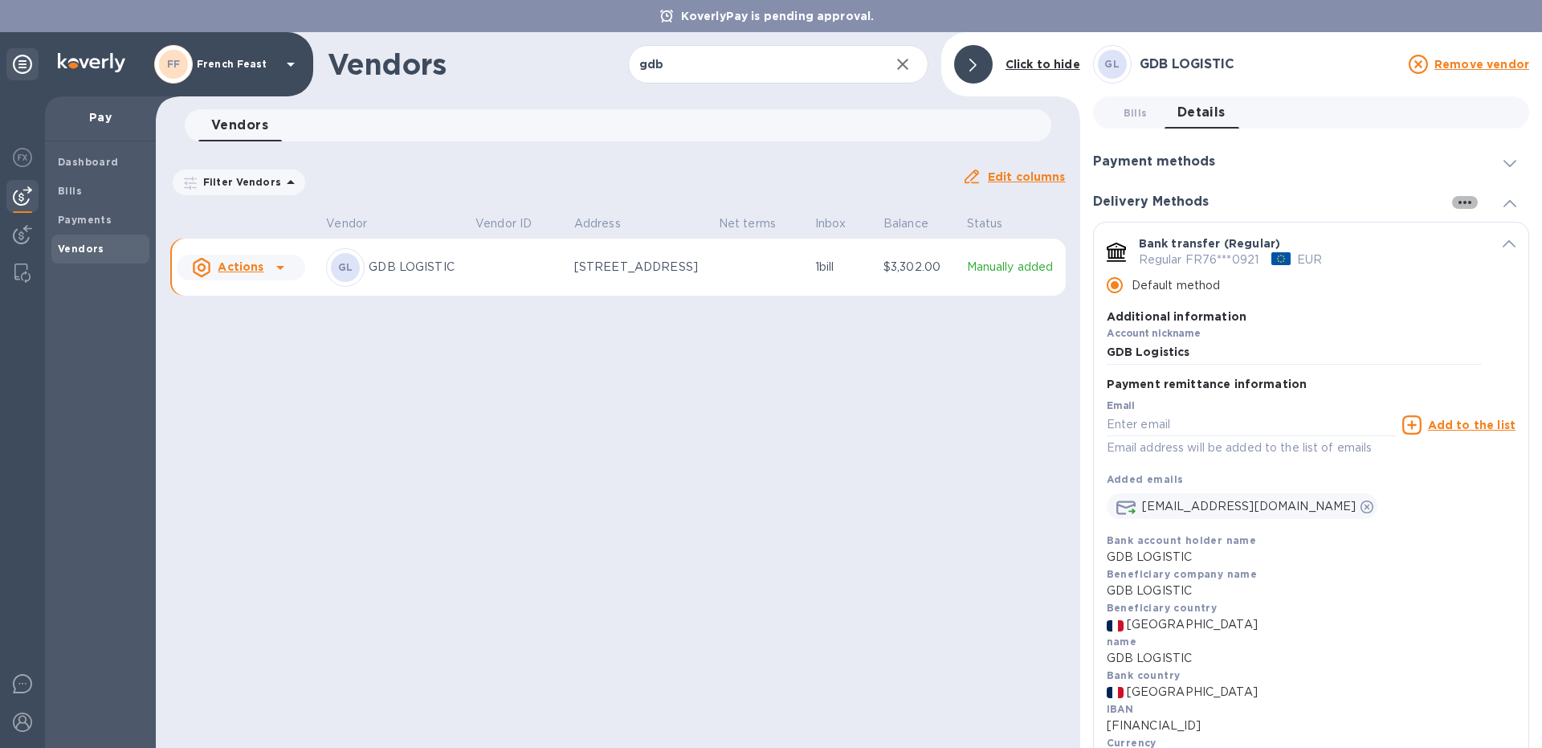
click at [1460, 203] on icon "button" at bounding box center [1464, 202] width 13 height 3
click at [1513, 206] on div at bounding box center [771, 374] width 1542 height 748
click at [1511, 202] on icon at bounding box center [1509, 203] width 13 height 7
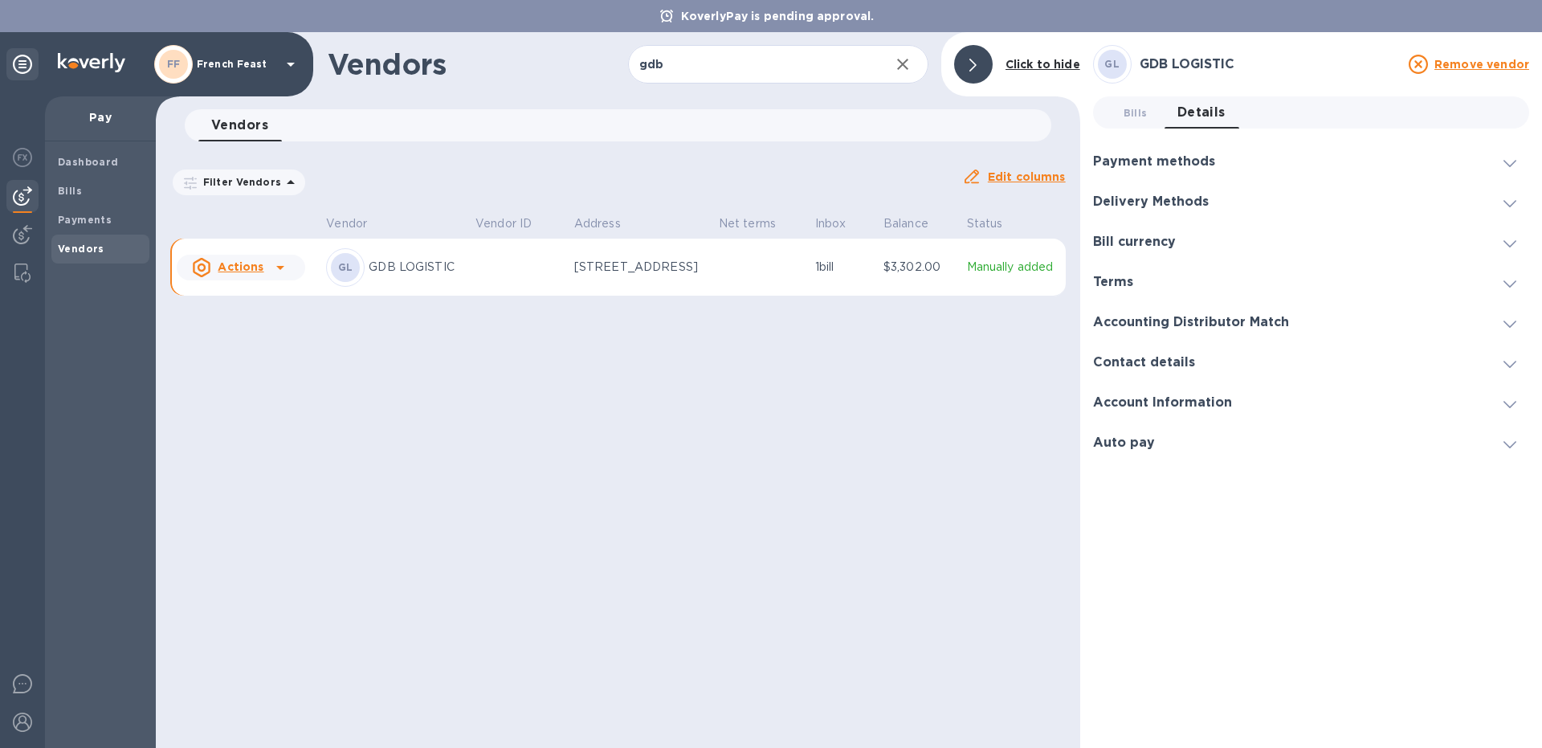
click at [1164, 211] on div "Delivery Methods" at bounding box center [1311, 201] width 436 height 40
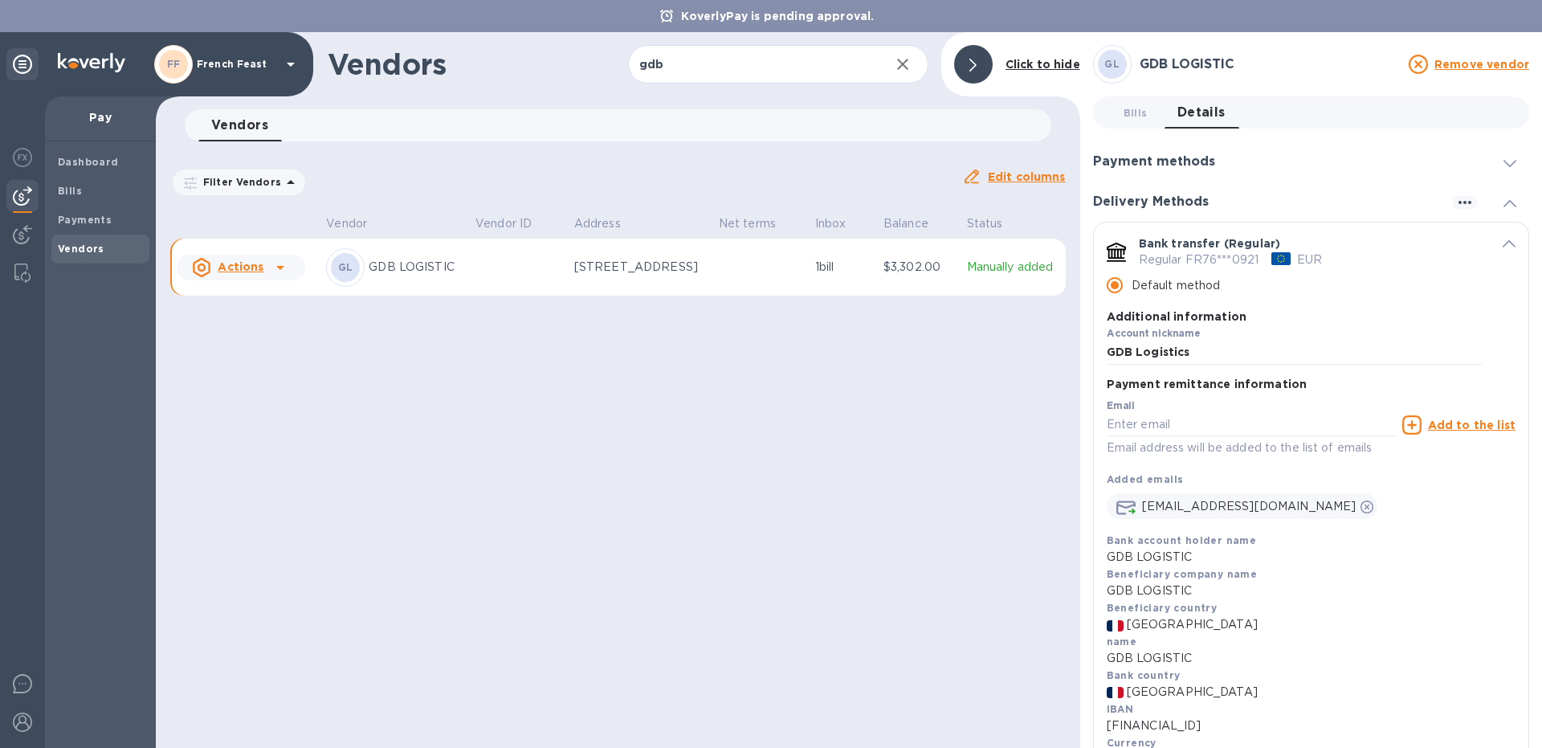
click at [1025, 170] on u "Edit columns" at bounding box center [1027, 176] width 78 height 13
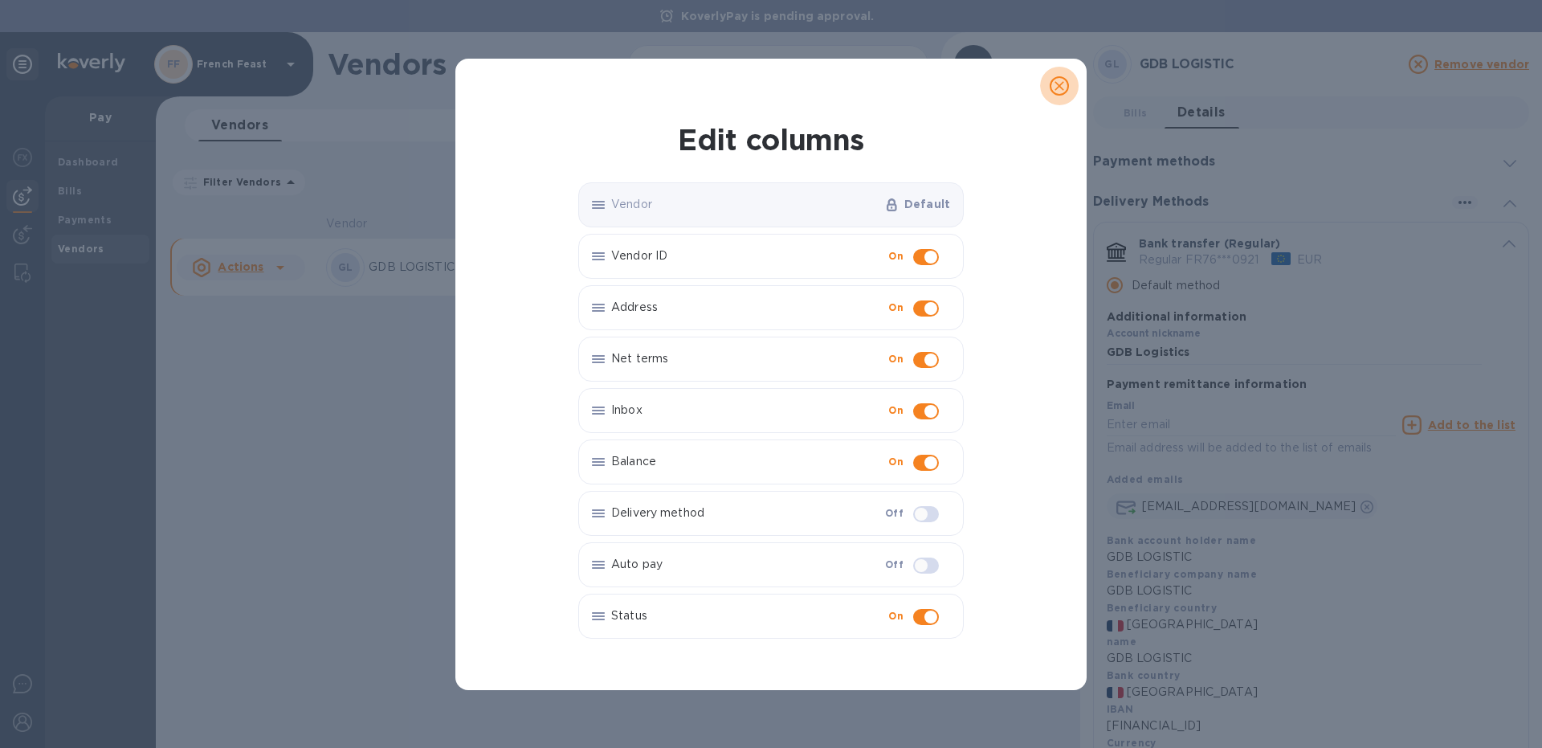
click at [1056, 92] on icon "close" at bounding box center [1059, 86] width 16 height 16
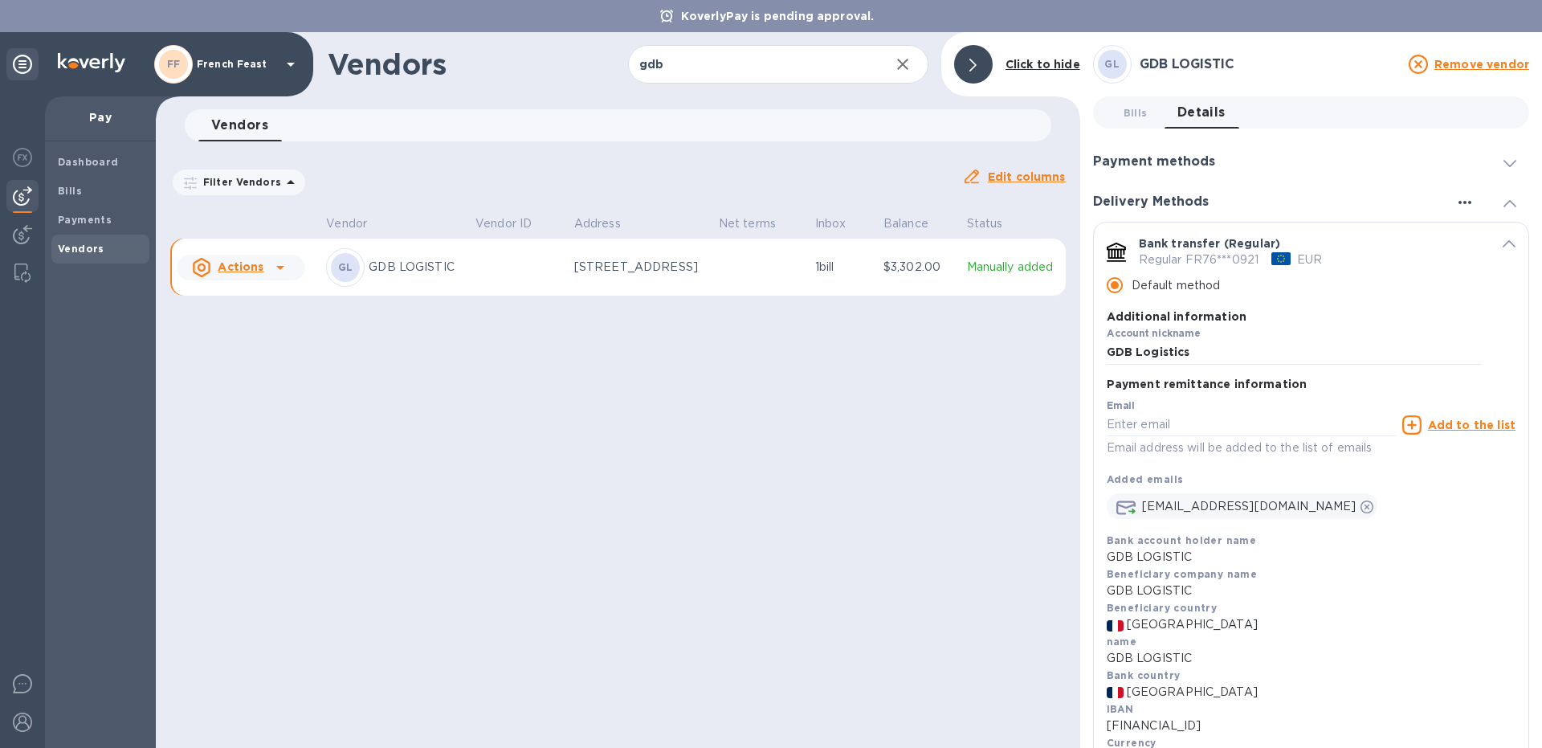
click at [1464, 202] on icon "button" at bounding box center [1464, 202] width 13 height 3
click at [1462, 201] on div at bounding box center [771, 374] width 1542 height 748
click at [1504, 241] on span "default-method" at bounding box center [1508, 242] width 13 height 15
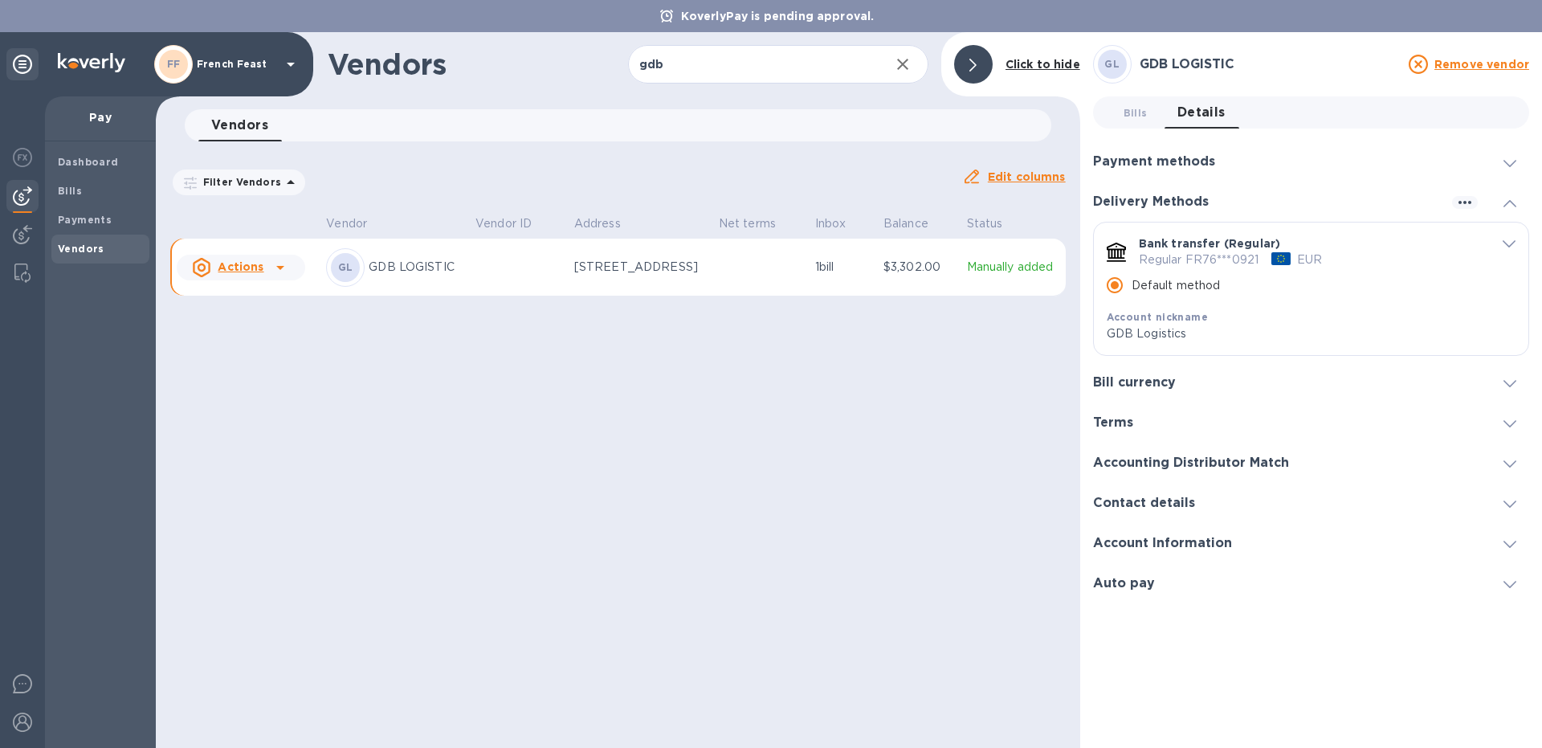
click at [1237, 379] on div "Bill currency" at bounding box center [1311, 382] width 436 height 40
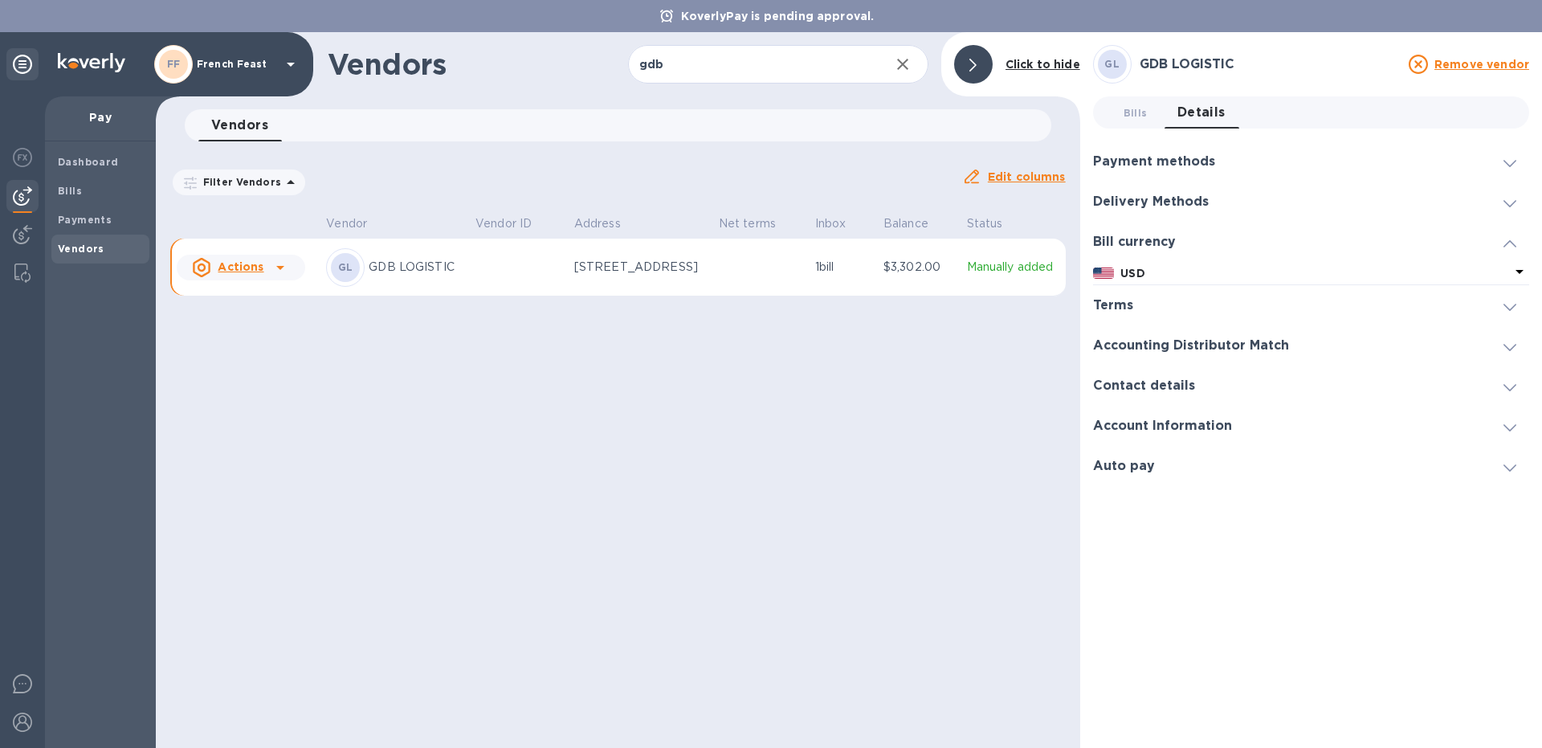
click at [1164, 198] on h3 "Delivery Methods" at bounding box center [1151, 201] width 116 height 15
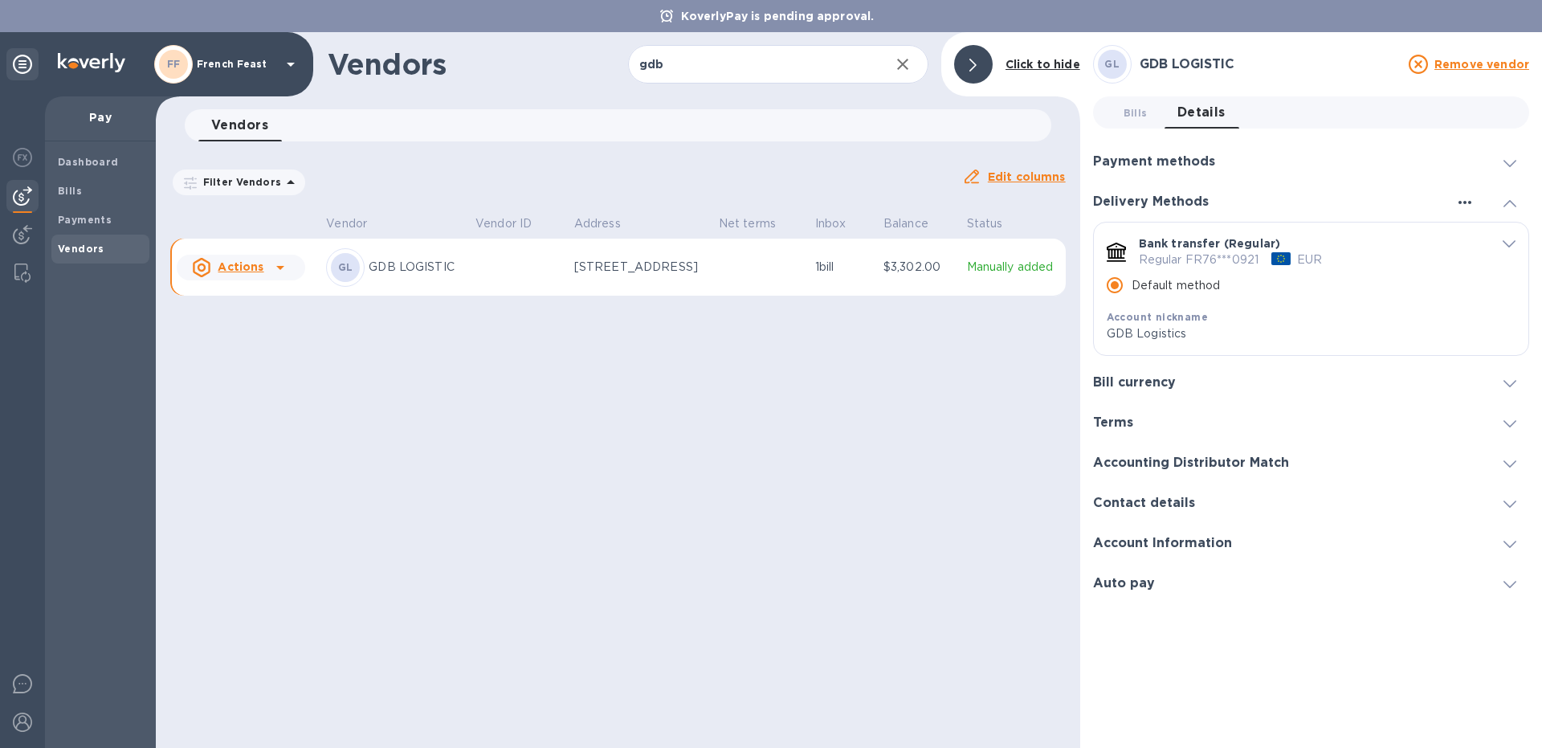
click at [1462, 198] on icon "button" at bounding box center [1464, 202] width 19 height 19
click at [1383, 278] on div at bounding box center [771, 374] width 1542 height 748
click at [1505, 242] on icon "default-method" at bounding box center [1508, 243] width 13 height 7
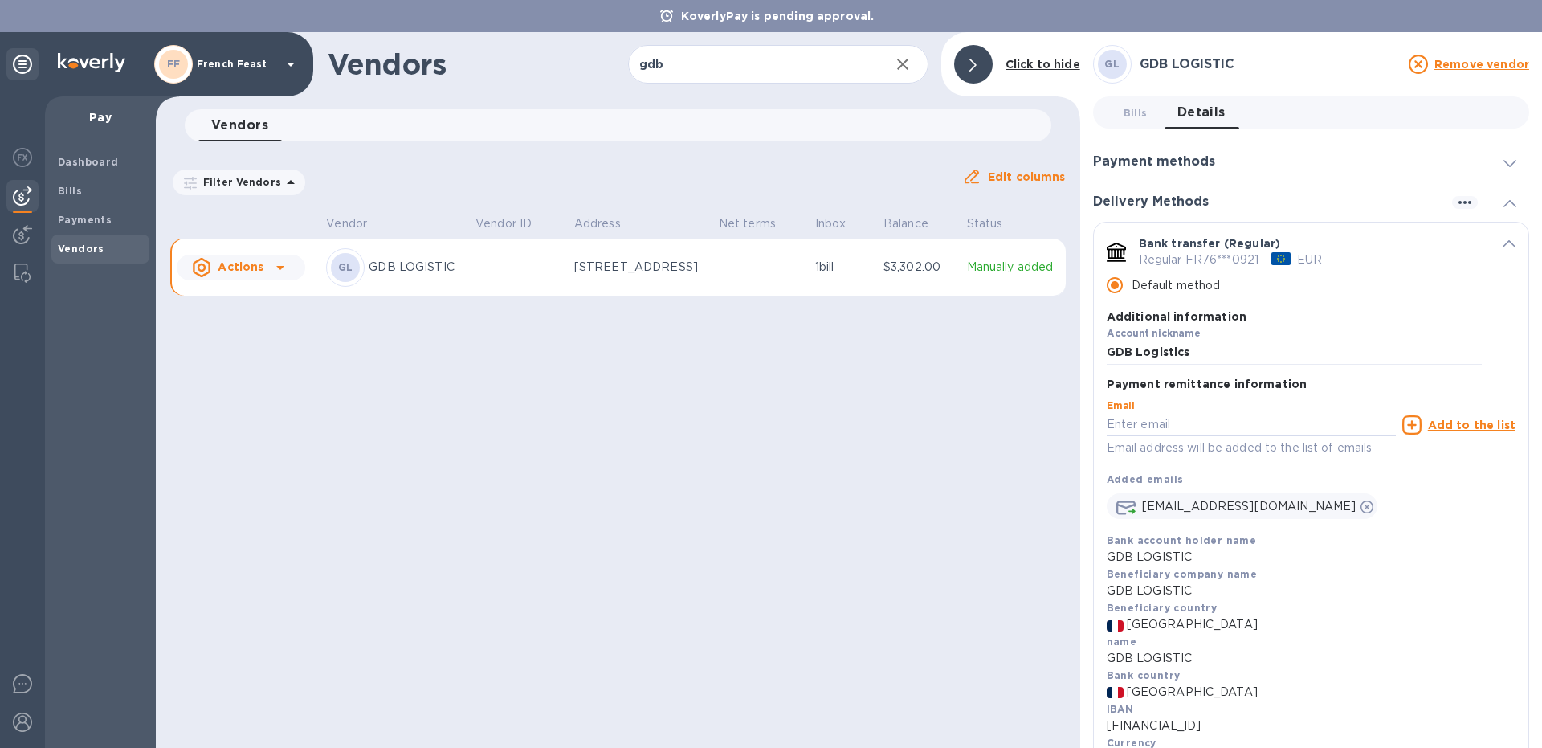
drag, startPoint x: 1392, startPoint y: 418, endPoint x: 1410, endPoint y: 372, distance: 49.4
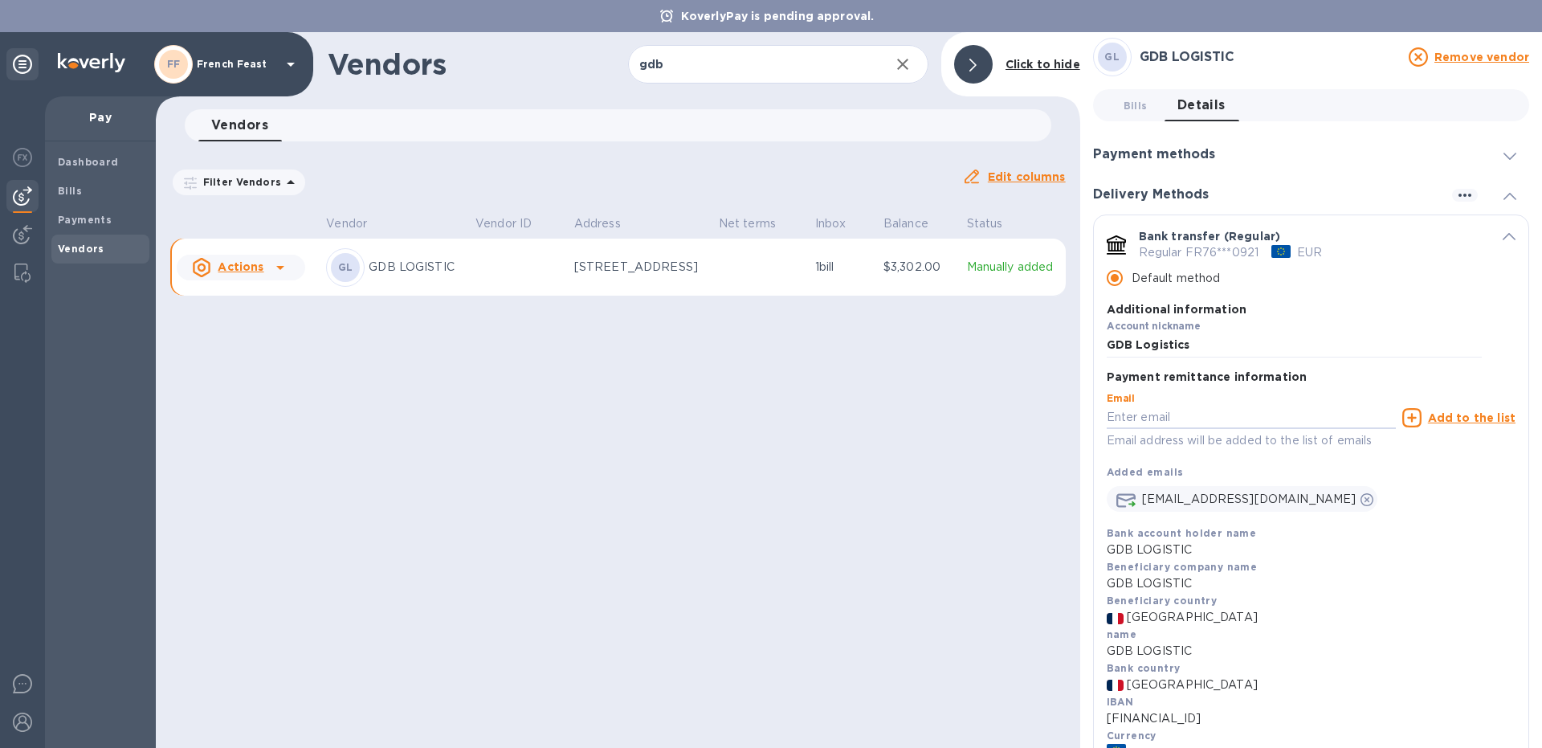
scroll to position [10, 0]
click at [1508, 234] on icon "default-method" at bounding box center [1508, 233] width 13 height 7
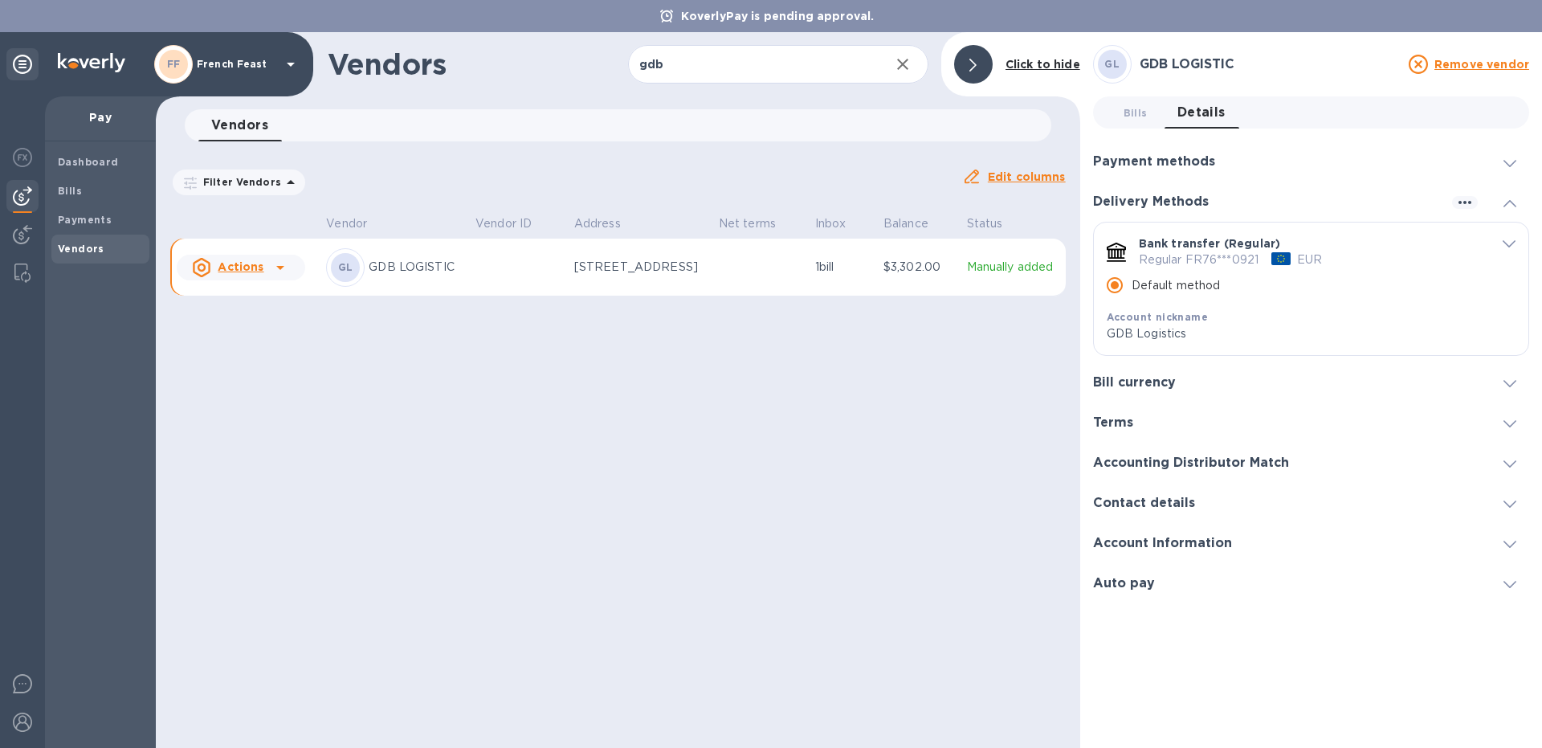
scroll to position [0, 0]
click at [574, 274] on p "[STREET_ADDRESS]" at bounding box center [640, 267] width 132 height 17
click at [271, 262] on icon at bounding box center [280, 267] width 19 height 19
click at [872, 402] on div at bounding box center [771, 374] width 1542 height 748
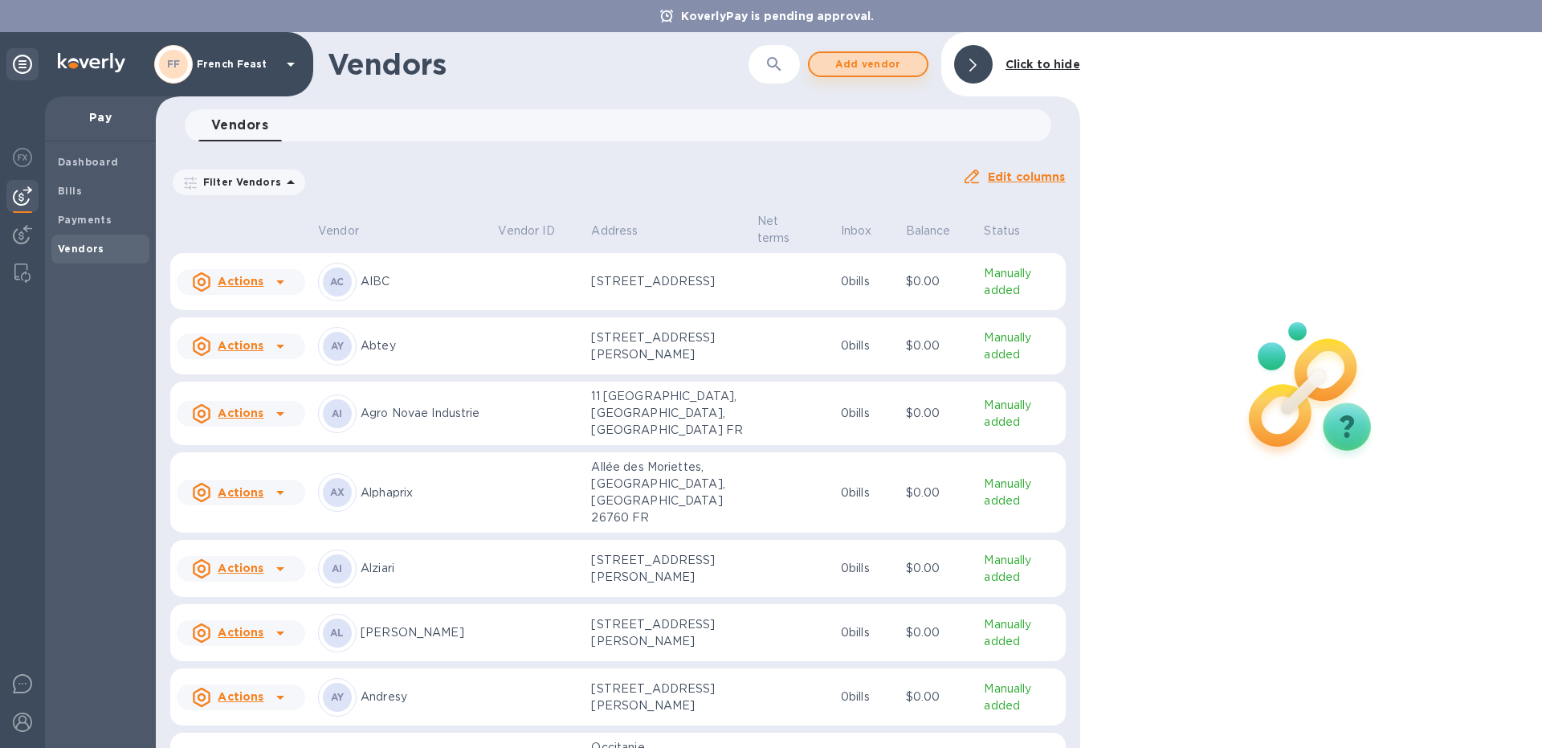
click at [842, 55] on span "Add vendor" at bounding box center [868, 64] width 92 height 19
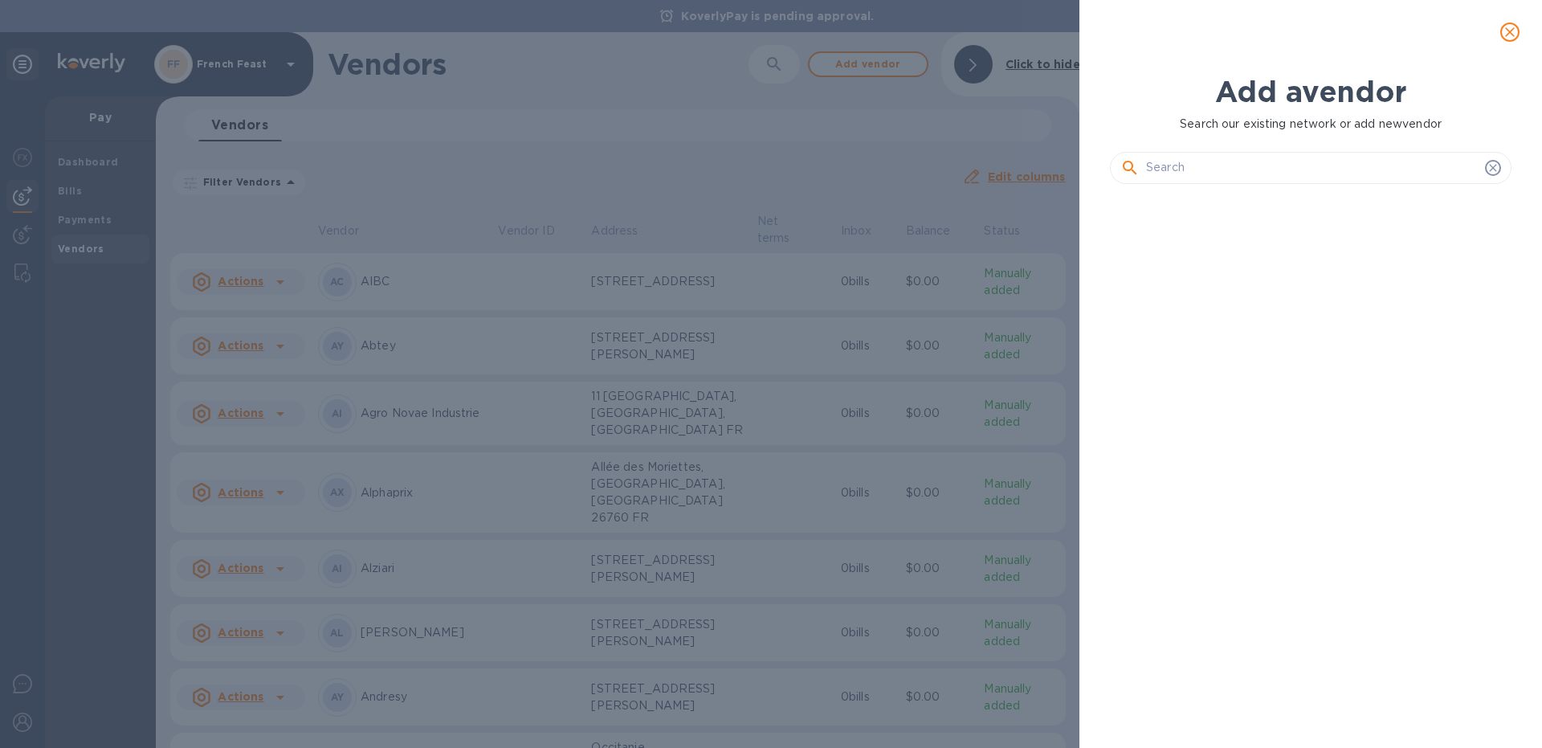
scroll to position [508, 414]
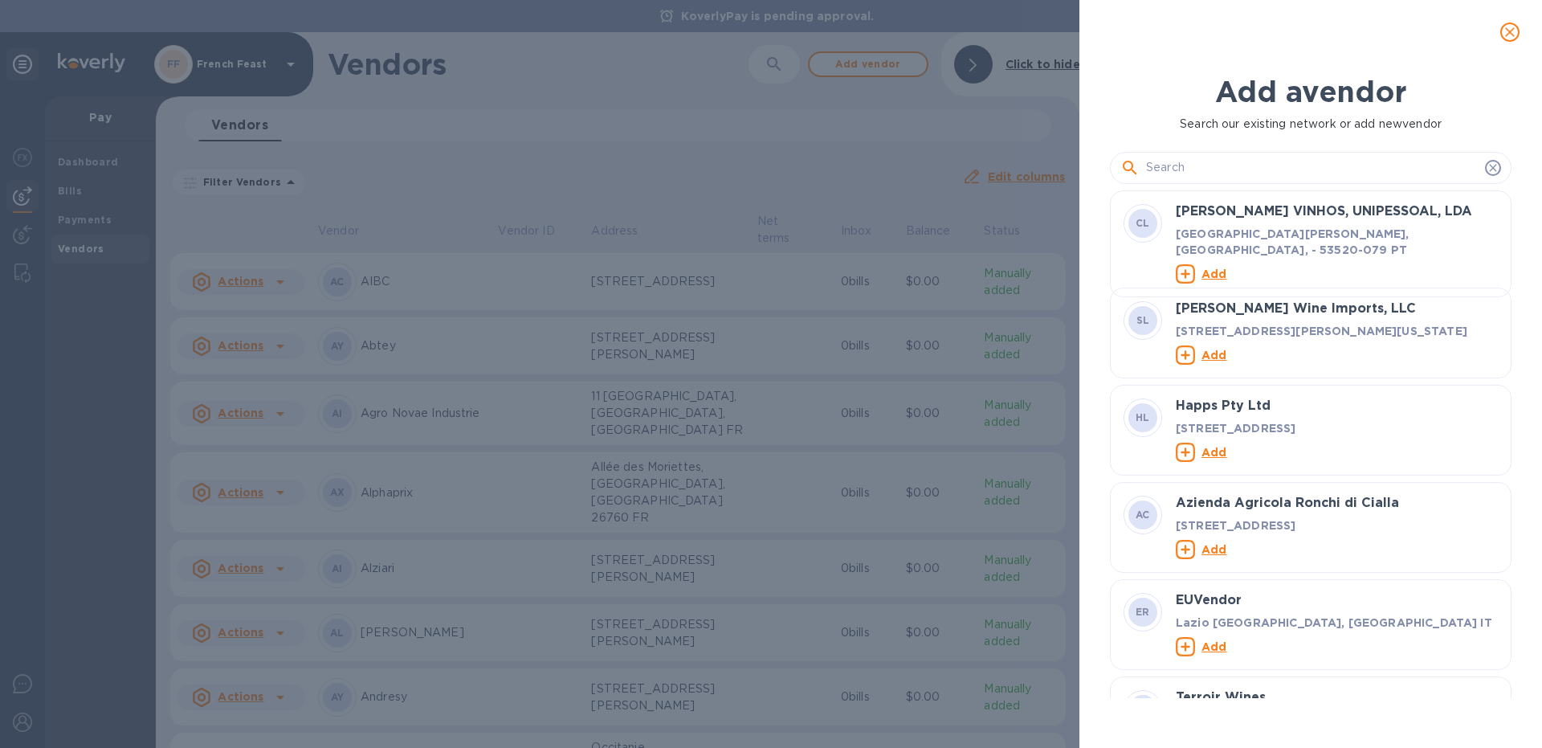
click at [1182, 175] on input "text" at bounding box center [1312, 168] width 332 height 24
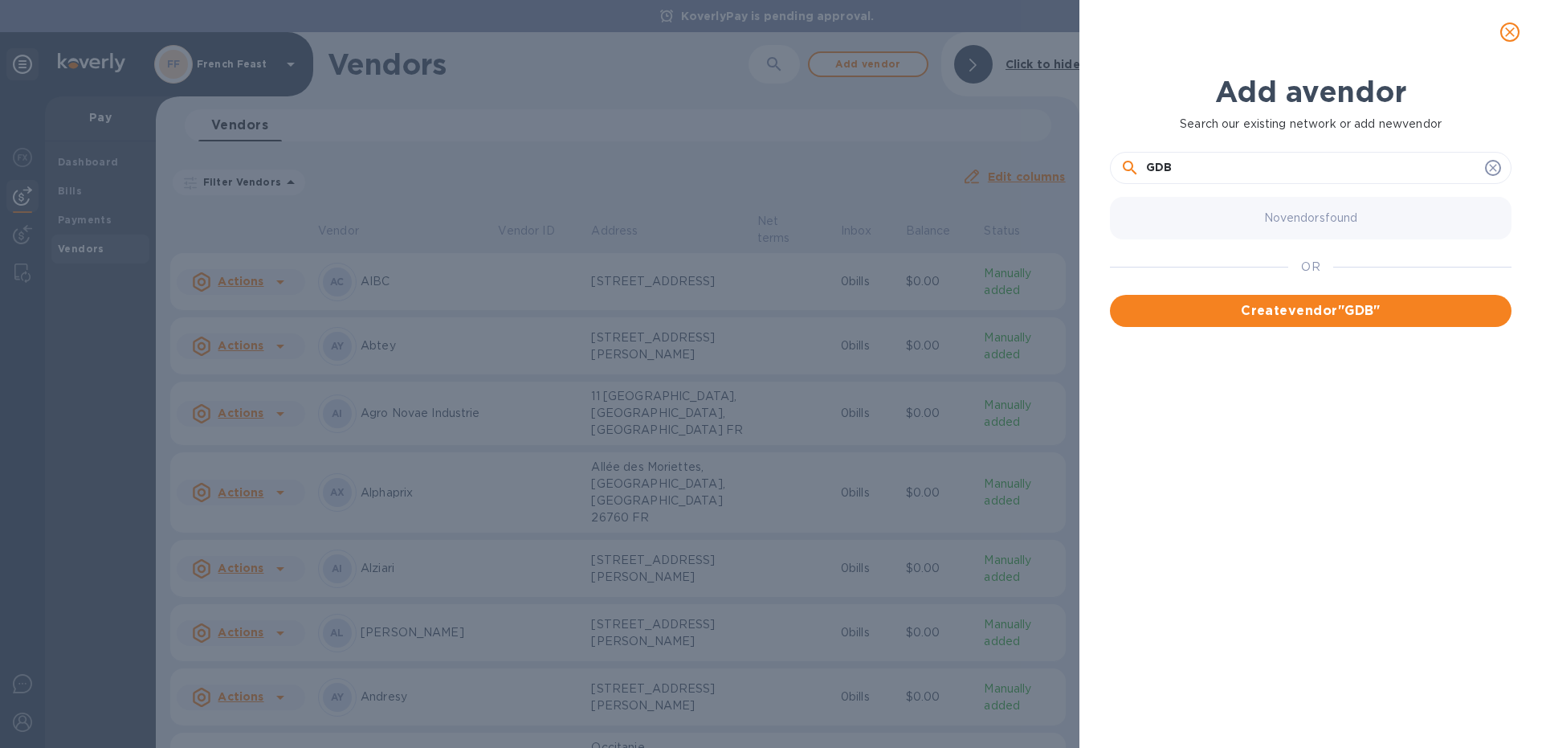
drag, startPoint x: 1176, startPoint y: 161, endPoint x: 1129, endPoint y: 168, distance: 47.8
click at [1146, 168] on input "GDB" at bounding box center [1312, 168] width 332 height 24
paste input "LOGISTICS"
type input "GDB LOGISTICS"
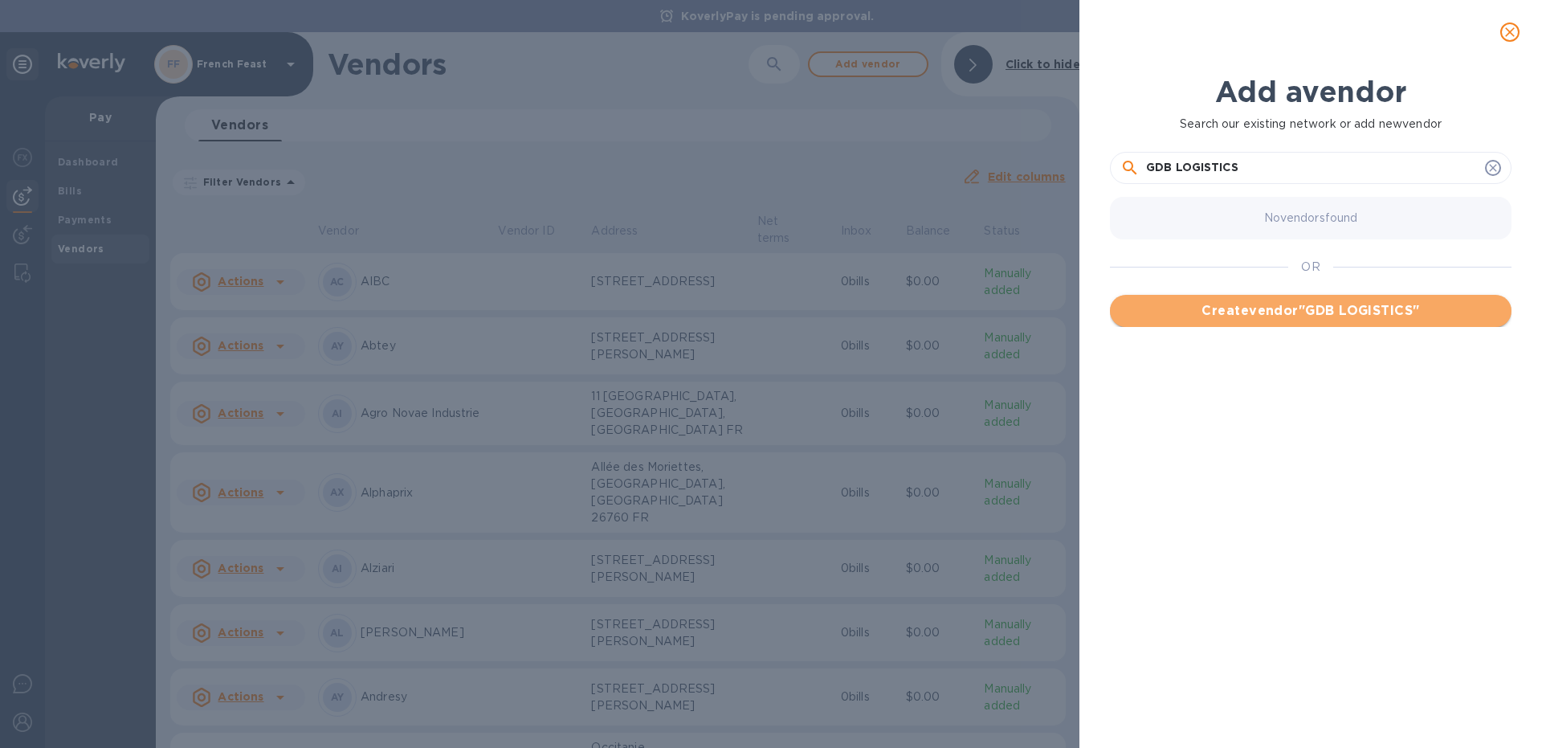
click at [1330, 305] on span "Create vendor " GDB LOGISTICS "" at bounding box center [1311, 310] width 376 height 19
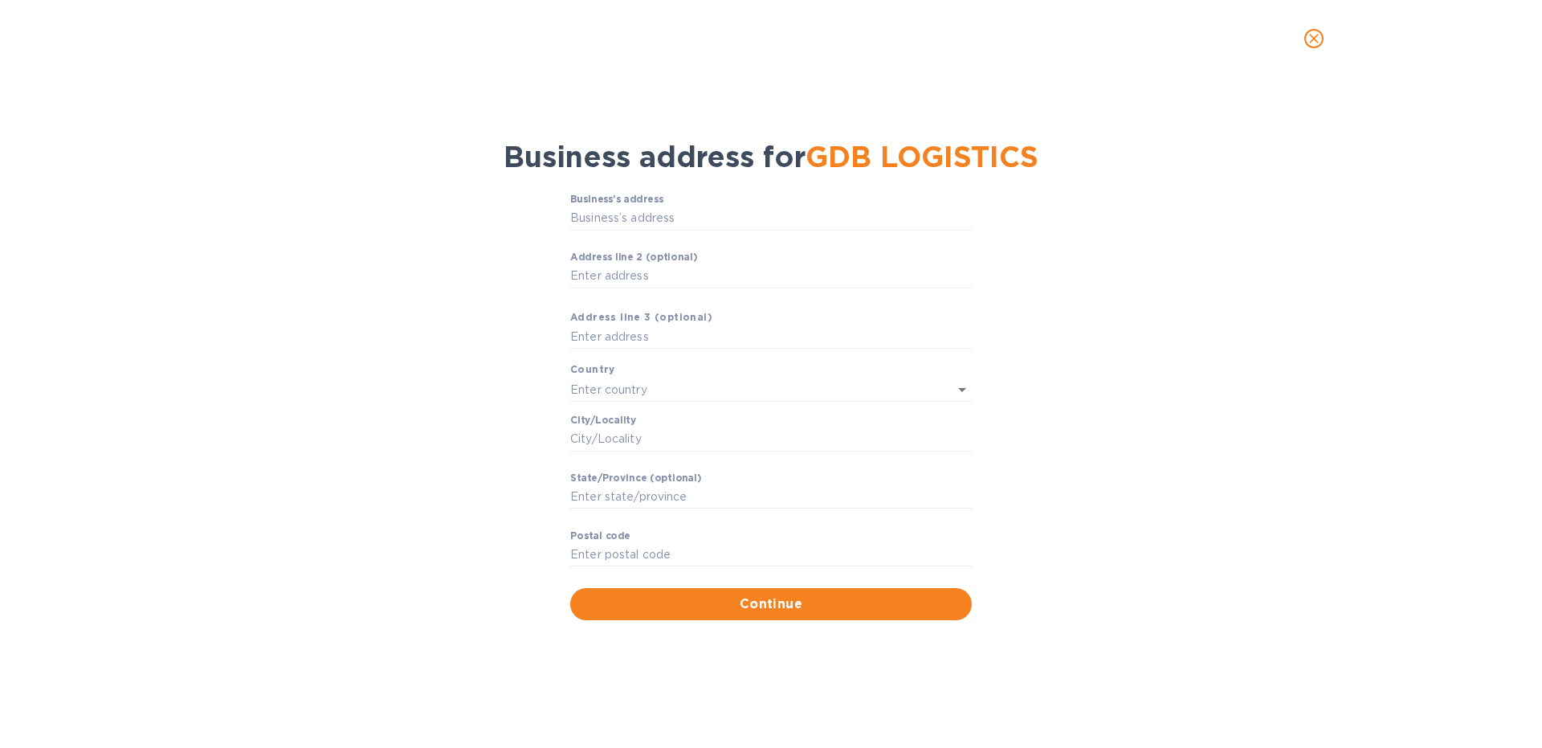
click at [995, 365] on div "Business’s аddress ​ Аddress line 2 (optional) ​ Аddress line 3 (optional) Coun…" at bounding box center [771, 406] width 1500 height 445
click at [649, 210] on input "Business’s аddress" at bounding box center [771, 218] width 402 height 24
paste input "2 BOULEVARD D ESPAGNE"
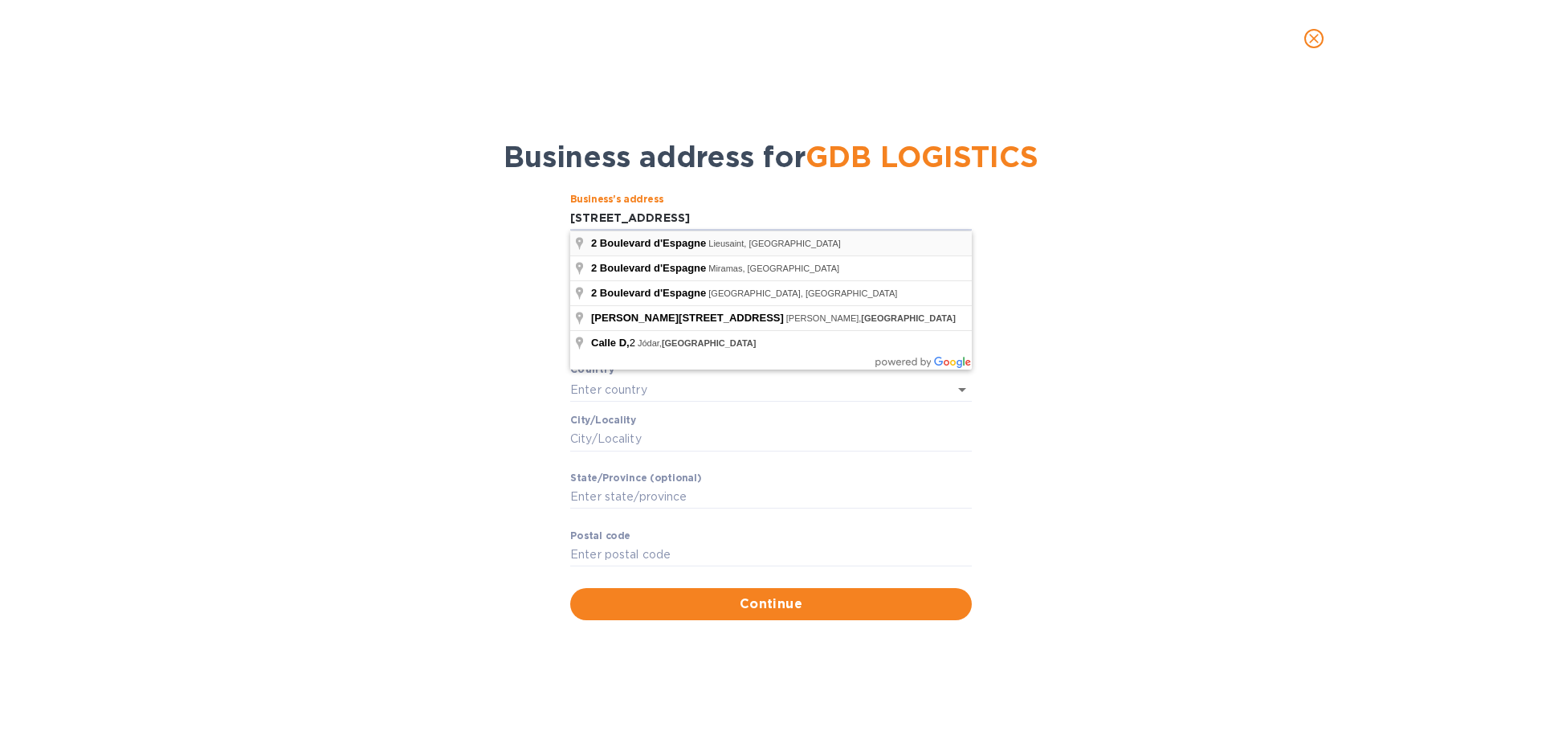
type input "2 Boulevard d'Espagne"
type input "Lieusaint"
type input "IDF"
type input "77127"
type input "[GEOGRAPHIC_DATA]"
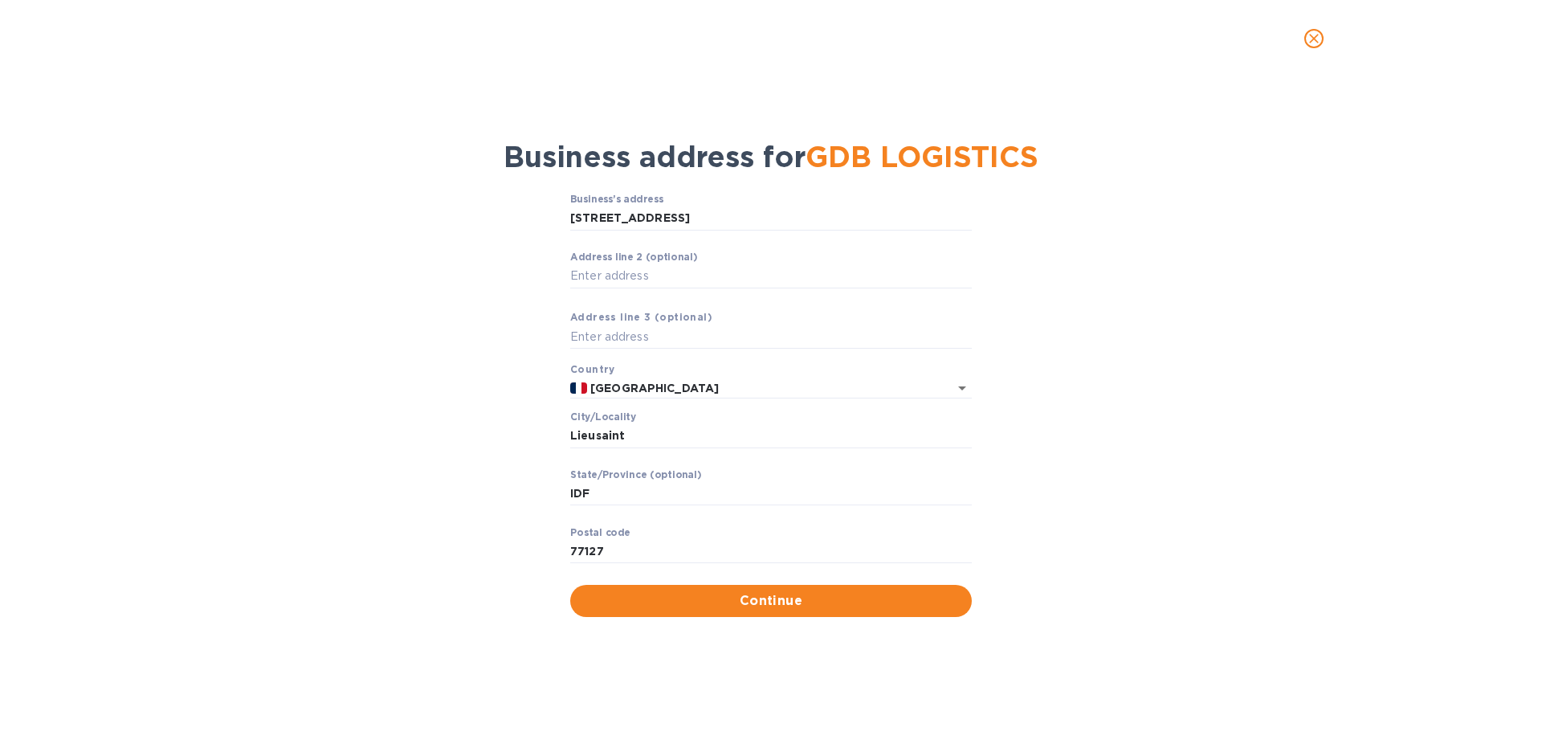
click at [1212, 490] on div "Business’s аddress 2 Boulevard d'Espagne ​ Аddress line 2 (optional) ​ Аddress …" at bounding box center [771, 405] width 1500 height 442
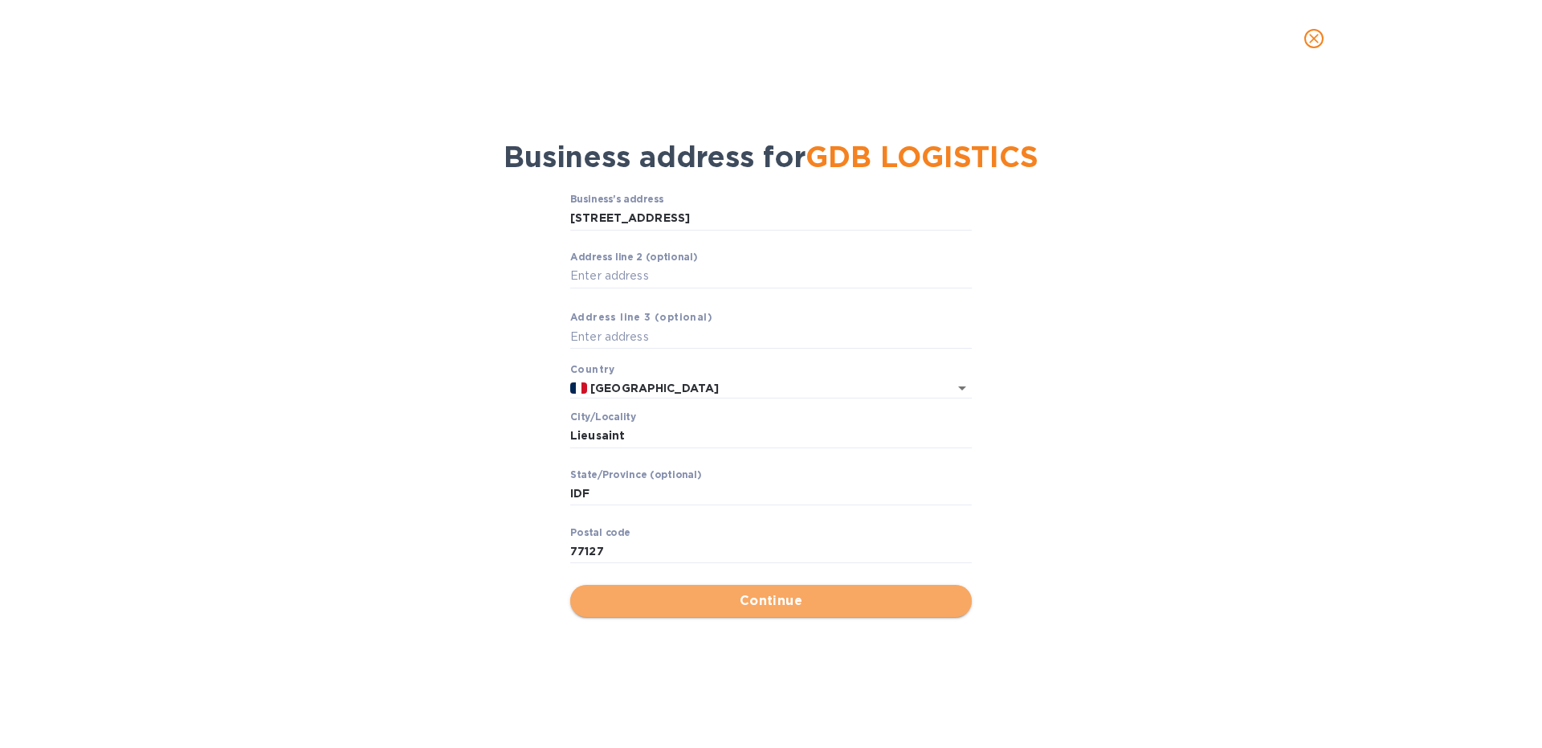
click at [706, 604] on span "Continue" at bounding box center [771, 600] width 376 height 19
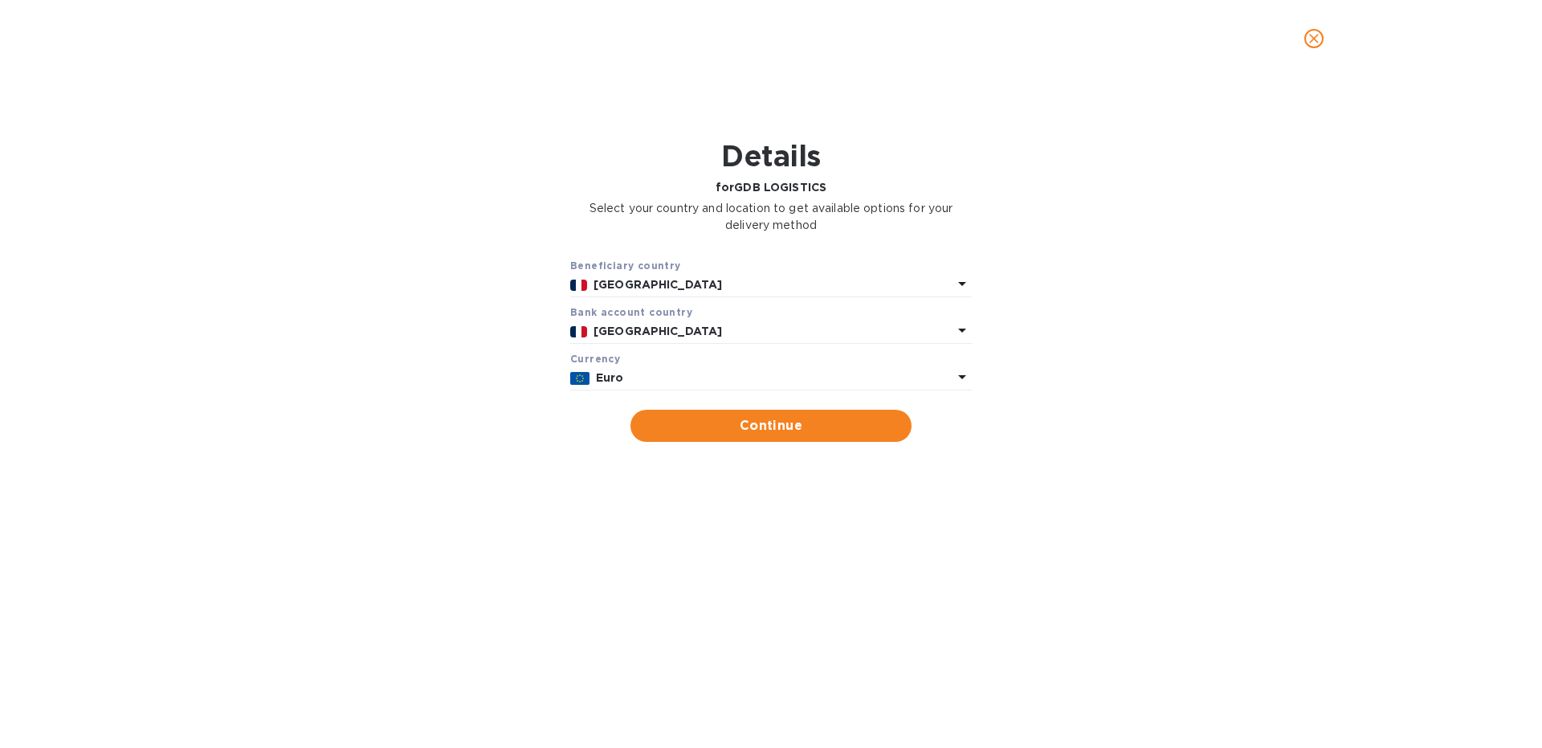
click at [956, 377] on icon at bounding box center [961, 376] width 19 height 19
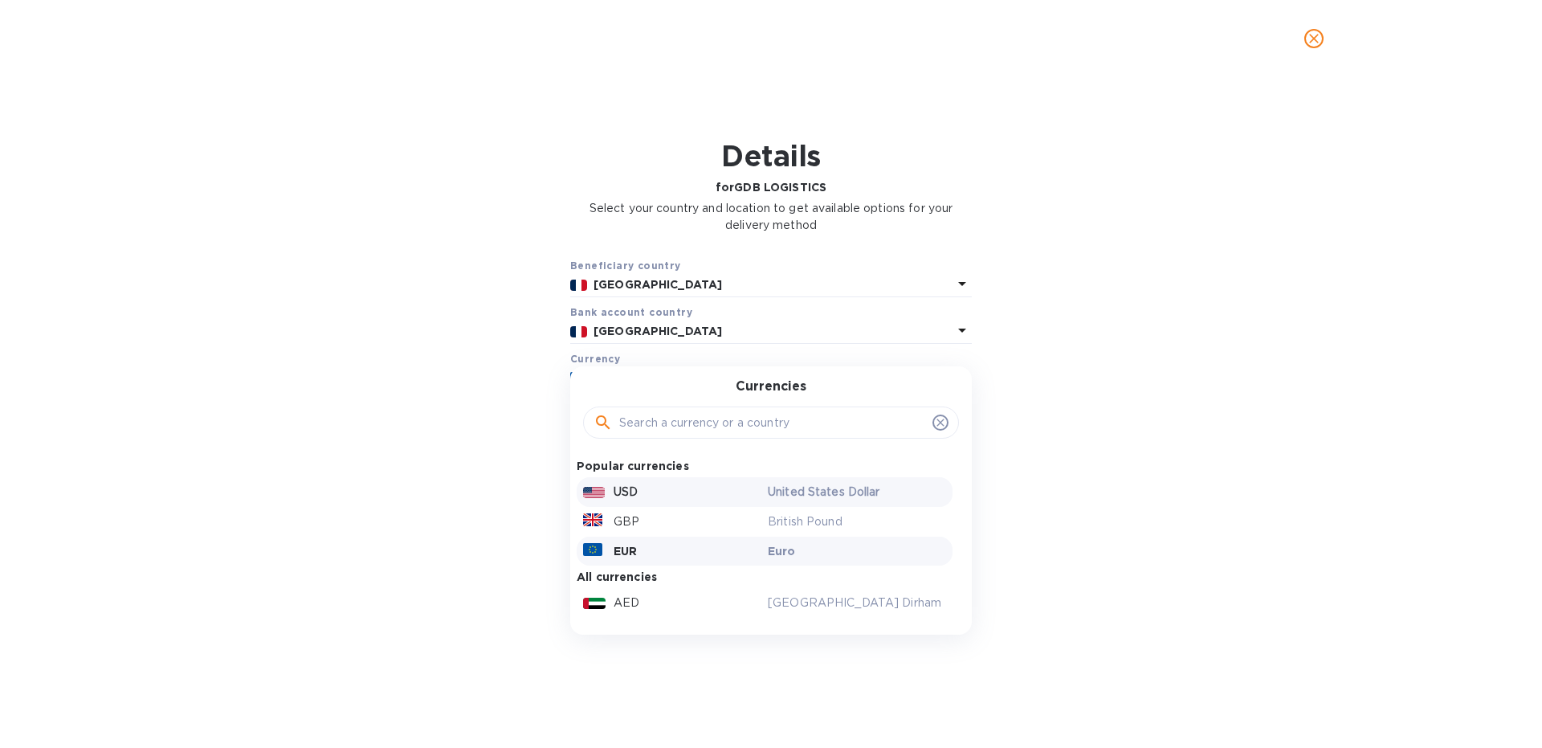
click at [634, 489] on p "USD" at bounding box center [626, 491] width 24 height 17
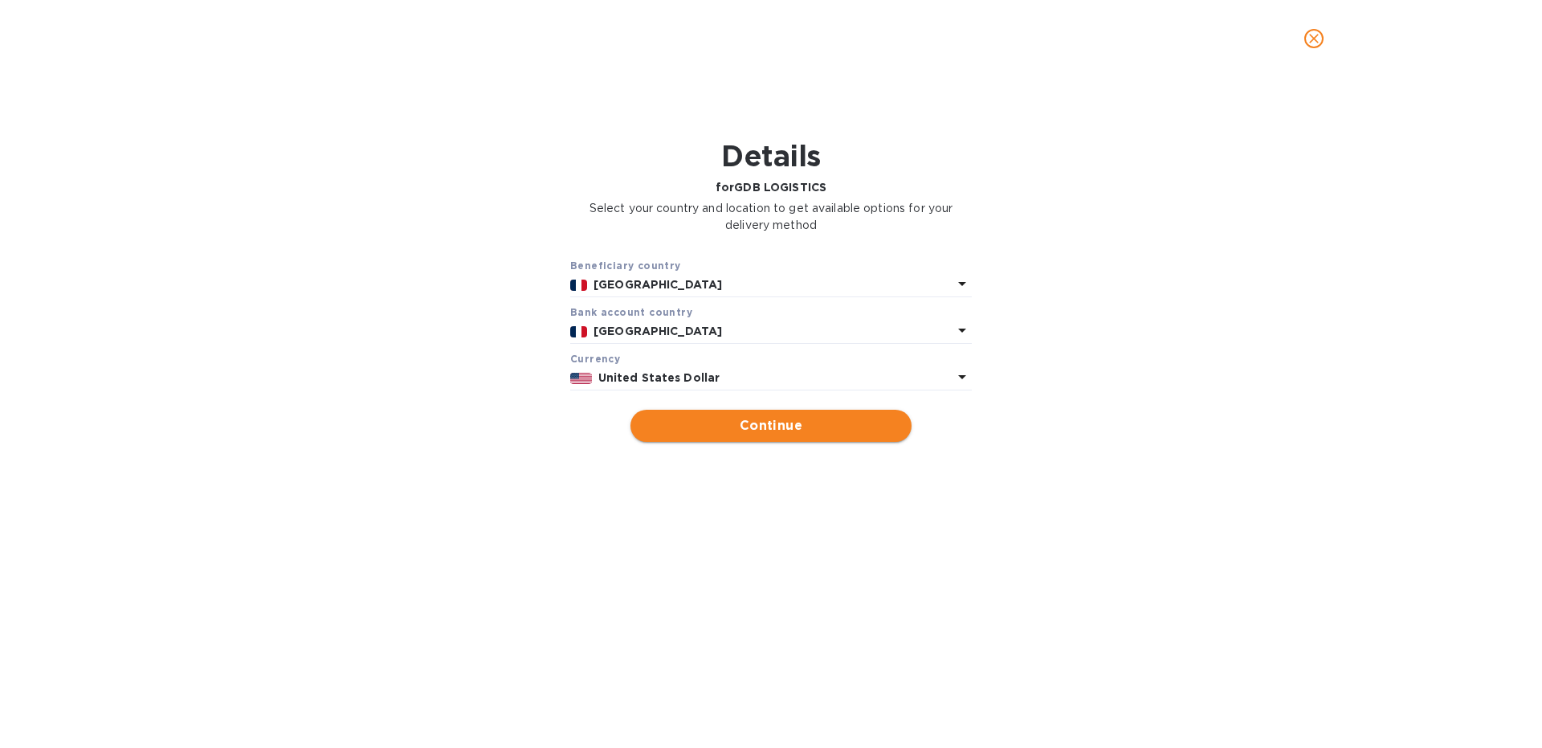
click at [750, 422] on span "Continue" at bounding box center [770, 425] width 255 height 19
type input "GDB LOGISTICS"
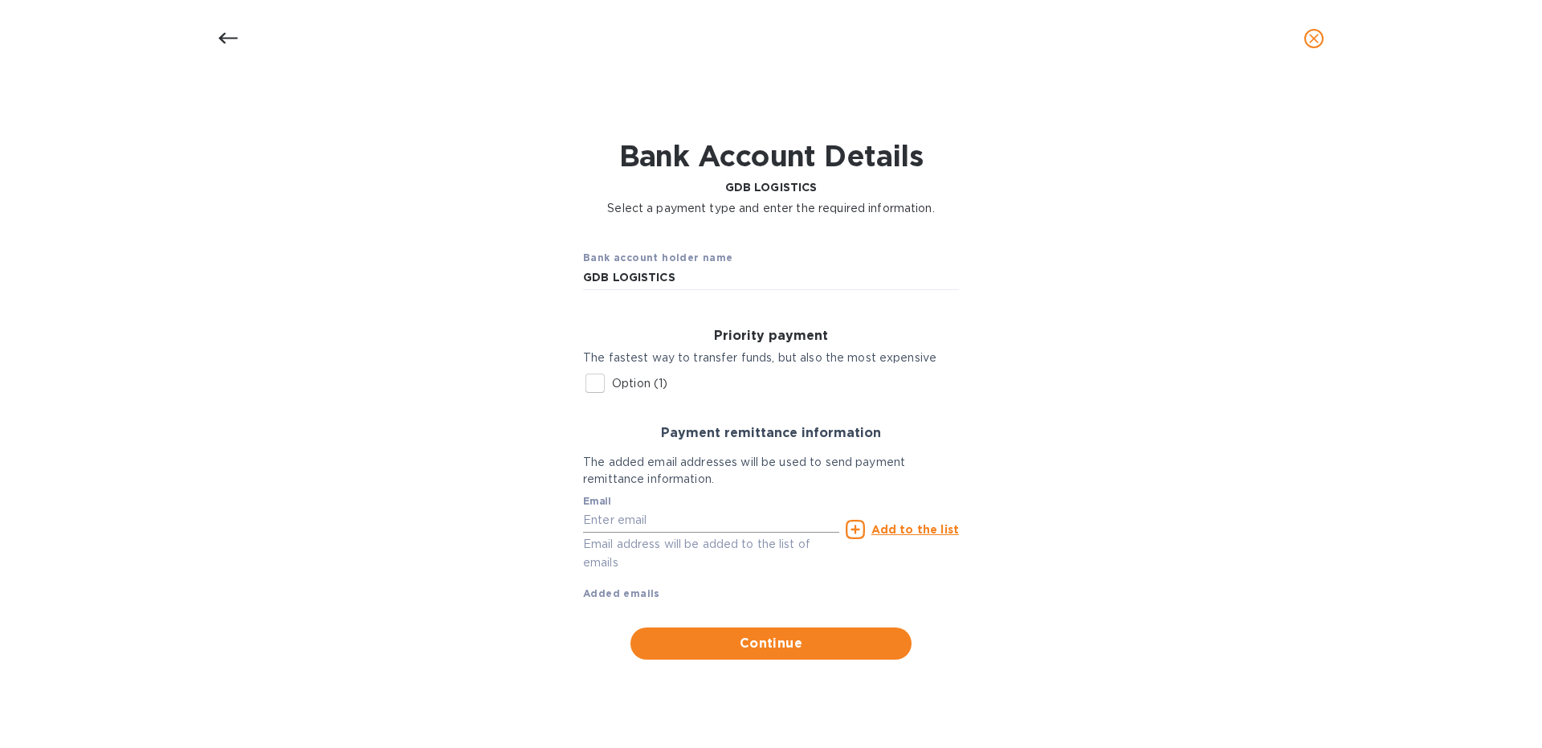
click at [639, 523] on input "text" at bounding box center [711, 520] width 256 height 24
type input "[EMAIL_ADDRESS][DOMAIN_NAME]"
click at [926, 524] on u "Add to the list" at bounding box center [915, 529] width 88 height 13
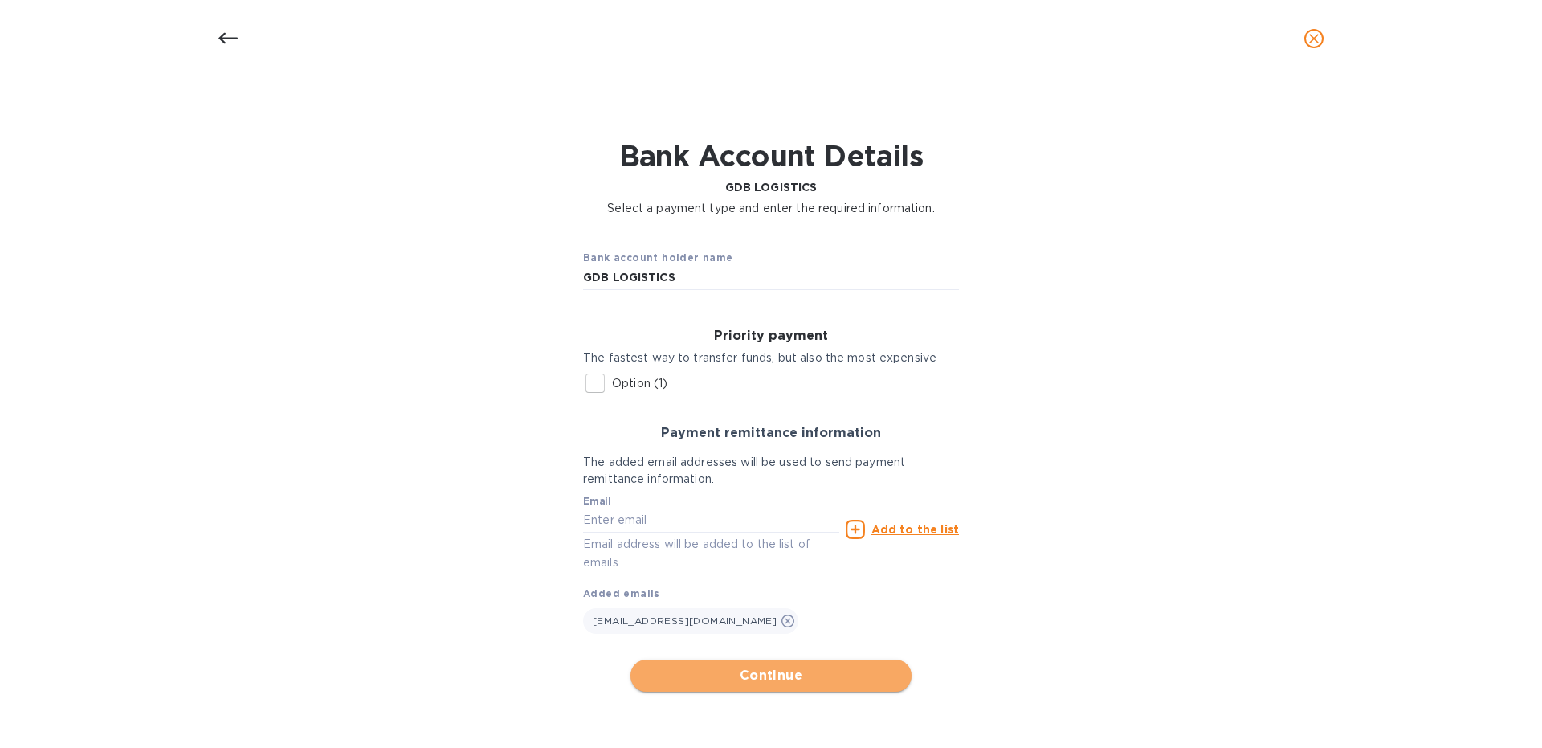
click at [764, 679] on span "Continue" at bounding box center [770, 675] width 255 height 19
click at [586, 385] on input "Option (1)" at bounding box center [595, 383] width 34 height 34
checkbox input "true"
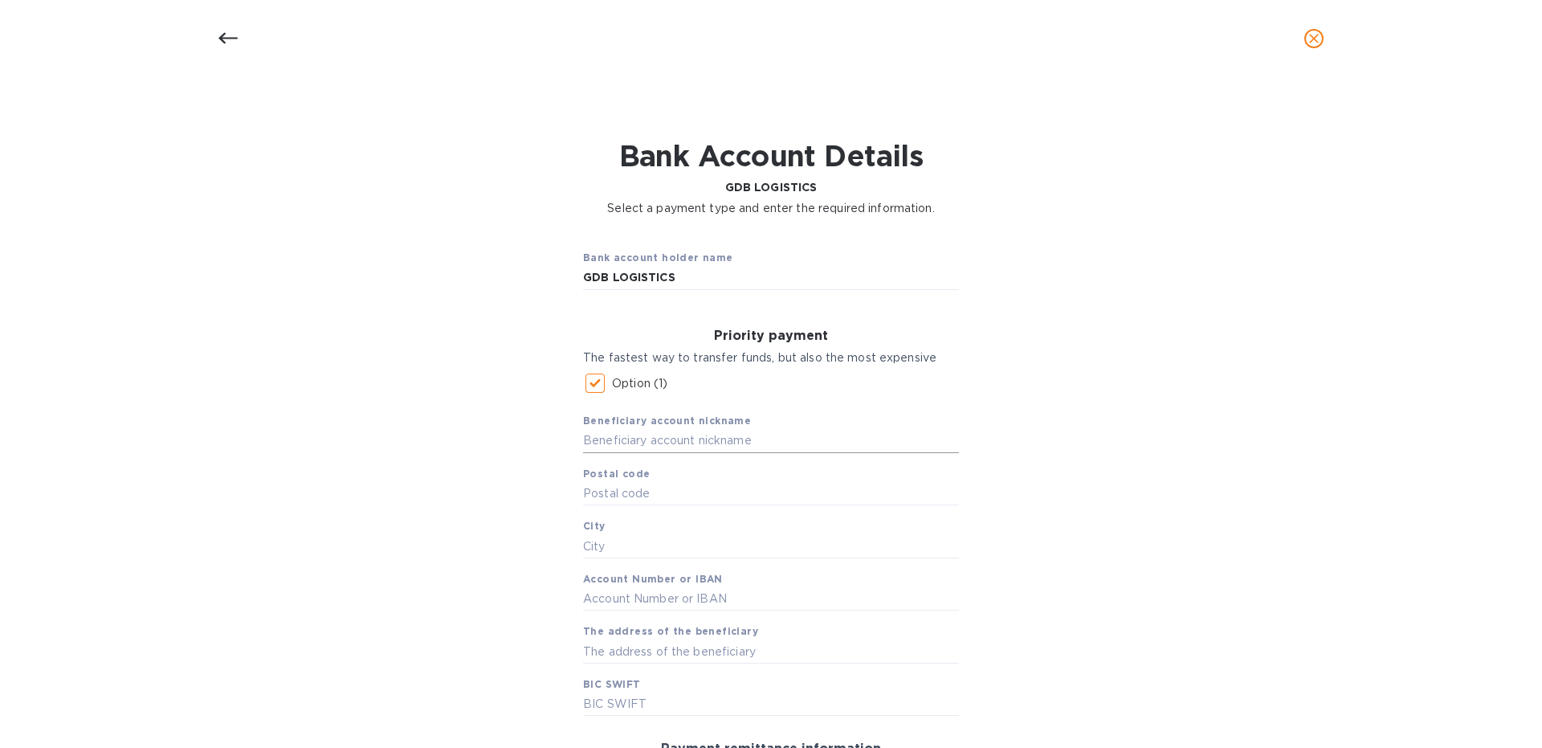
click at [692, 438] on input "text" at bounding box center [771, 441] width 376 height 24
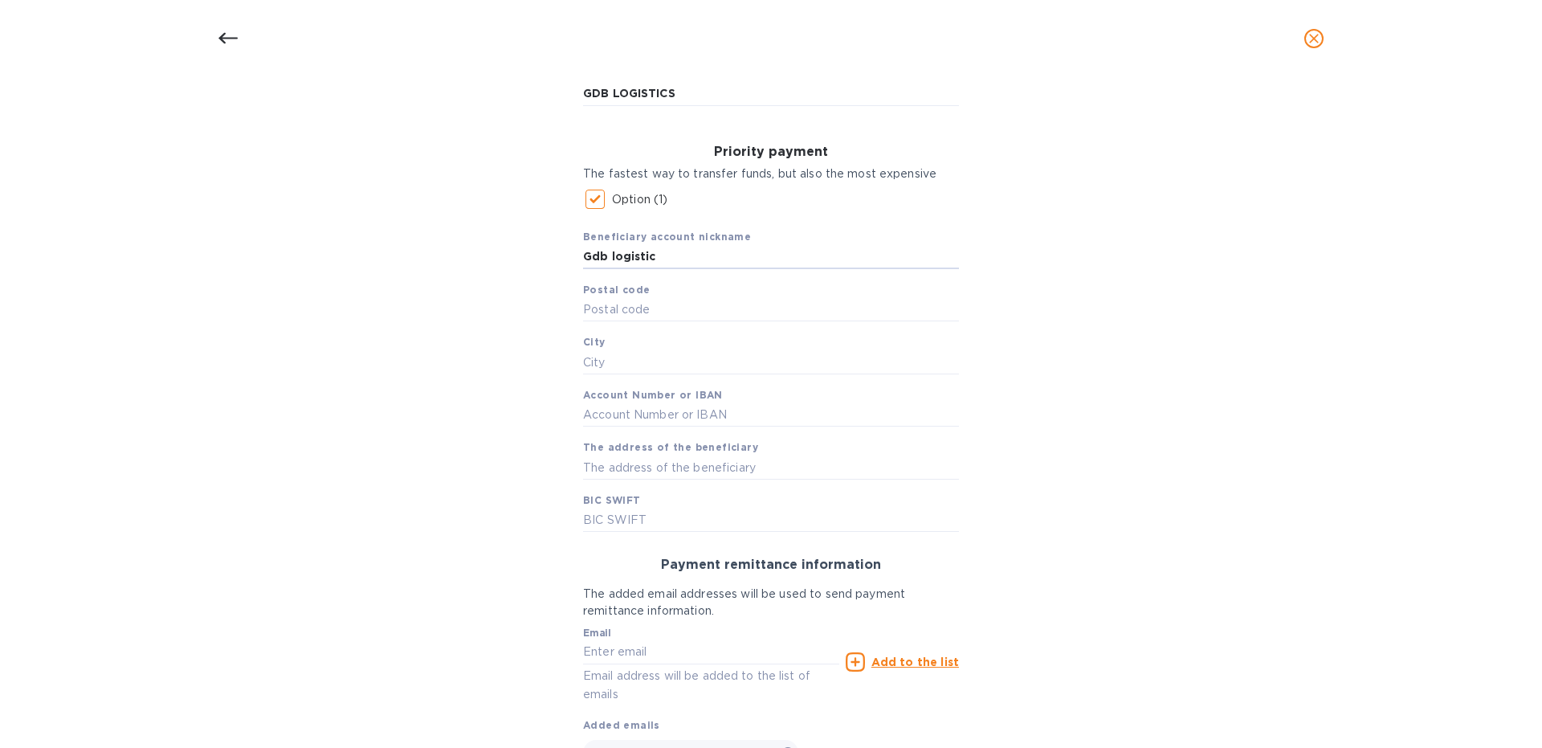
scroll to position [292, 0]
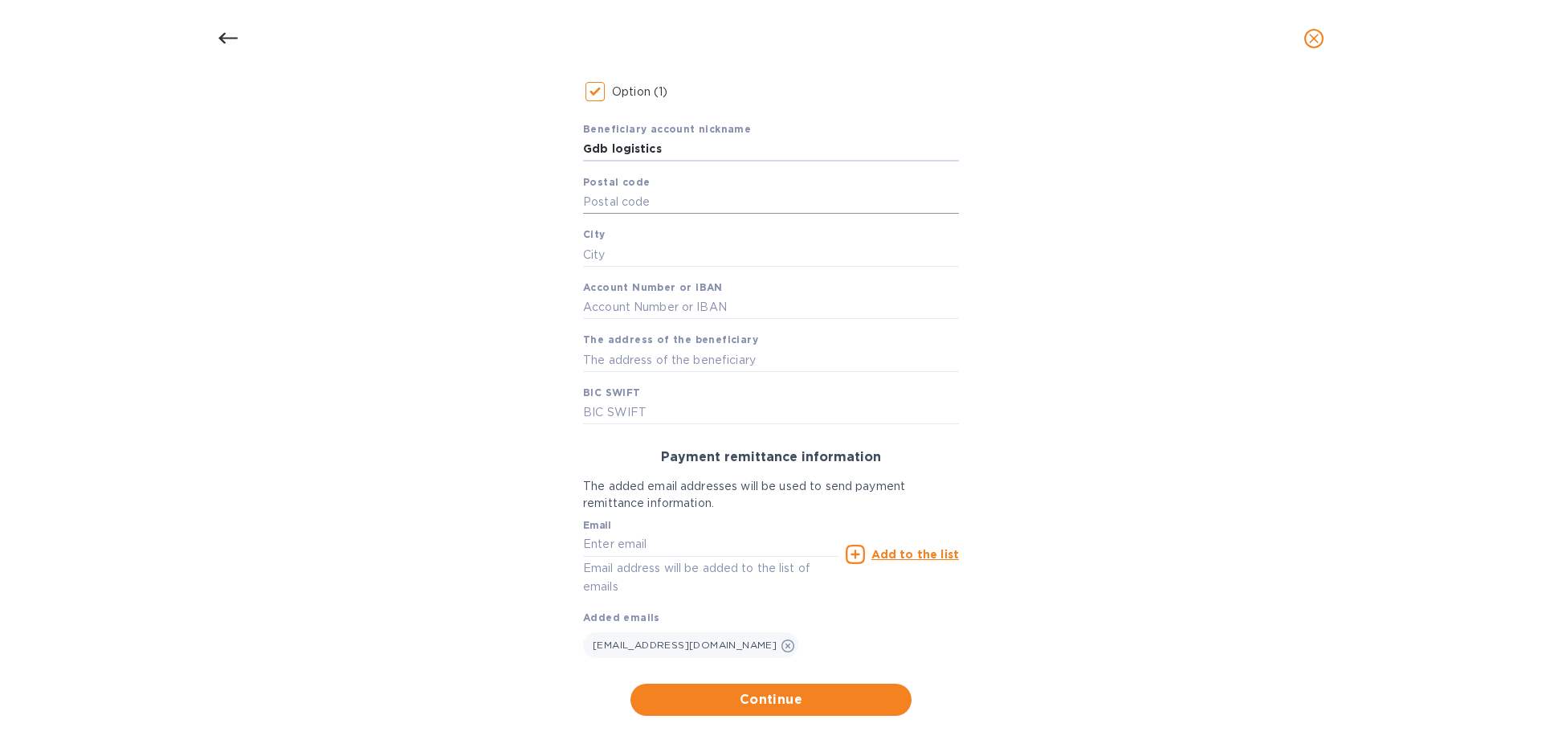
type input "Gdb logistics"
click at [639, 197] on input "text" at bounding box center [771, 202] width 376 height 24
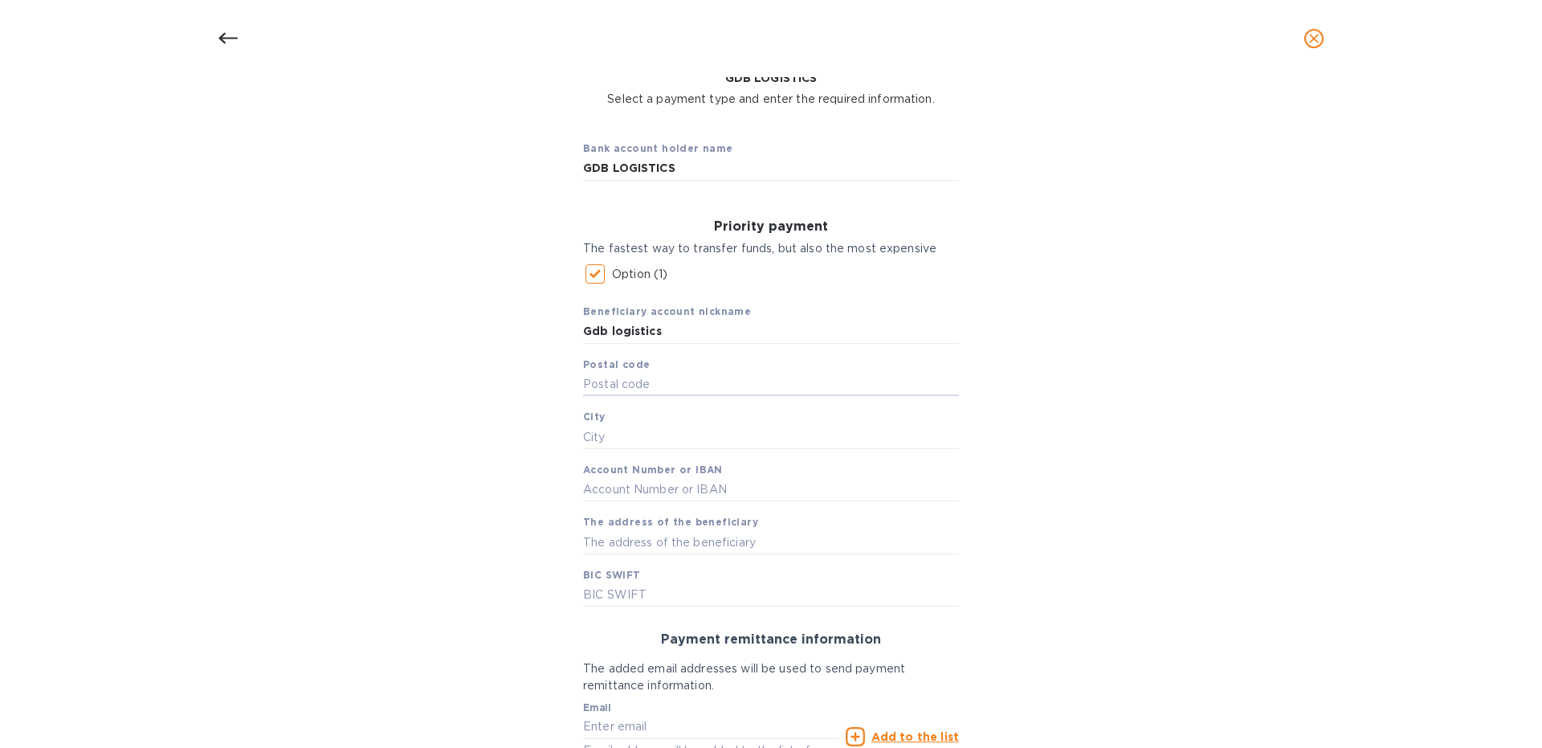
scroll to position [117, 0]
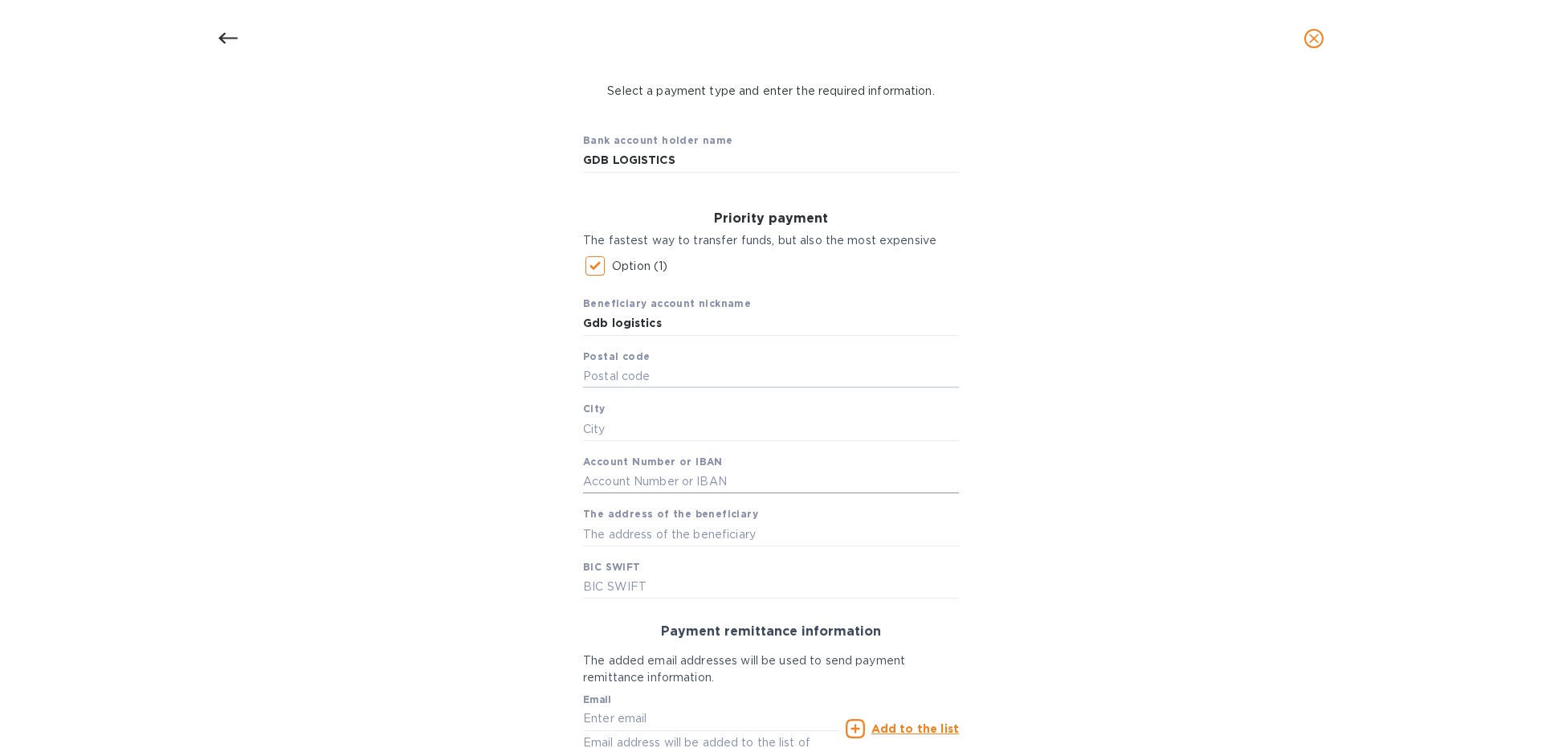
click at [655, 475] on input "text" at bounding box center [771, 482] width 376 height 24
paste input "2 BOULEVARD D ESPAGNE"
type input "2"
click at [1399, 467] on div "Bank account holder name GDB LOGISTICS Priority payment The fastest way to tran…" at bounding box center [771, 504] width 1500 height 790
click at [650, 486] on input "text" at bounding box center [771, 482] width 376 height 24
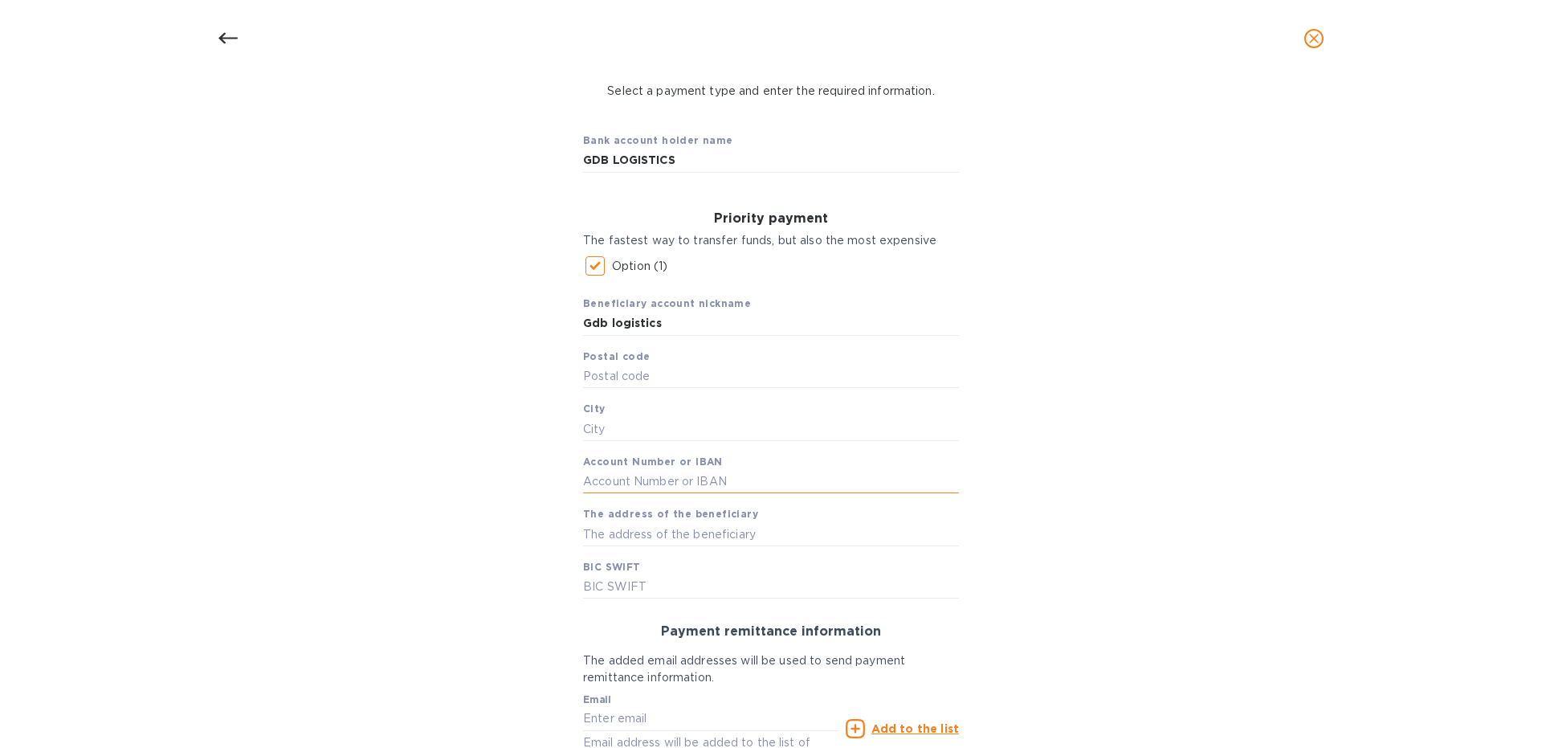
paste input "3002 7175 3300 0201 2930"
click at [585, 479] on input "3002 7175 3300 0201 2930" at bounding box center [771, 482] width 376 height 24
click at [797, 475] on input "FR76 3002 7175 3300 0201 2930" at bounding box center [771, 482] width 376 height 24
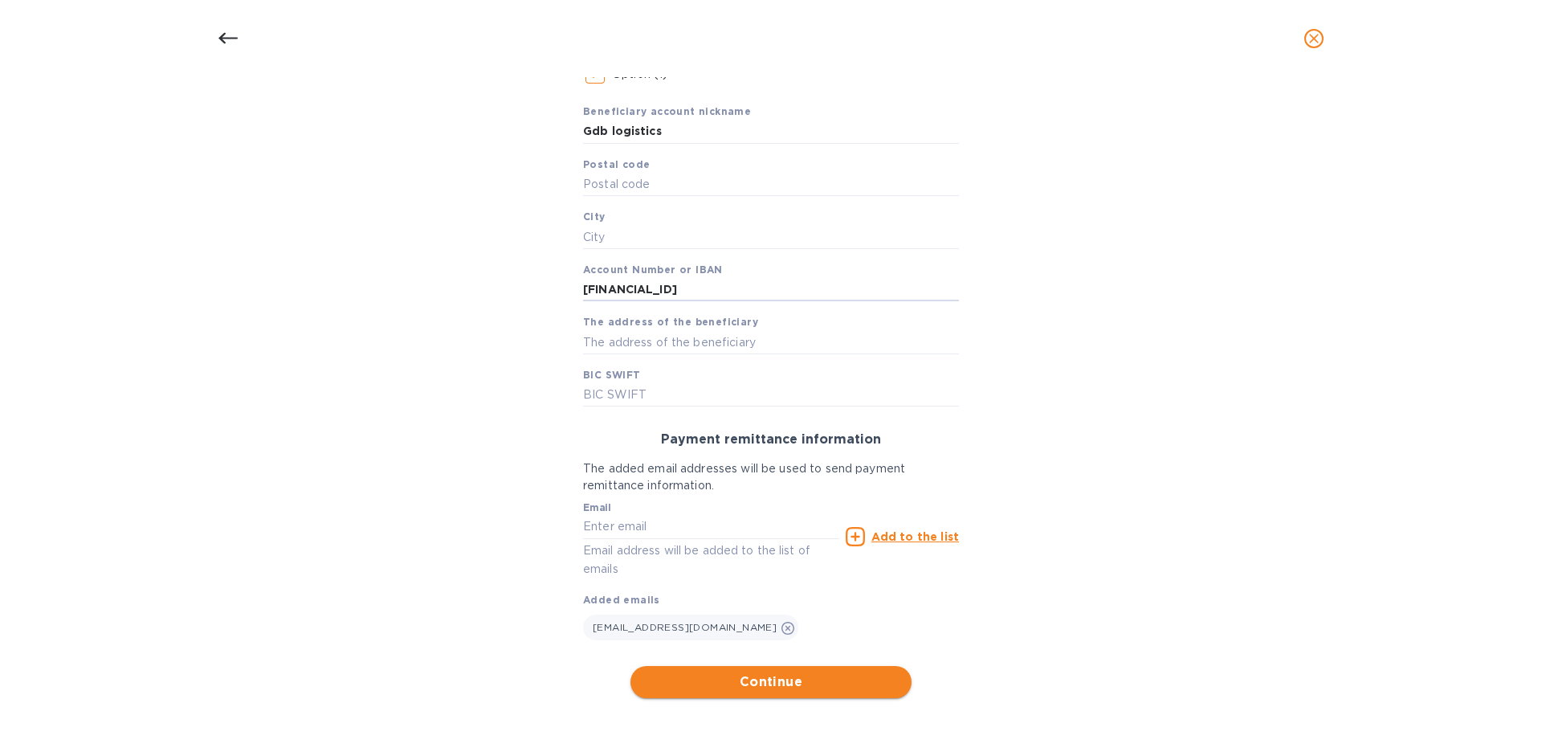
type input "[FINANCIAL_ID]"
click at [701, 686] on span "Continue" at bounding box center [770, 681] width 255 height 19
click at [660, 124] on input "Gdb logistics" at bounding box center [771, 132] width 376 height 24
click at [680, 137] on input "Gdb logistics" at bounding box center [771, 132] width 376 height 24
type input "Gdb logistic"
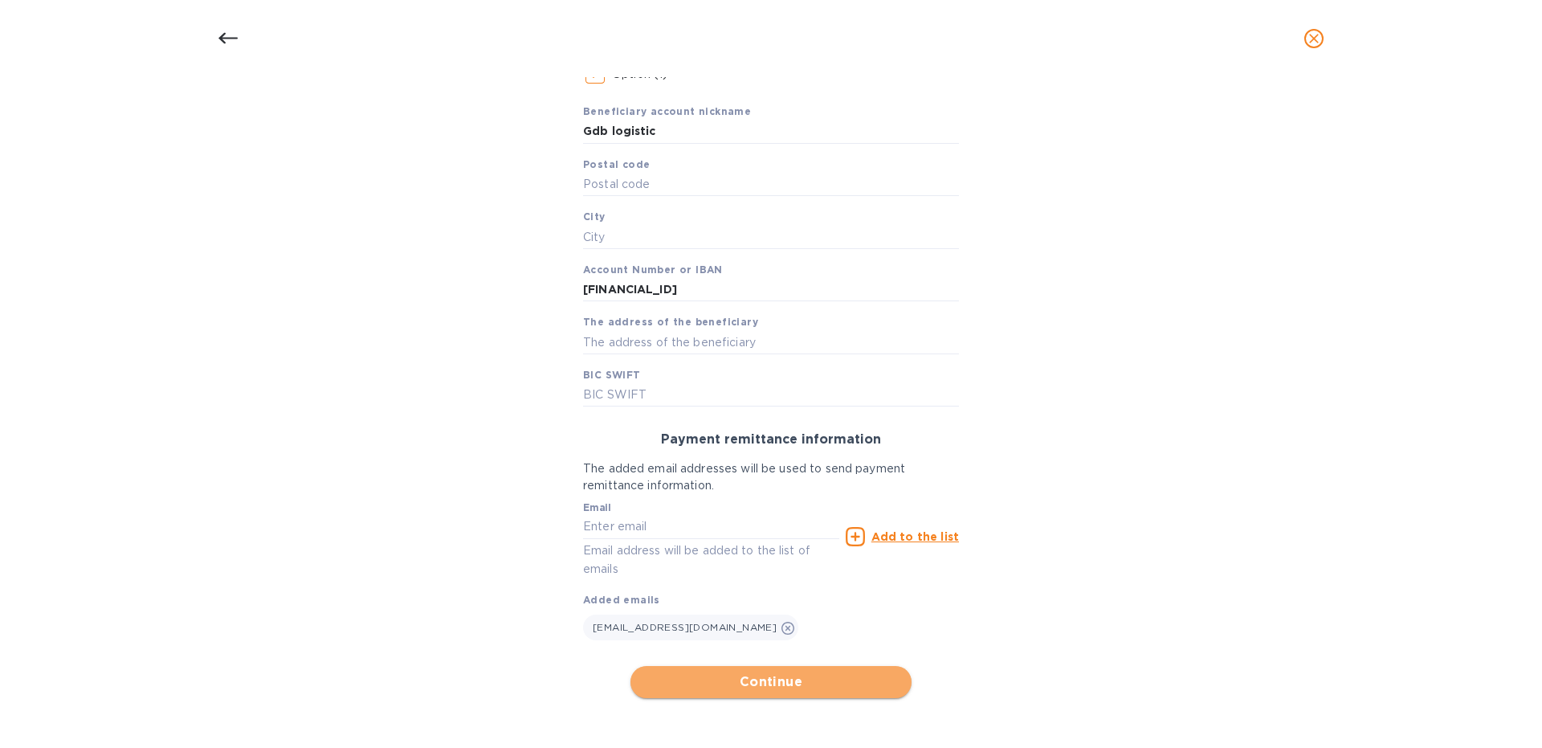
click at [802, 675] on span "Continue" at bounding box center [770, 681] width 255 height 19
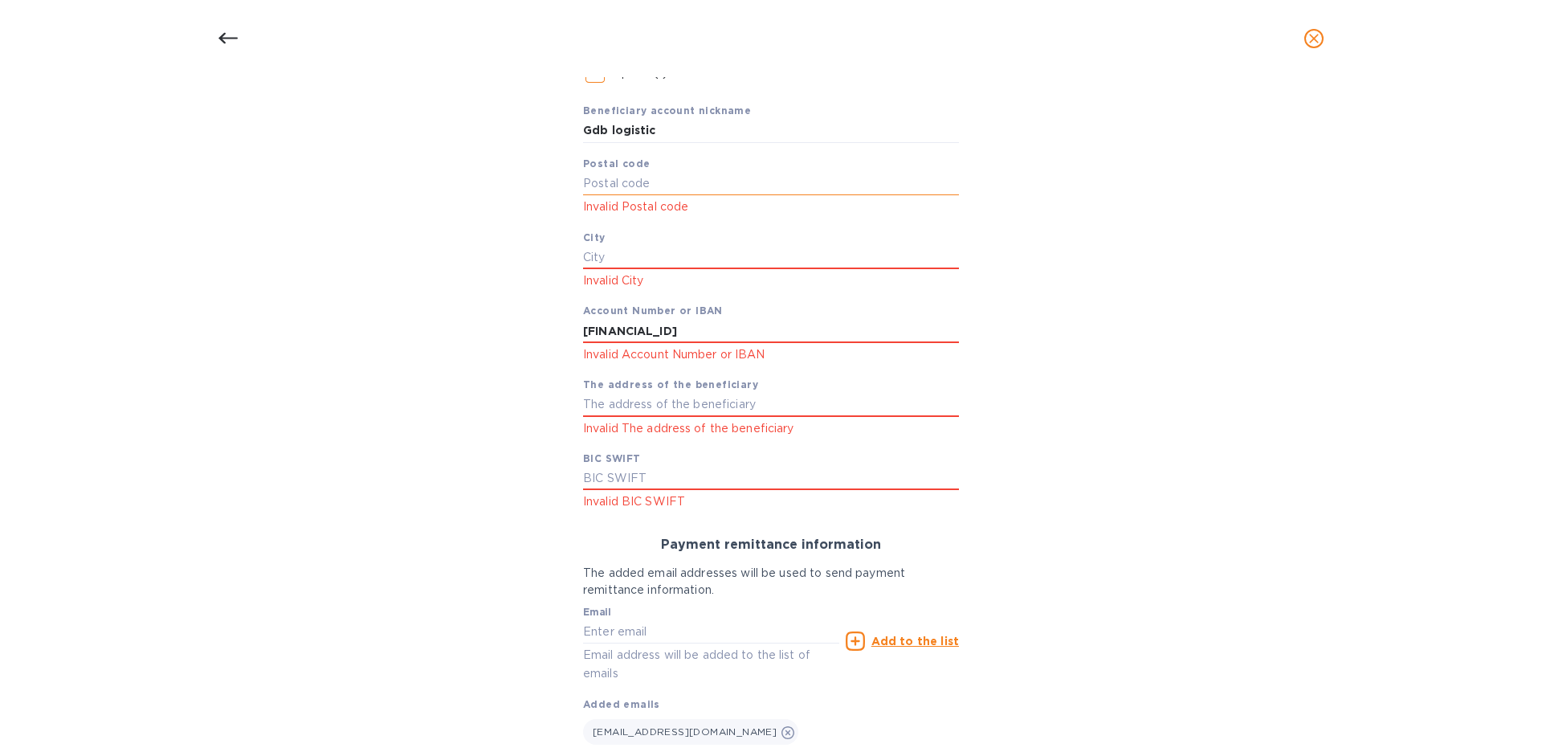
click at [633, 183] on input "text" at bounding box center [771, 184] width 376 height 24
click at [1460, 477] on div "Bank account holder name GDB LOGISTICS Priority payment The fastest way to tran…" at bounding box center [771, 363] width 1500 height 895
click at [644, 182] on input "text" at bounding box center [771, 184] width 376 height 24
type input "77127"
click at [611, 256] on input "text" at bounding box center [771, 257] width 376 height 24
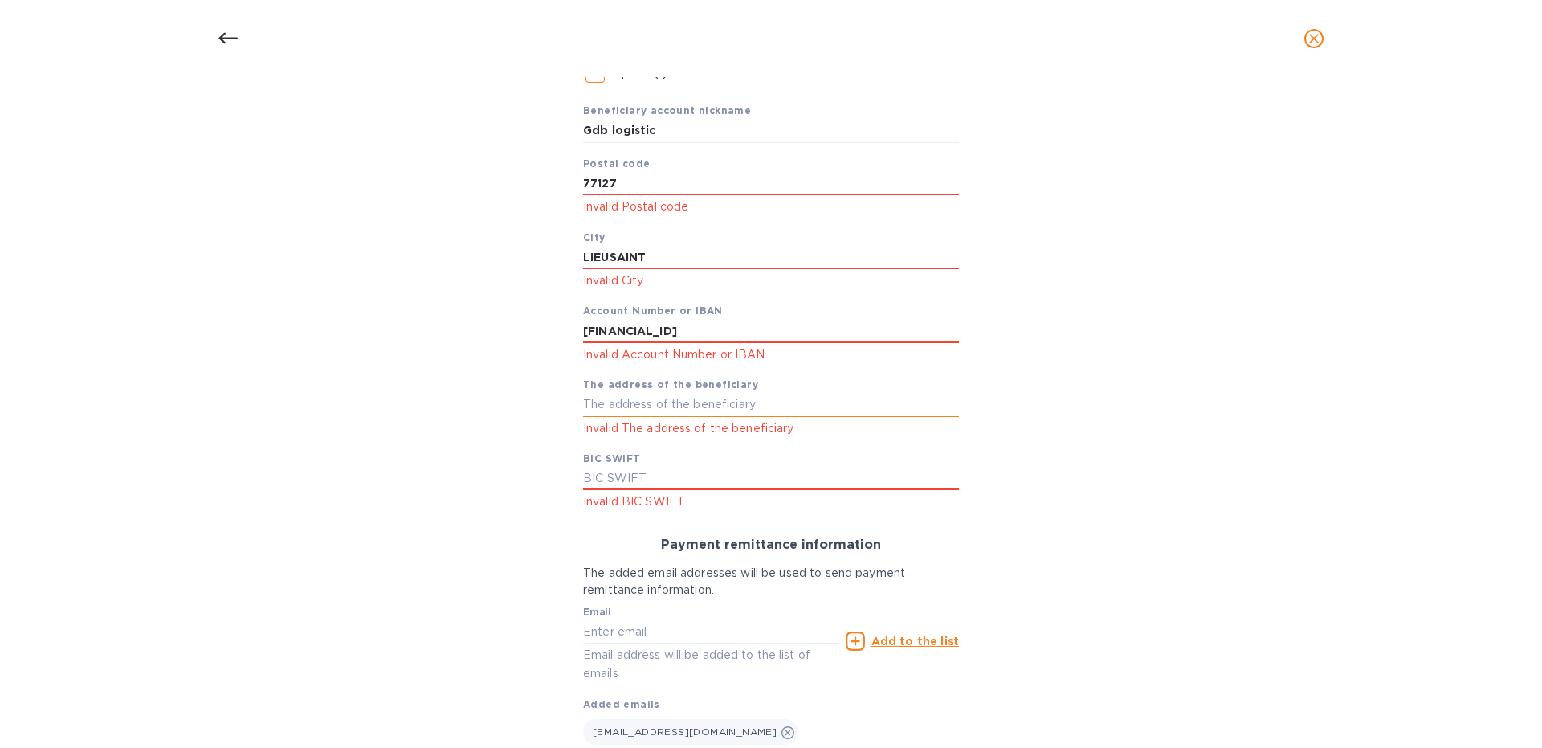
type input "LIEUSAINT"
click at [656, 406] on input "text" at bounding box center [771, 405] width 376 height 24
drag, startPoint x: 1476, startPoint y: 433, endPoint x: 1440, endPoint y: 422, distance: 37.6
click at [1469, 430] on div "Bank account holder name GDB LOGISTICS Priority payment The fastest way to tran…" at bounding box center [771, 363] width 1500 height 895
click at [630, 405] on input "text" at bounding box center [771, 405] width 376 height 24
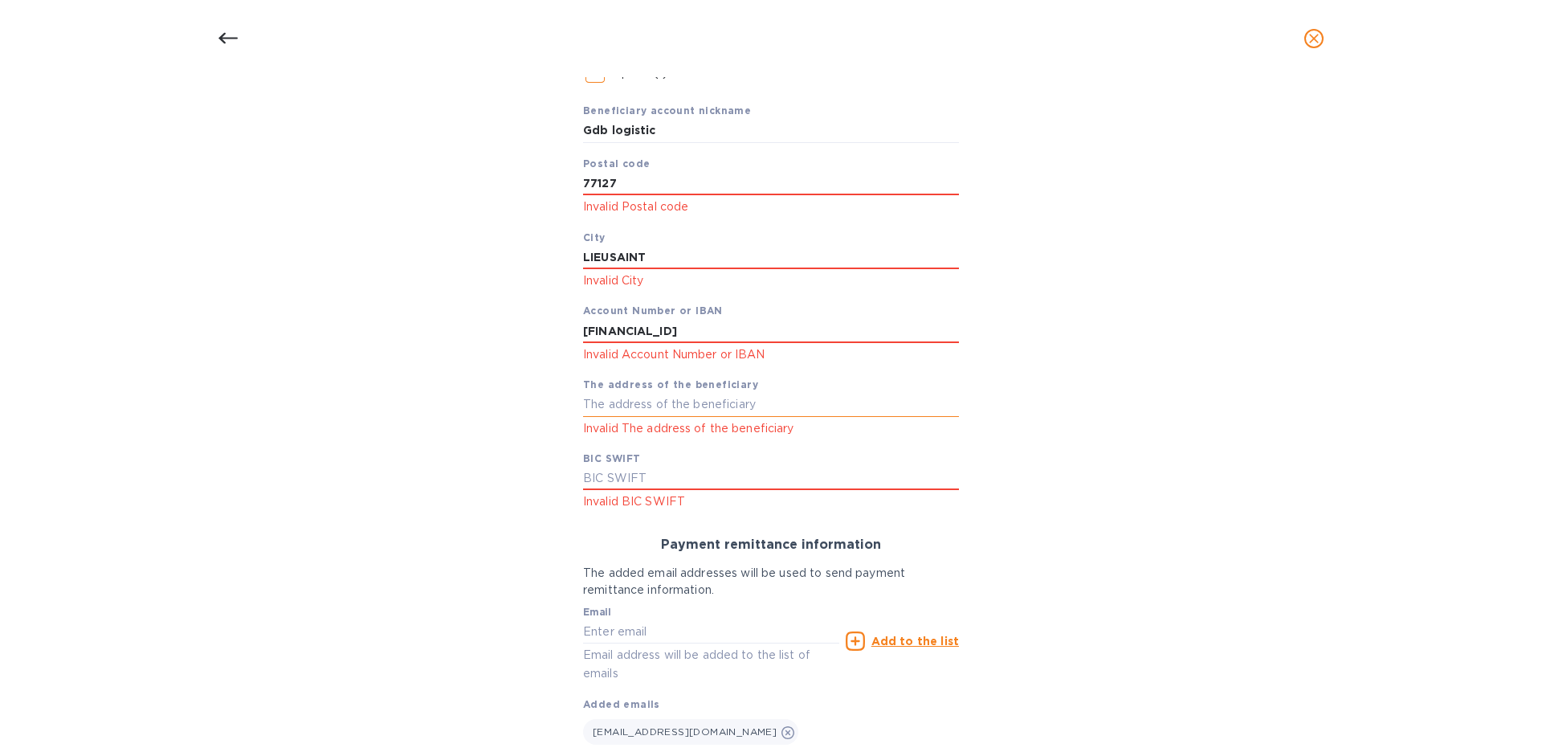
paste input "2 BOULEVARD D ESPAGNE"
type input "2 BOULEVARD D ESPAGNE"
click at [1246, 419] on div "Bank account holder name GDB LOGISTICS Priority payment The fastest way to tran…" at bounding box center [771, 363] width 1500 height 895
click at [622, 476] on input "text" at bounding box center [771, 479] width 376 height 24
paste input "CMCIFRPP"
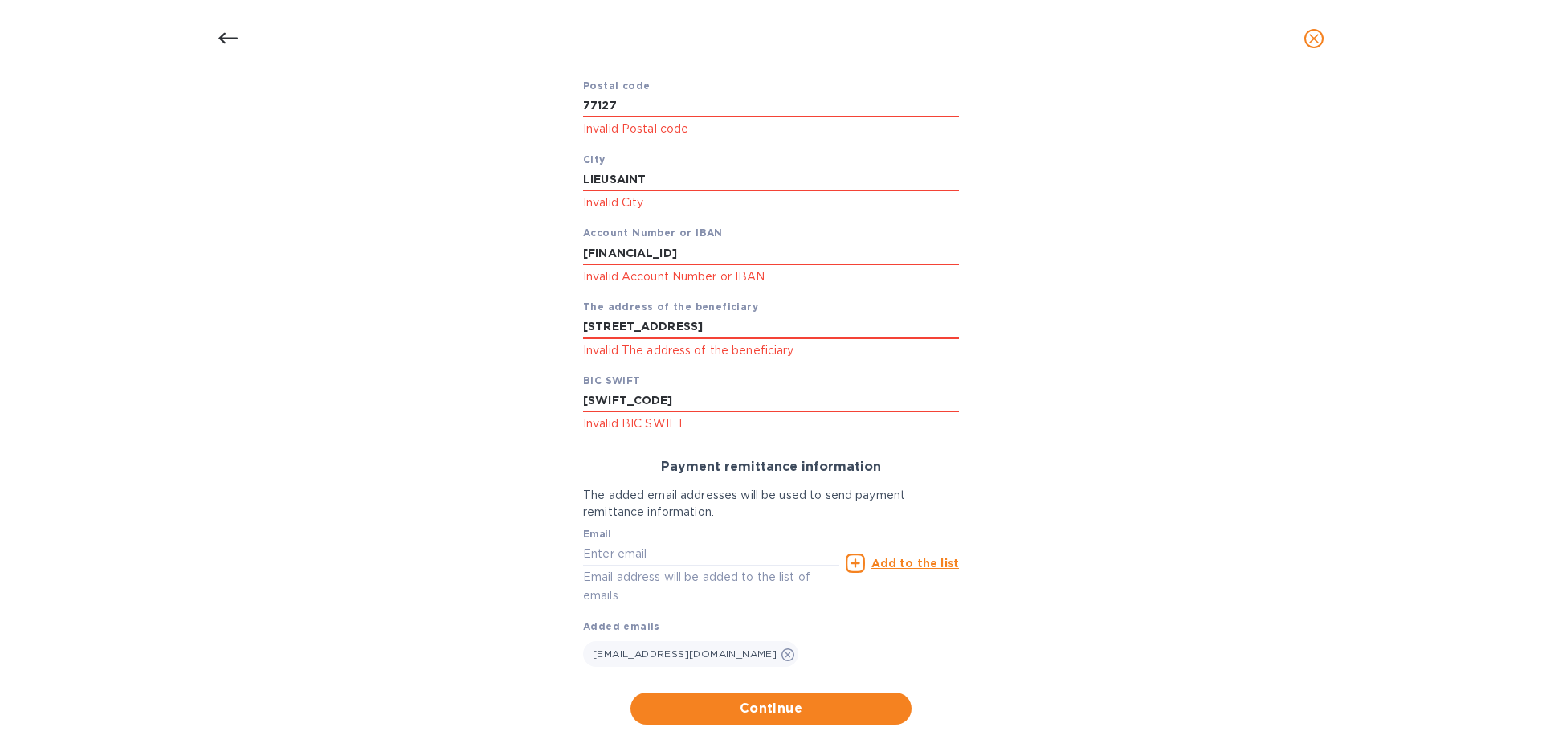
scroll to position [416, 0]
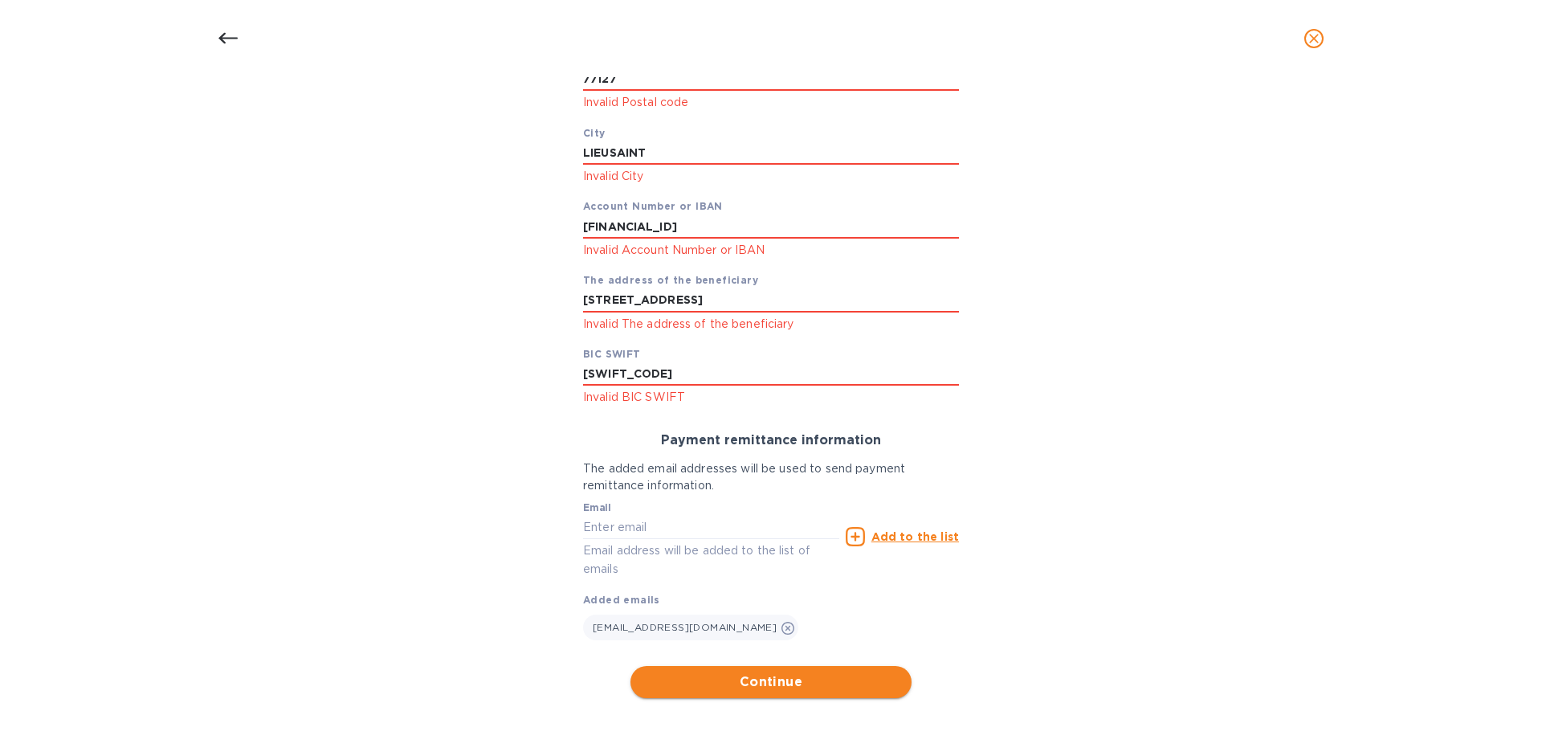
type input "CMCIFRPP"
click at [721, 684] on span "Continue" at bounding box center [770, 681] width 255 height 19
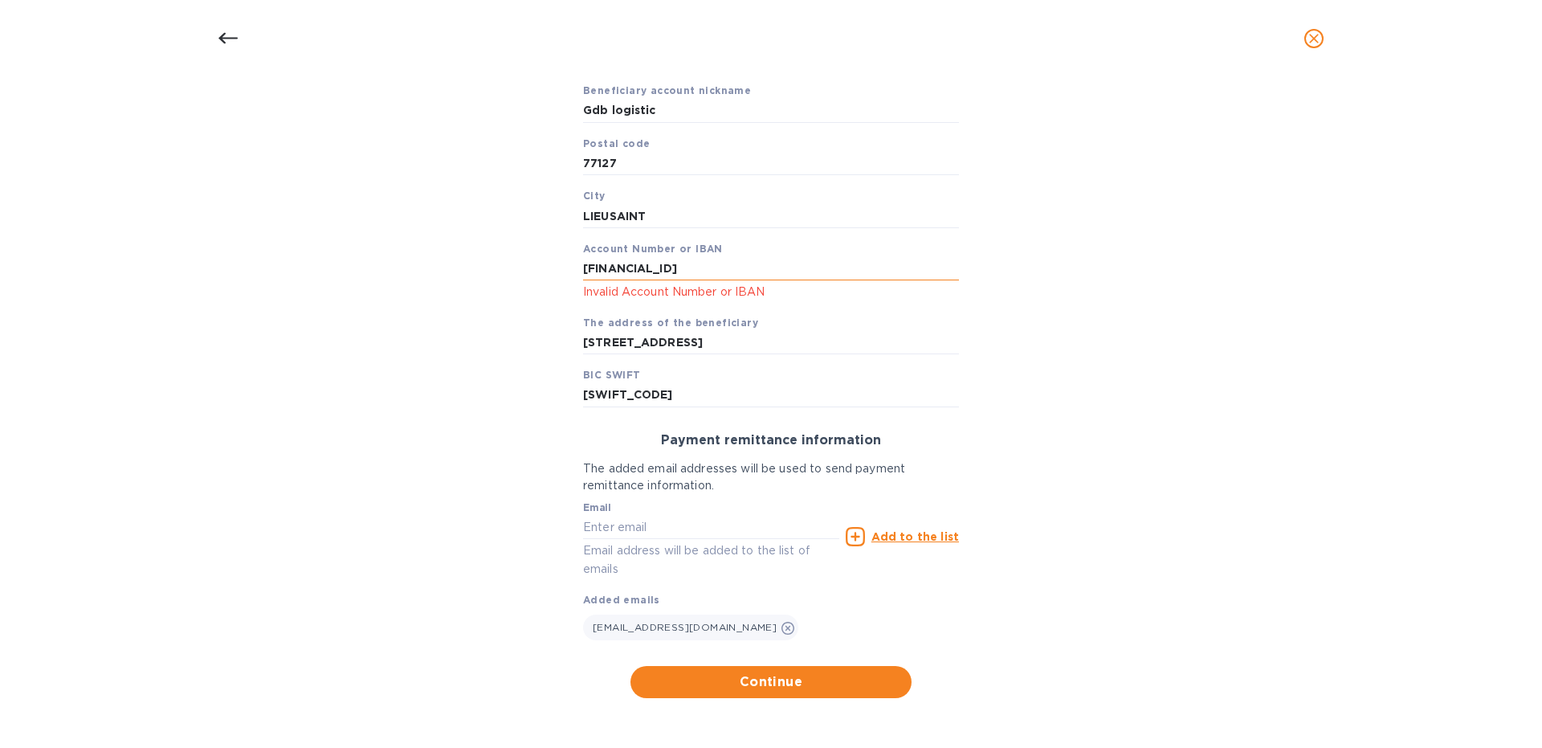
click at [620, 268] on input "[FINANCIAL_ID]" at bounding box center [771, 269] width 376 height 24
click at [648, 267] on input "FR763002 7175 3300 0201 2930 921" at bounding box center [771, 269] width 376 height 24
click at [677, 263] on input "FR7630027175 3300 0201 2930 921" at bounding box center [771, 269] width 376 height 24
click at [706, 268] on input "FR76300271753300 0201 2930 921" at bounding box center [771, 269] width 376 height 24
click at [735, 268] on input "FR763002717533000201 2930 921" at bounding box center [771, 269] width 376 height 24
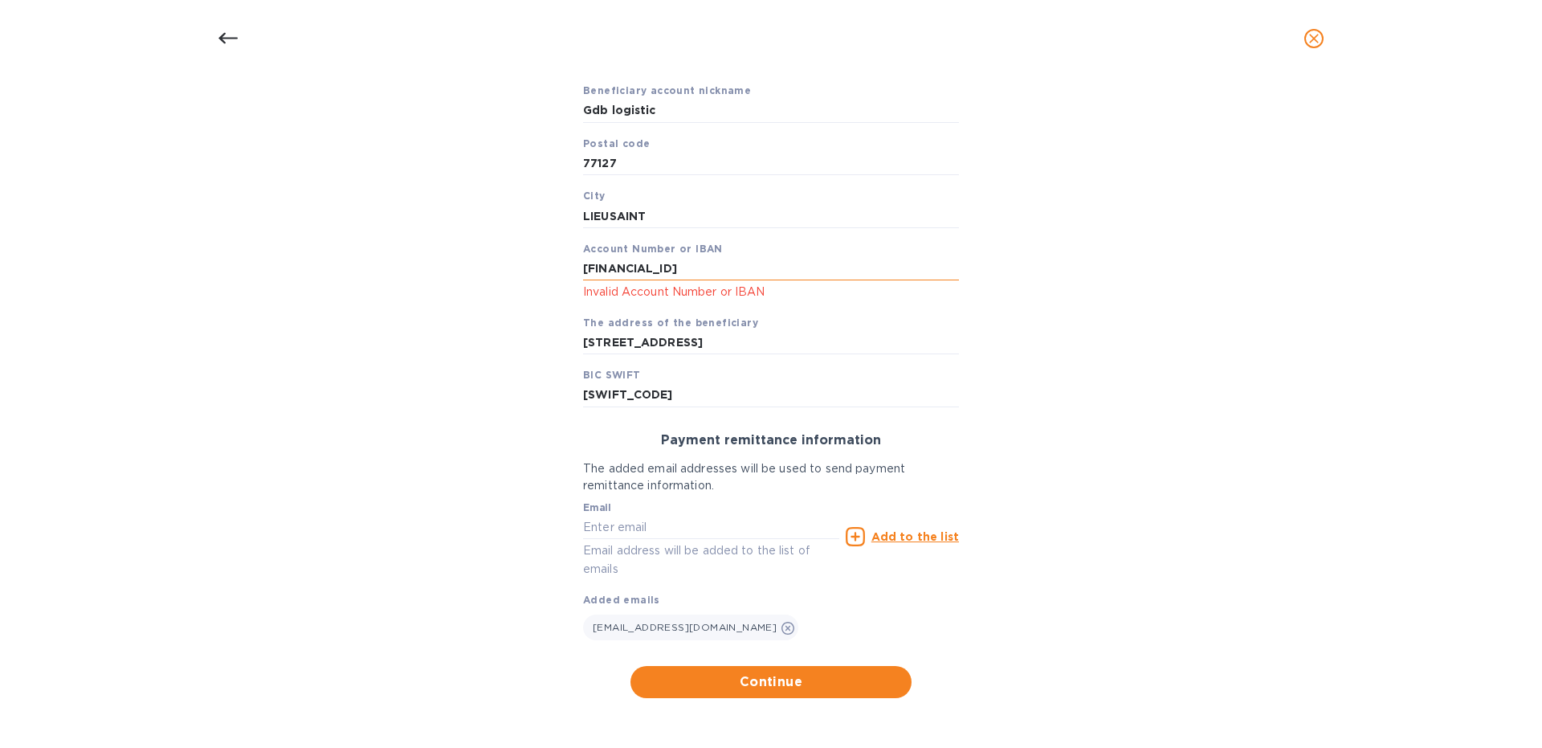
click at [763, 270] on input "FR7630027175330002012930 921" at bounding box center [771, 269] width 376 height 24
type input "FR7630027175330002012930921"
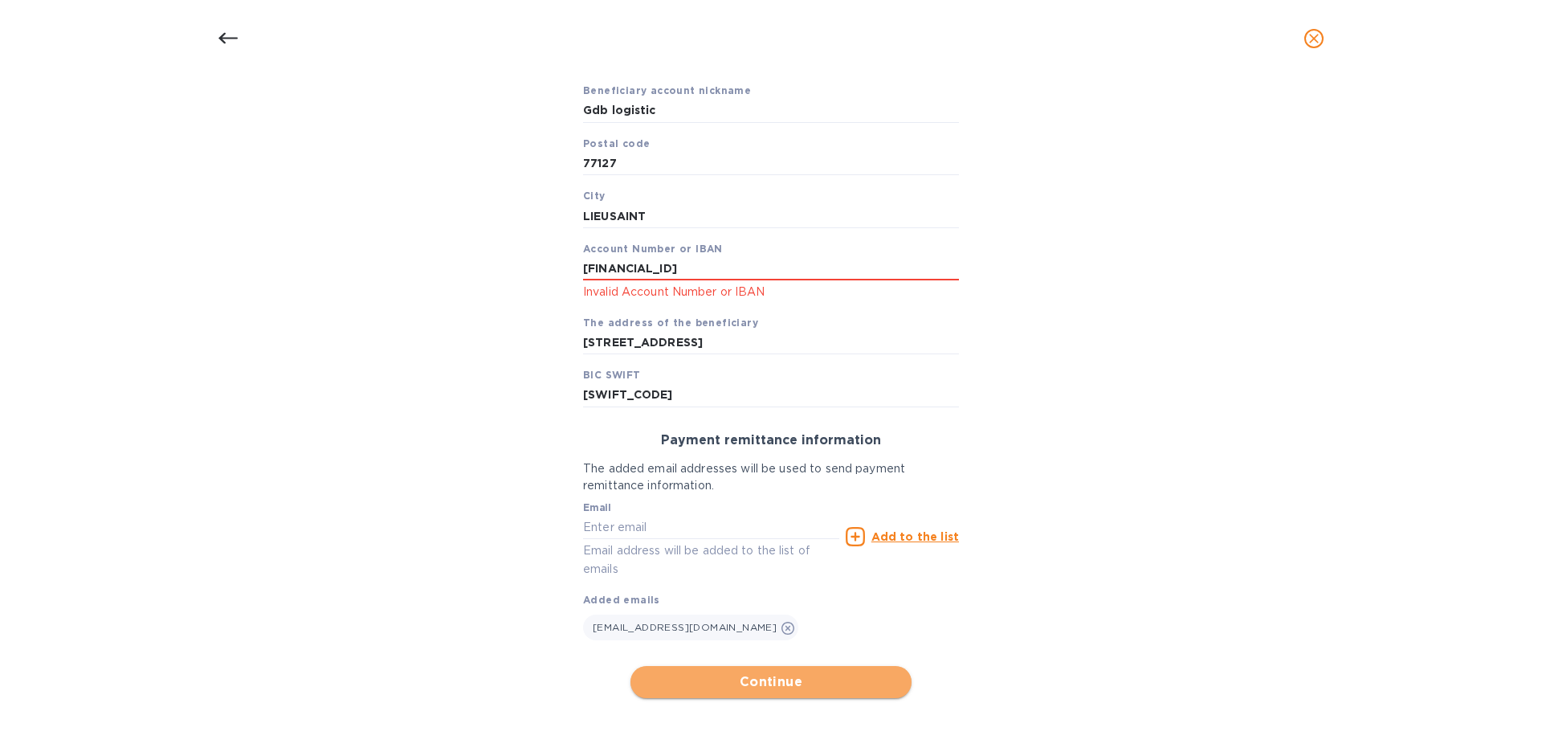
click at [789, 675] on span "Continue" at bounding box center [770, 681] width 255 height 19
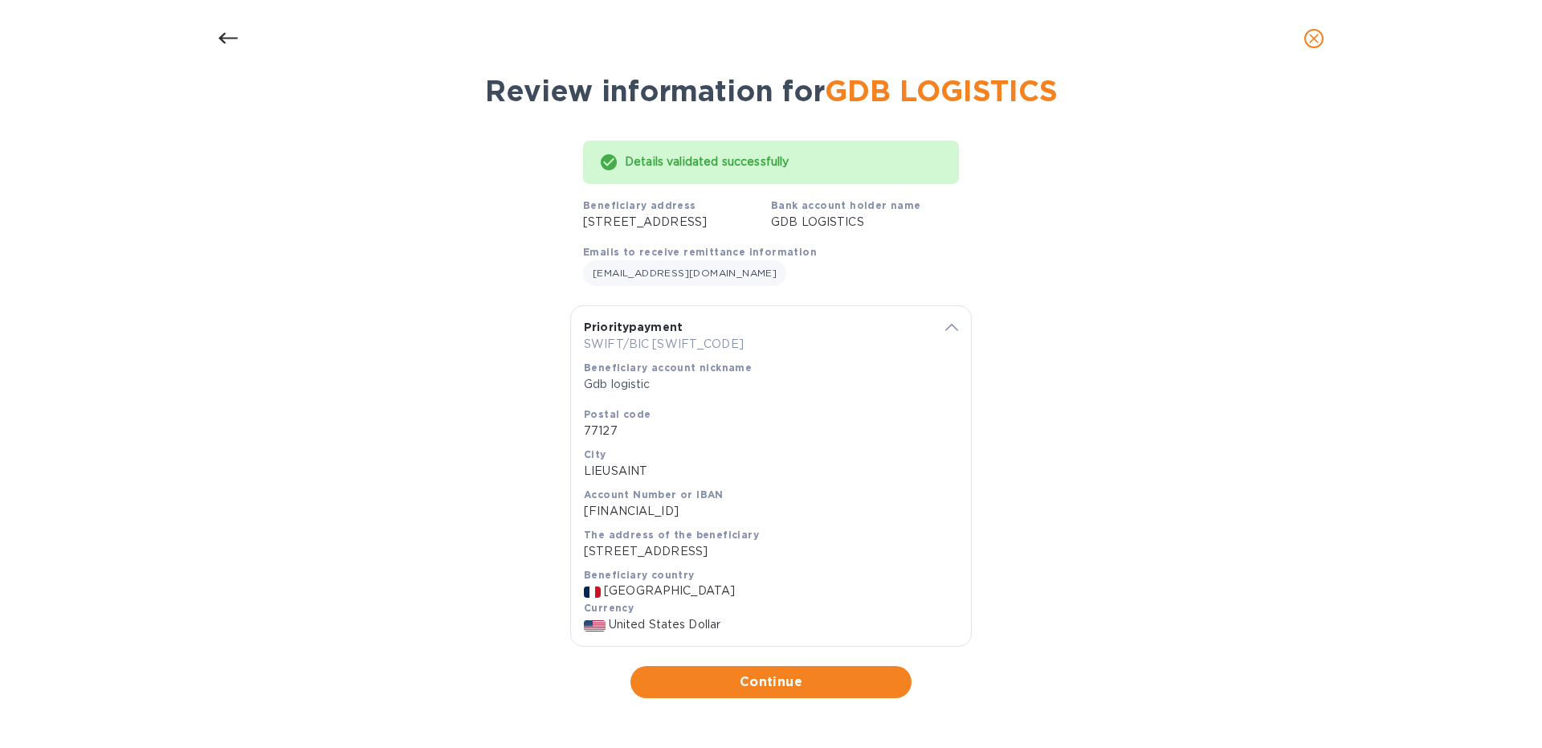
scroll to position [88, 0]
click at [809, 690] on span "Continue" at bounding box center [770, 681] width 255 height 19
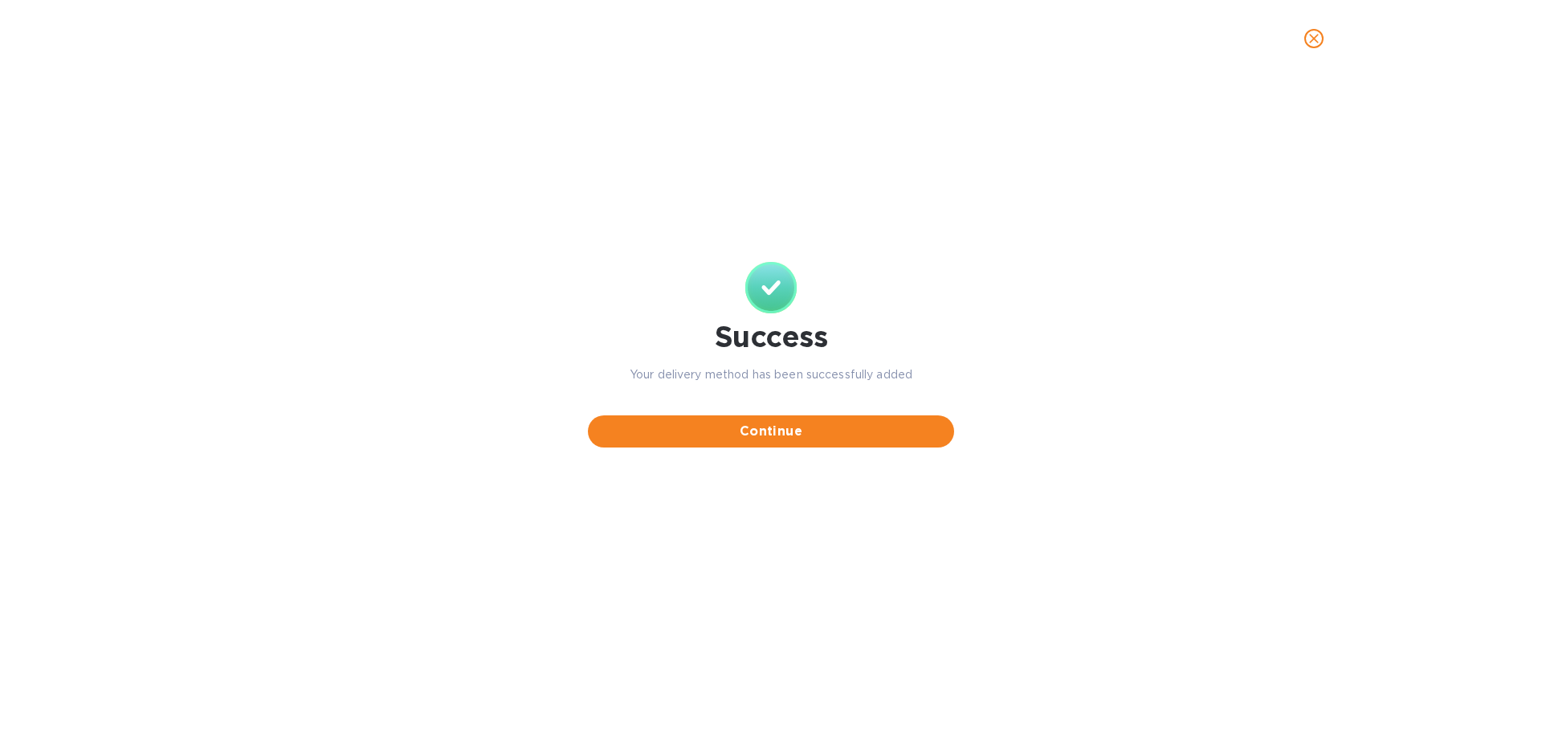
scroll to position [0, 0]
click at [788, 427] on span "Continue" at bounding box center [771, 431] width 340 height 19
